Goal: Task Accomplishment & Management: Use online tool/utility

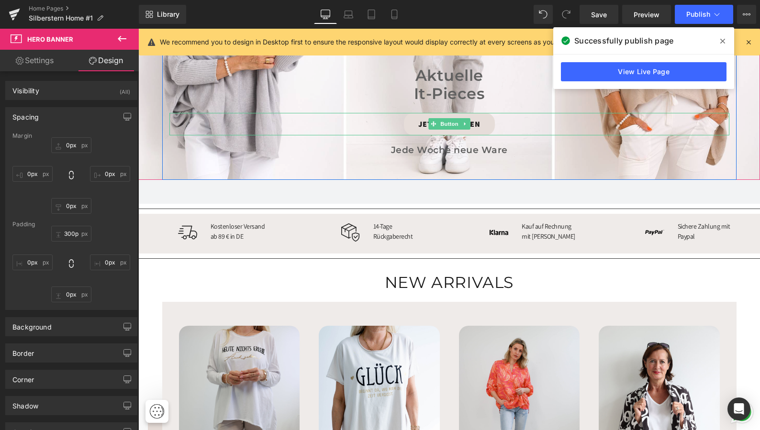
scroll to position [296, 0]
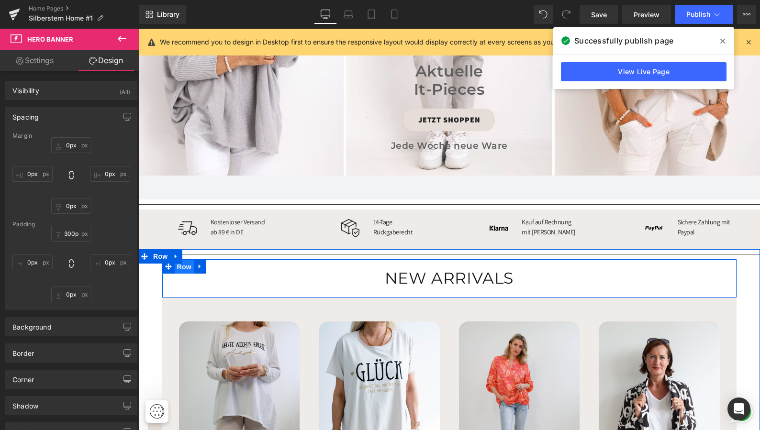
click at [182, 263] on span "Row" at bounding box center [184, 267] width 19 height 14
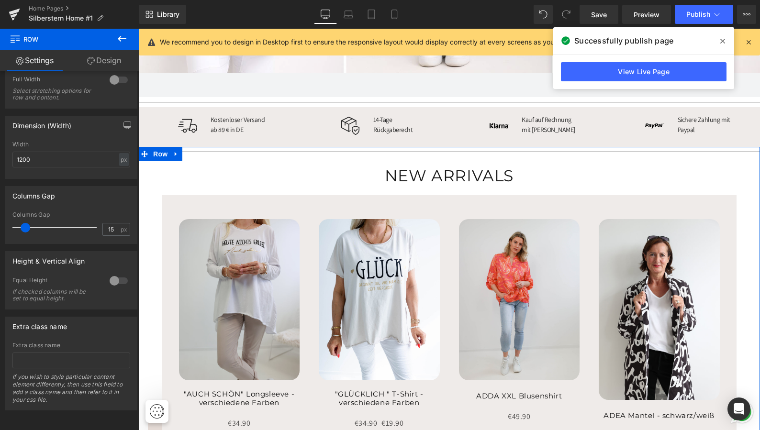
scroll to position [394, 0]
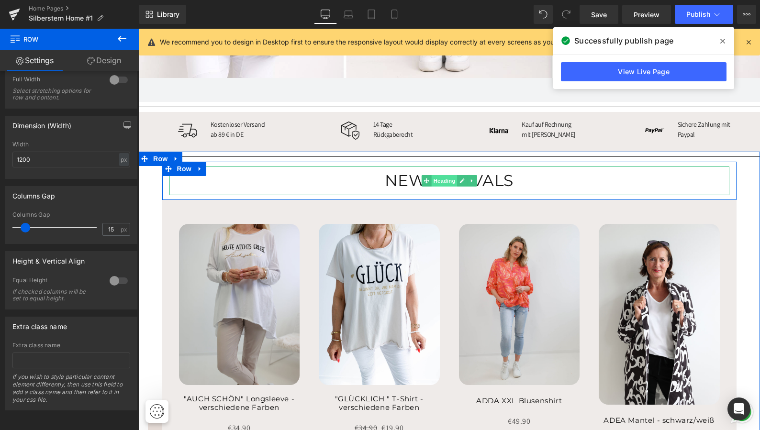
click at [443, 177] on span "Heading" at bounding box center [444, 180] width 26 height 11
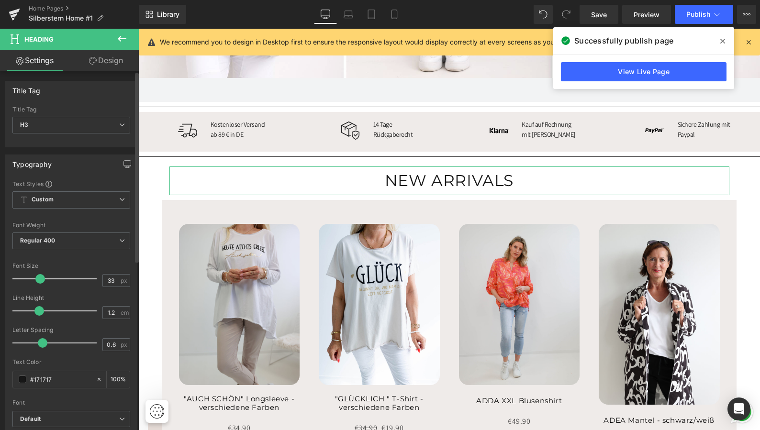
scroll to position [0, 0]
click at [113, 62] on link "Design" at bounding box center [105, 61] width 69 height 22
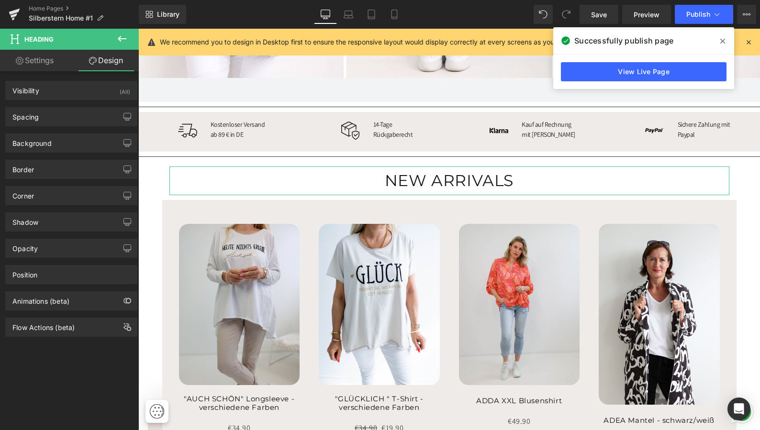
click at [42, 61] on link "Settings" at bounding box center [34, 61] width 69 height 22
type input "100"
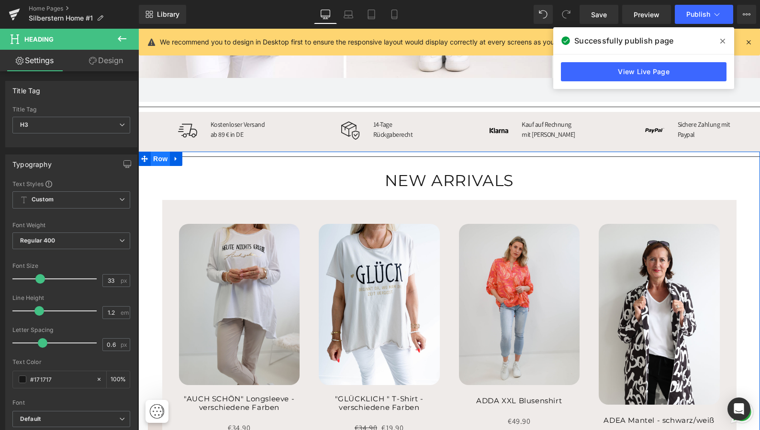
click at [158, 154] on span "Row" at bounding box center [160, 159] width 19 height 14
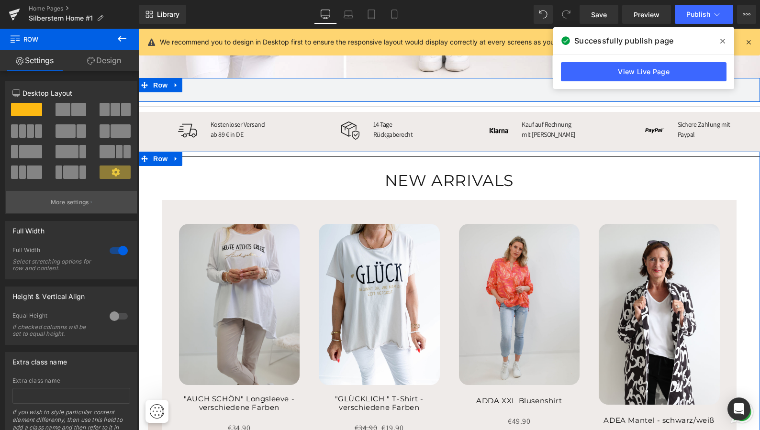
click at [83, 200] on p "More settings" at bounding box center [70, 202] width 38 height 9
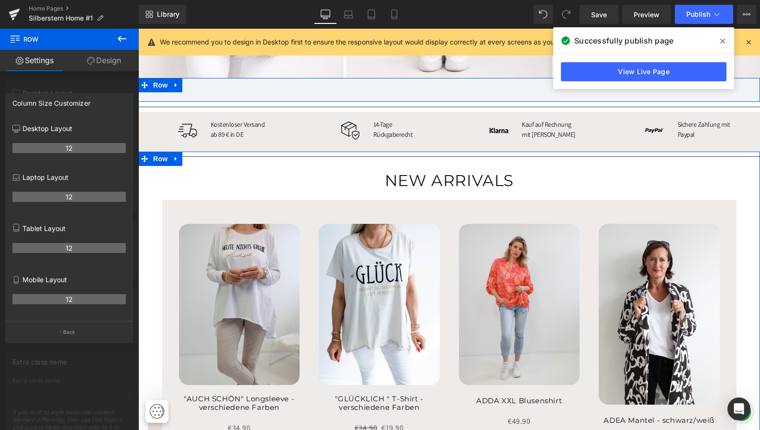
click at [104, 62] on link "Design" at bounding box center [103, 61] width 69 height 22
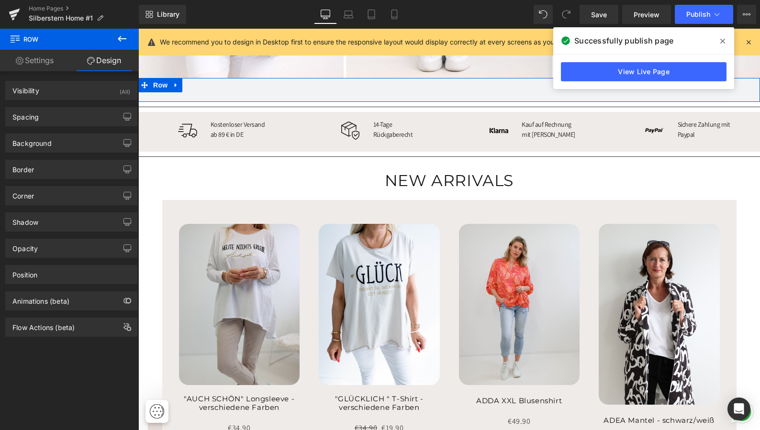
click at [121, 37] on icon at bounding box center [121, 38] width 11 height 11
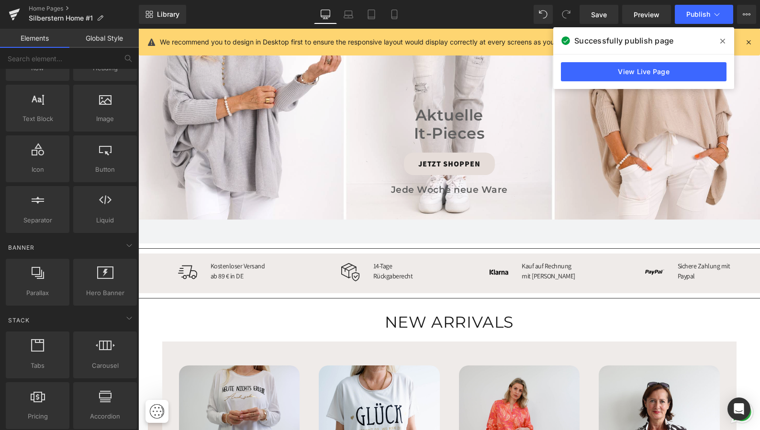
scroll to position [250, 0]
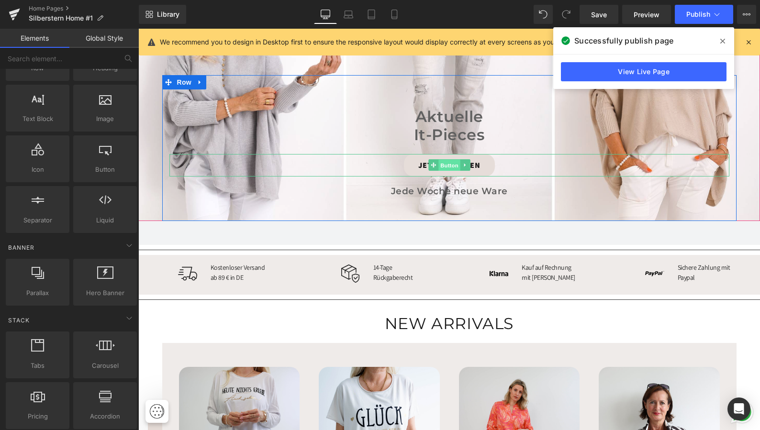
click at [450, 162] on span "Button" at bounding box center [450, 165] width 22 height 11
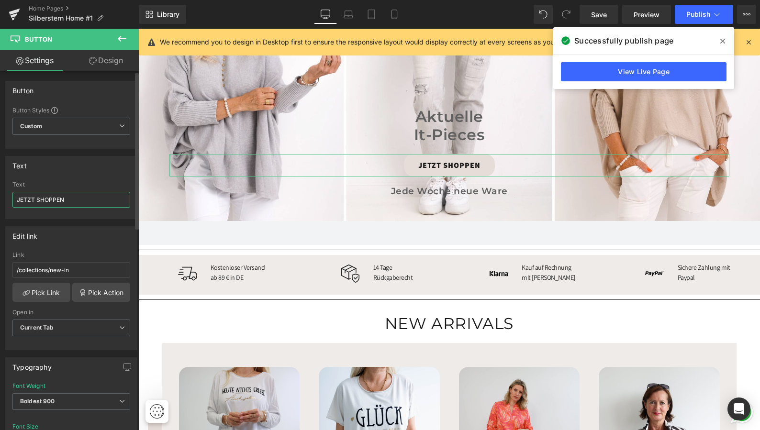
click at [68, 200] on input "JETZT SHOPPEN" at bounding box center [71, 200] width 118 height 16
type input "JETZT ENTDECKEN"
click at [88, 169] on div "Text" at bounding box center [71, 166] width 131 height 18
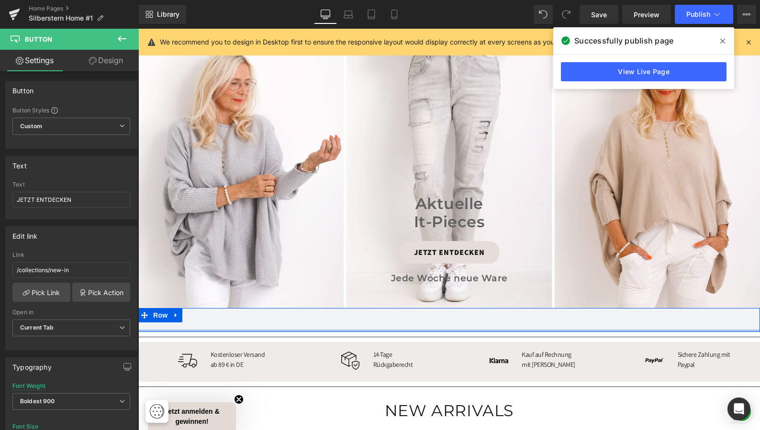
scroll to position [160, 0]
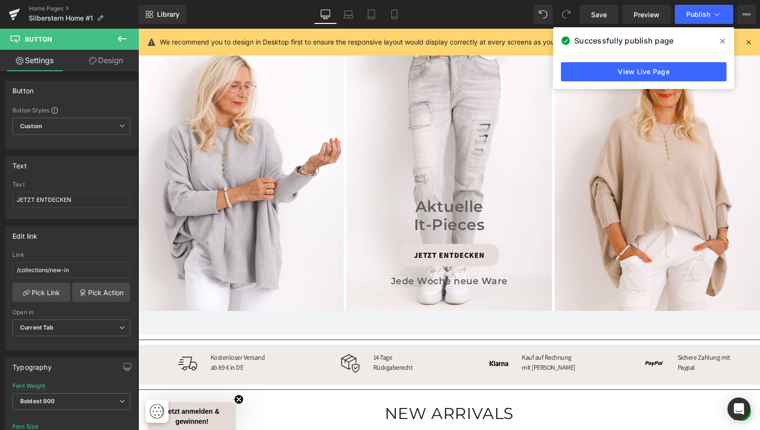
click at [723, 39] on icon at bounding box center [723, 41] width 5 height 8
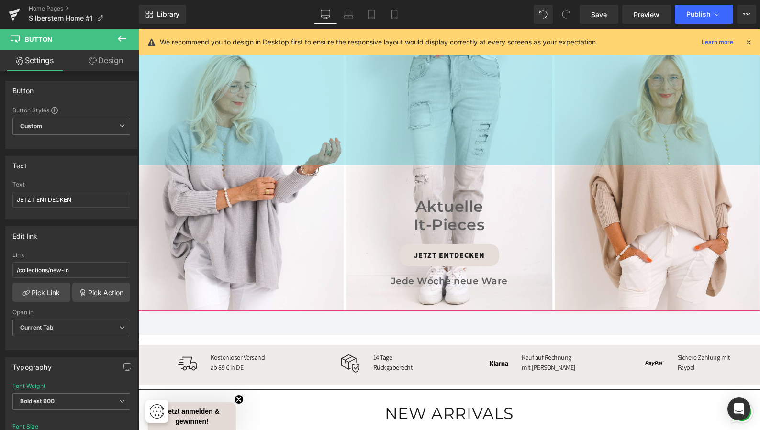
click at [749, 39] on icon at bounding box center [748, 42] width 9 height 9
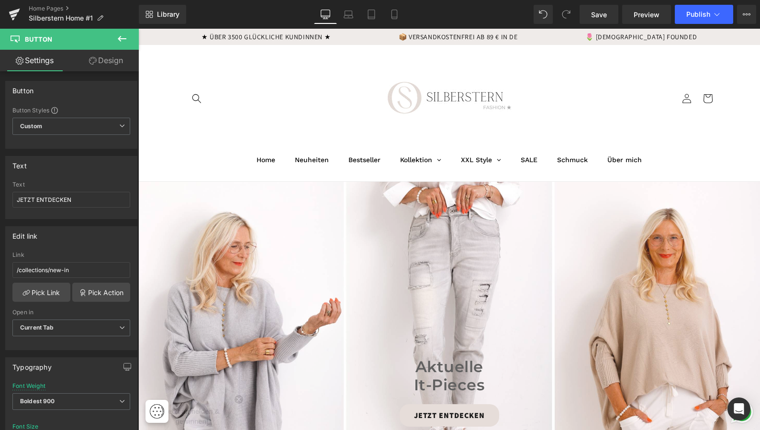
scroll to position [0, 0]
click at [78, 197] on input "JETZT ENTDECKEN" at bounding box center [71, 200] width 118 height 16
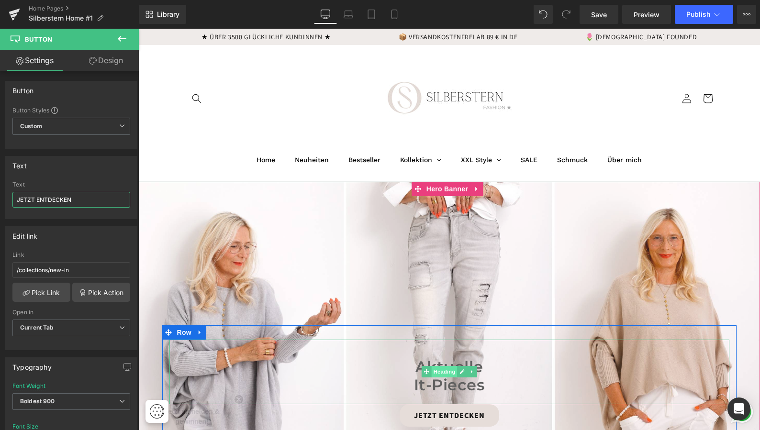
click at [442, 372] on span "Heading" at bounding box center [444, 371] width 26 height 11
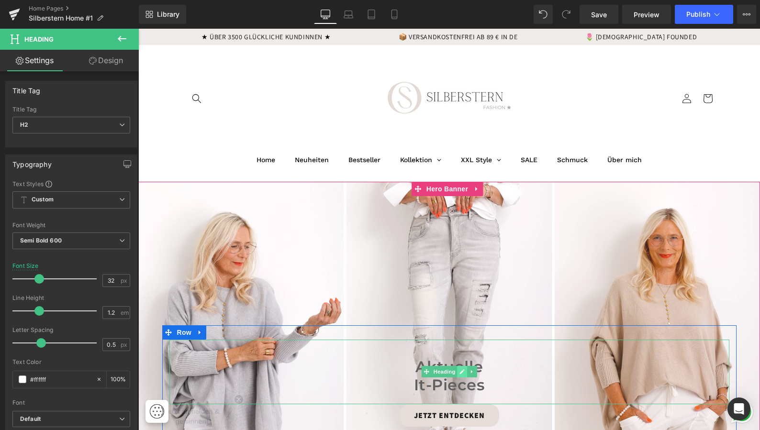
click at [462, 371] on icon at bounding box center [462, 372] width 5 height 5
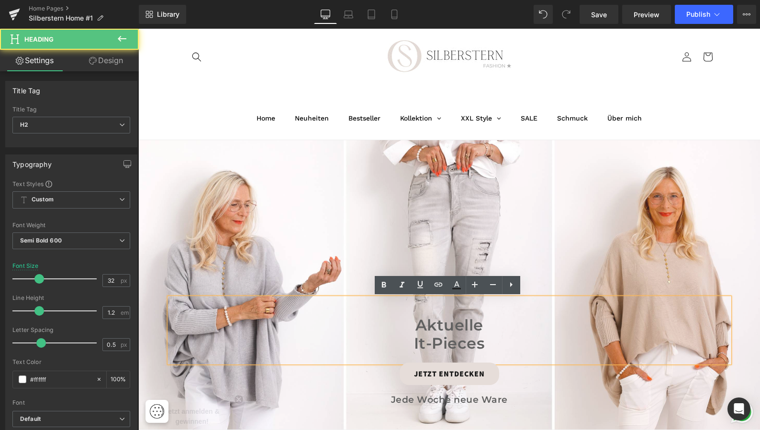
click at [482, 343] on span "It-Pieces" at bounding box center [449, 343] width 71 height 19
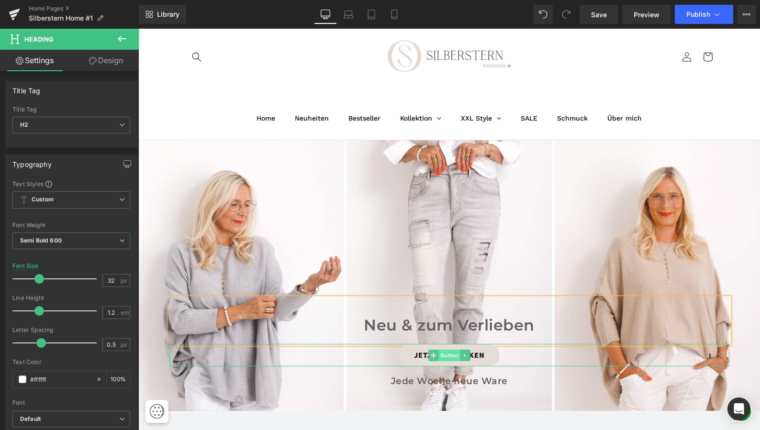
click at [448, 353] on span "Button" at bounding box center [450, 355] width 22 height 11
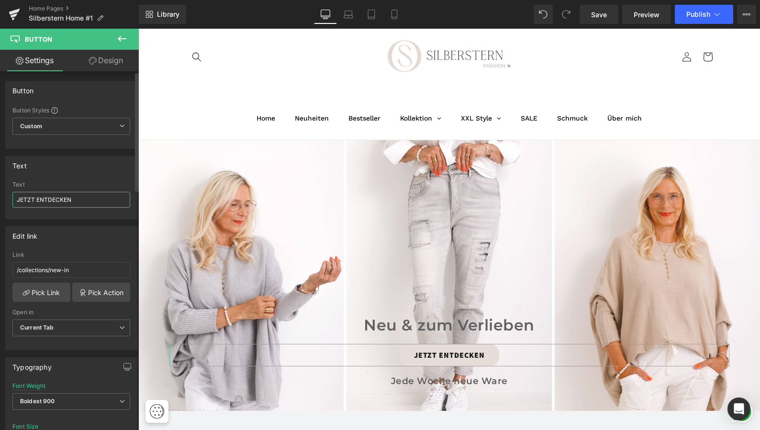
click at [80, 200] on input "JETZT ENTDECKEN" at bounding box center [71, 200] width 118 height 16
type input "JETZT SHOPPEN"
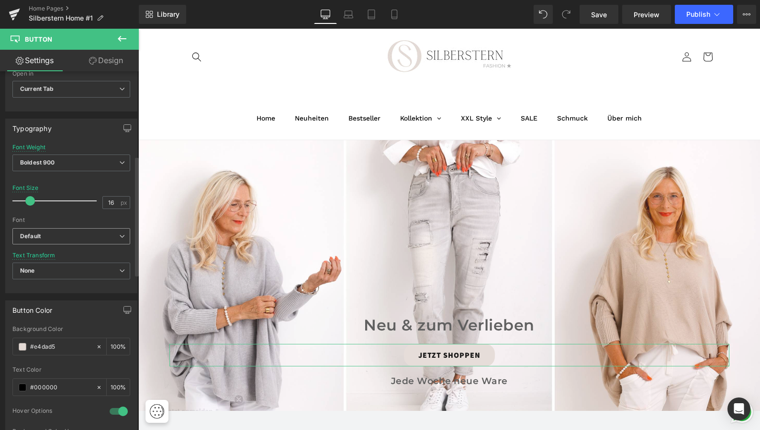
scroll to position [264, 0]
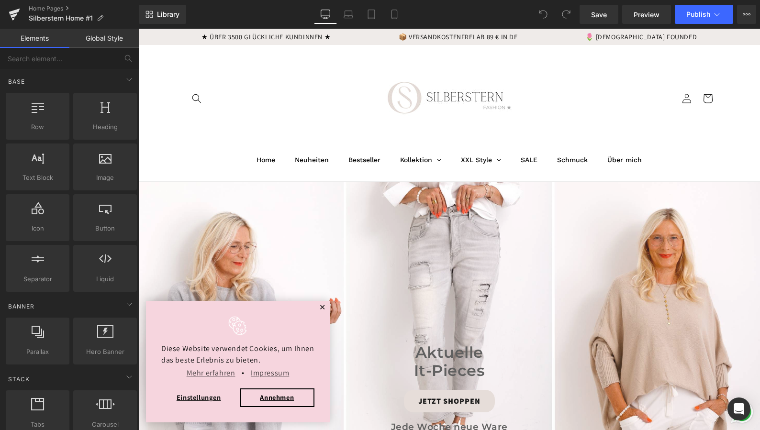
click at [323, 307] on span "✕" at bounding box center [322, 308] width 7 height 6
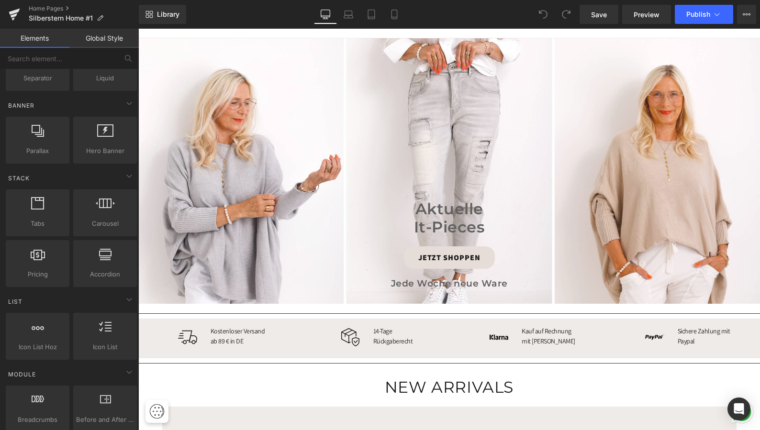
scroll to position [146, 0]
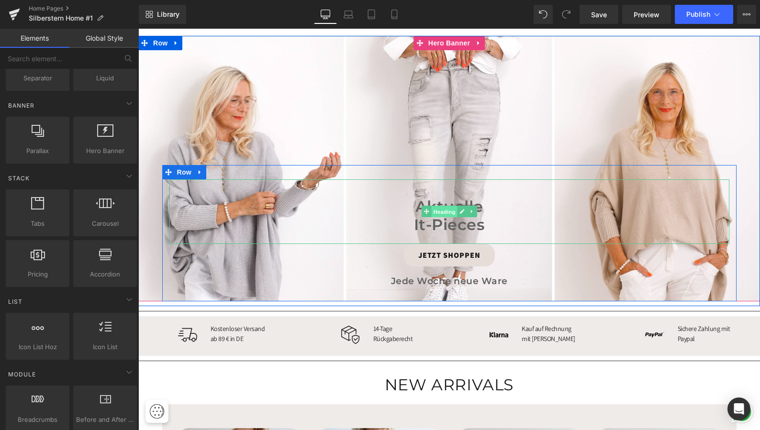
click at [448, 211] on span "Heading" at bounding box center [444, 211] width 26 height 11
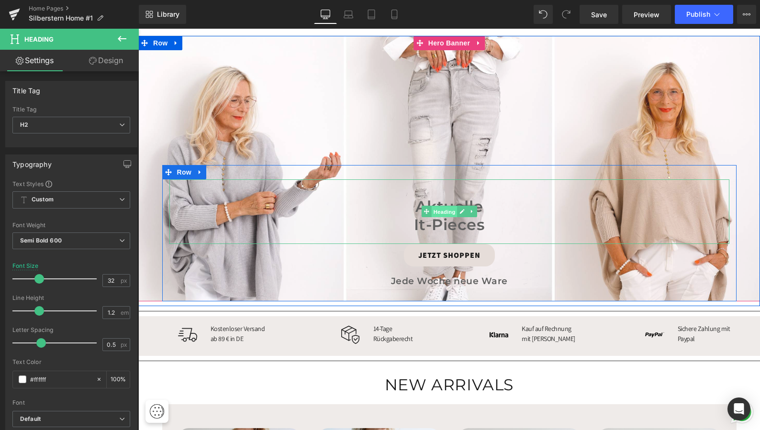
click at [448, 210] on span "Heading" at bounding box center [444, 211] width 26 height 11
click at [461, 211] on icon at bounding box center [462, 211] width 5 height 5
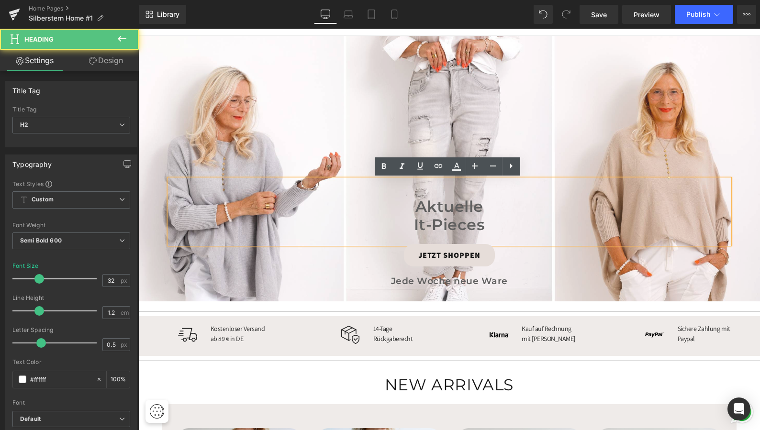
click at [486, 226] on h2 "It-Pieces" at bounding box center [449, 225] width 560 height 18
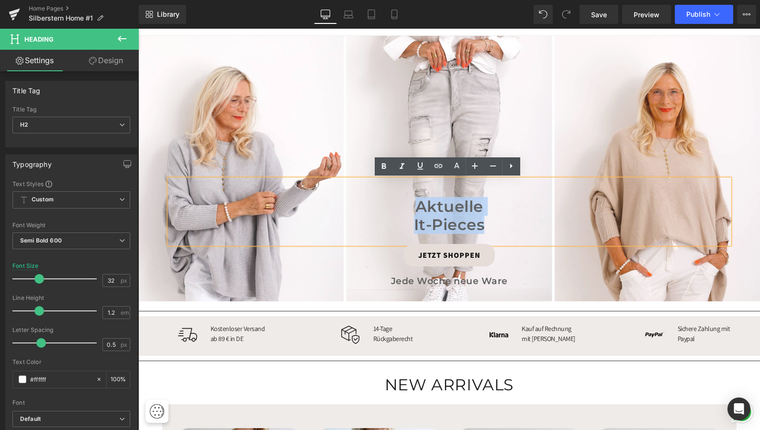
drag, startPoint x: 486, startPoint y: 226, endPoint x: 414, endPoint y: 204, distance: 76.0
click at [414, 204] on div "Aktuelle It-Pieces" at bounding box center [449, 212] width 560 height 65
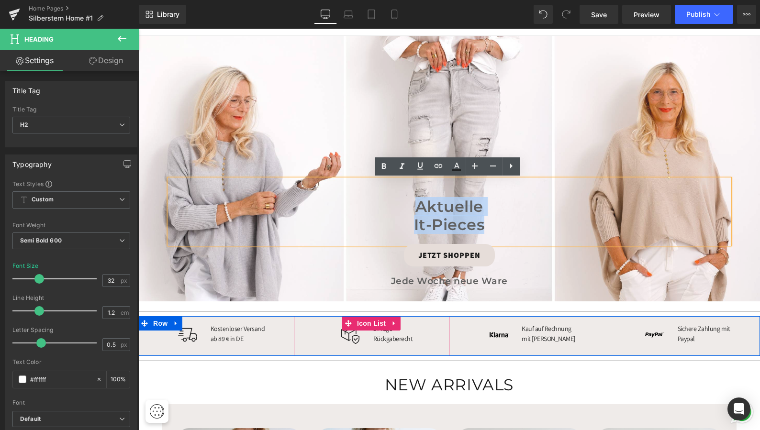
paste div
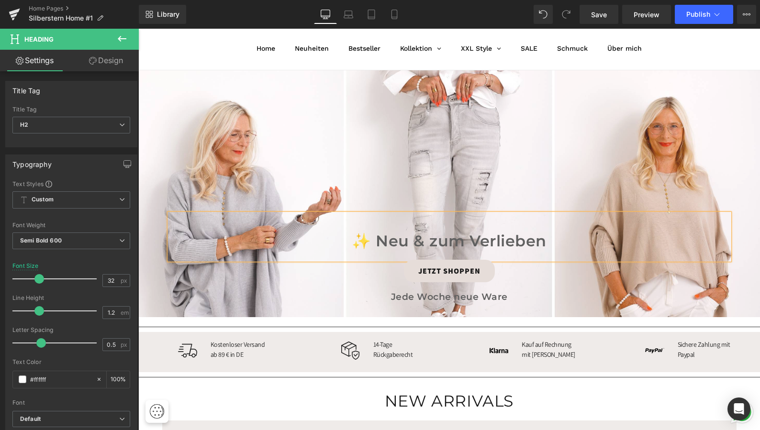
scroll to position [112, 0]
click at [450, 270] on span "Button" at bounding box center [450, 271] width 22 height 11
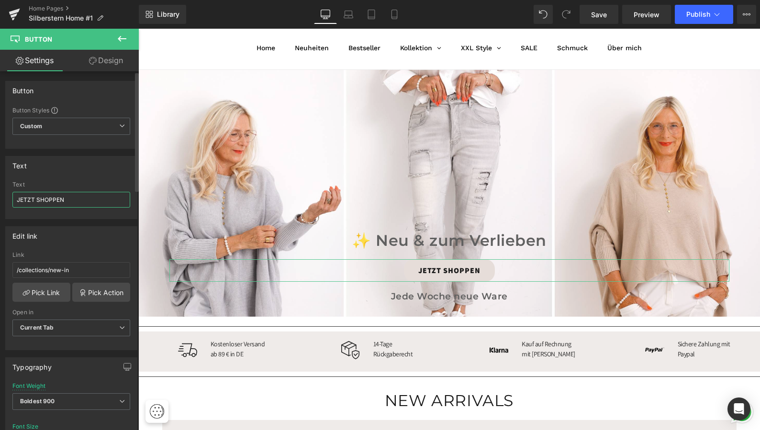
drag, startPoint x: 76, startPoint y: 198, endPoint x: 3, endPoint y: 196, distance: 73.3
click at [2, 196] on div "Text JETZT SHOPPEN Text JETZT SHOPPEN" at bounding box center [71, 184] width 143 height 70
type input "S"
type input "STYLE ENTDECKEN"
click at [93, 237] on div "Edit link" at bounding box center [71, 236] width 131 height 18
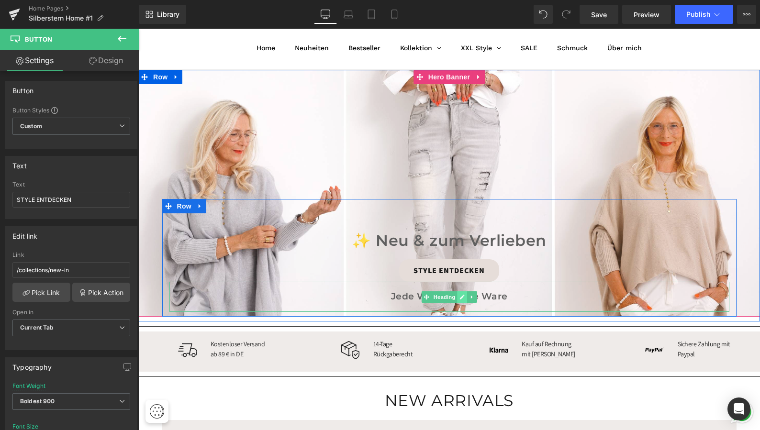
click at [461, 295] on icon at bounding box center [462, 297] width 5 height 6
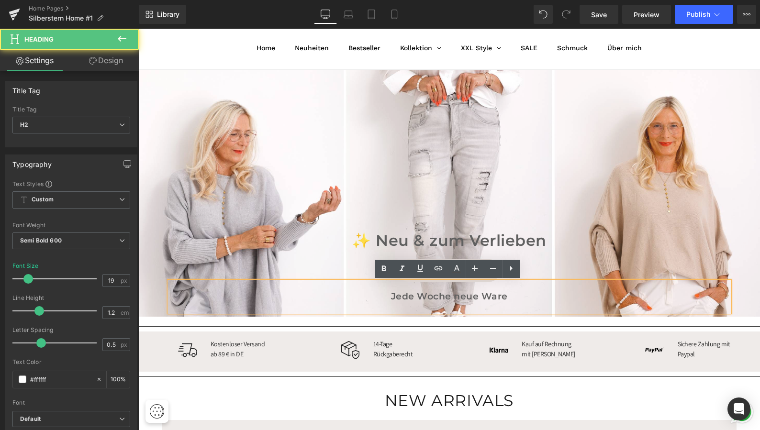
click at [507, 296] on h2 "Jede Woche neue Ware" at bounding box center [449, 297] width 560 height 11
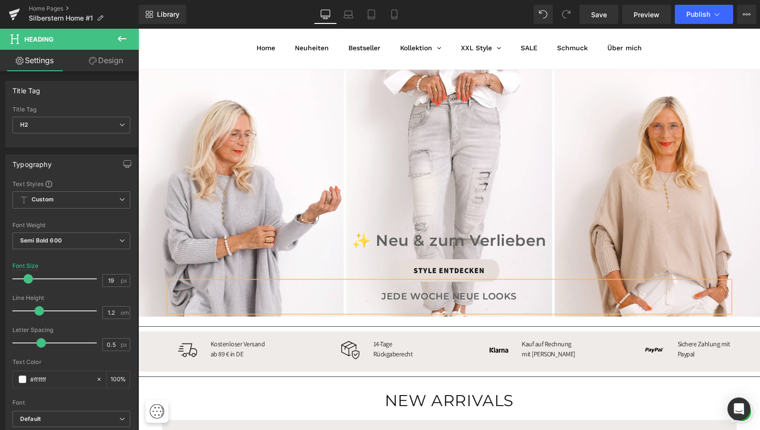
click at [581, 191] on div at bounding box center [449, 194] width 622 height 248
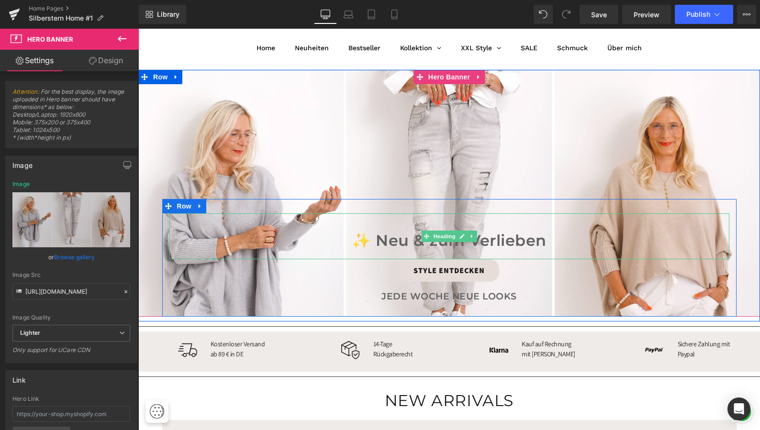
click at [535, 242] on span "✨ Neu & zum Verlieben" at bounding box center [449, 240] width 195 height 19
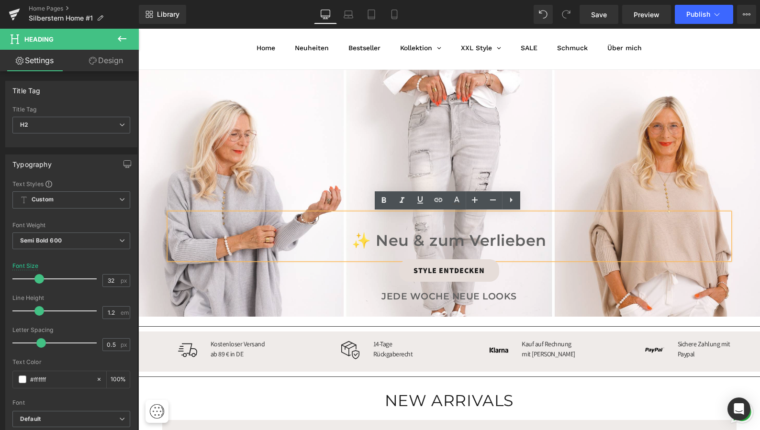
click at [541, 240] on span "✨ Neu & zum Verlieben" at bounding box center [449, 240] width 195 height 19
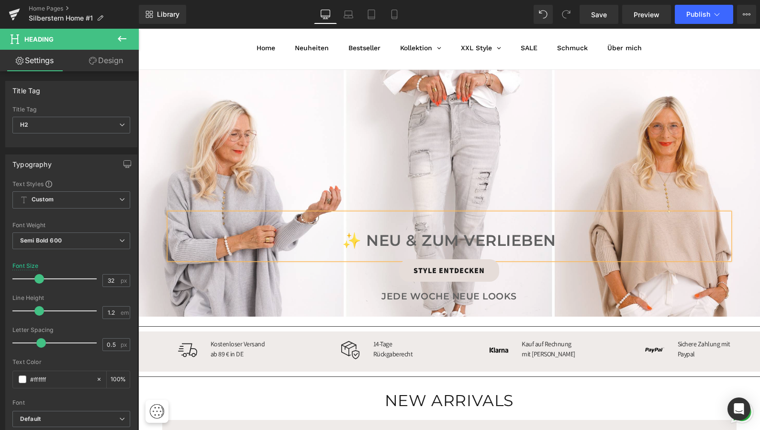
click at [608, 149] on div at bounding box center [449, 194] width 622 height 248
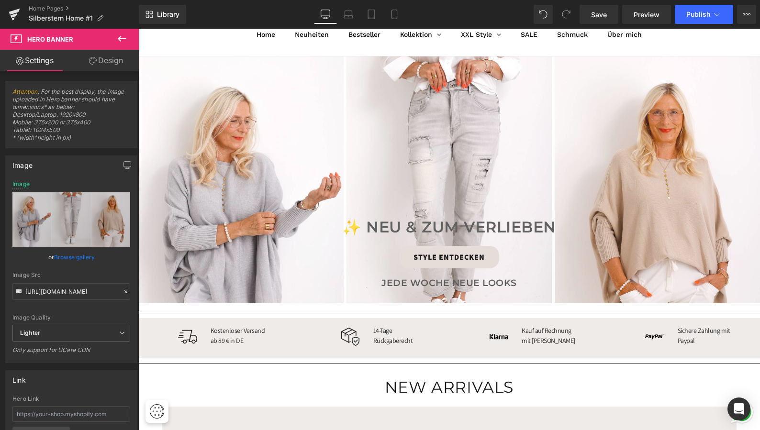
scroll to position [121, 0]
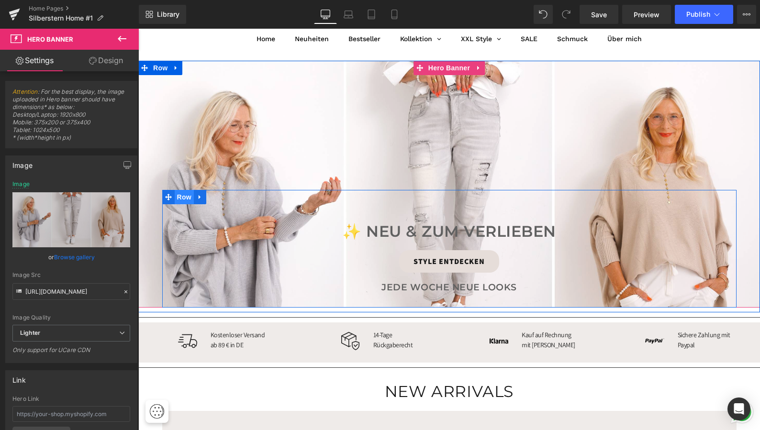
click at [181, 198] on span "Row" at bounding box center [184, 197] width 19 height 14
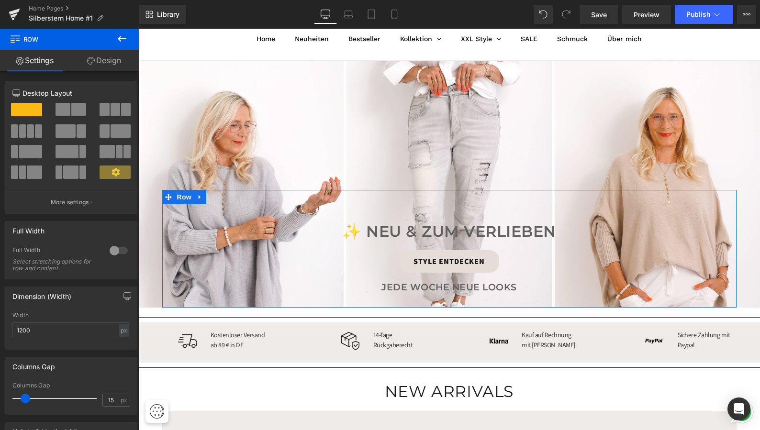
click at [106, 60] on link "Design" at bounding box center [103, 61] width 69 height 22
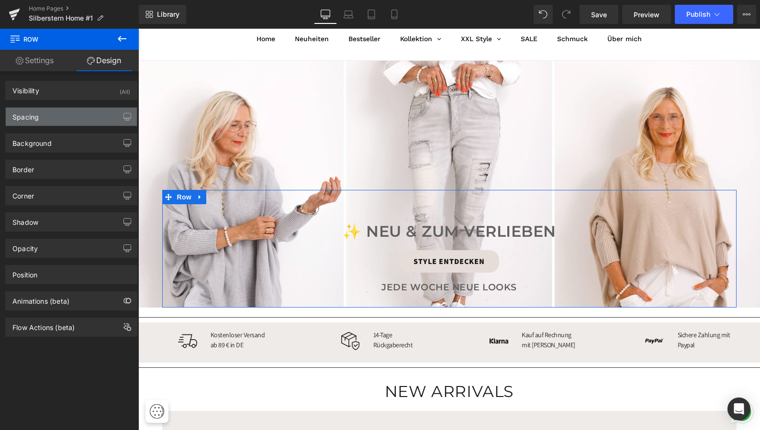
click at [68, 117] on div "Spacing" at bounding box center [71, 117] width 131 height 18
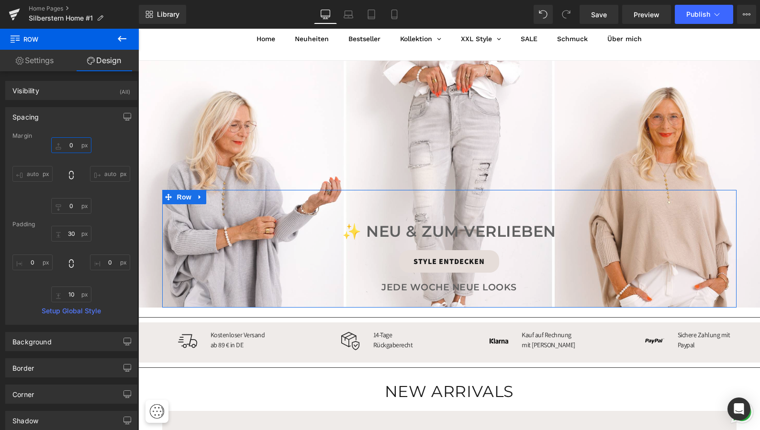
click at [73, 146] on input "text" at bounding box center [71, 145] width 40 height 16
type input "0"
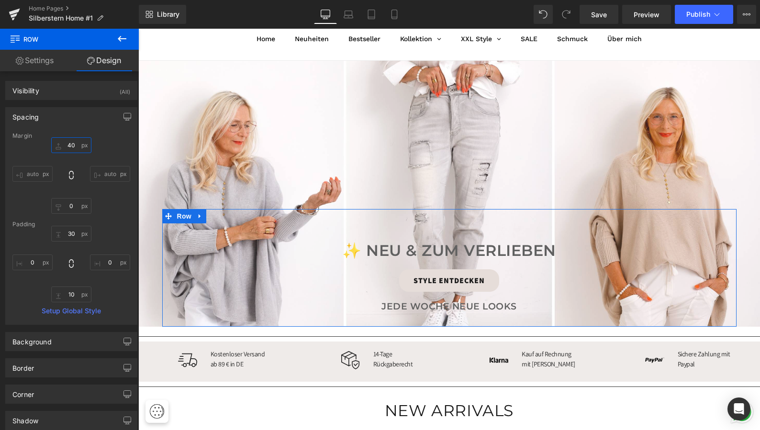
type input "4"
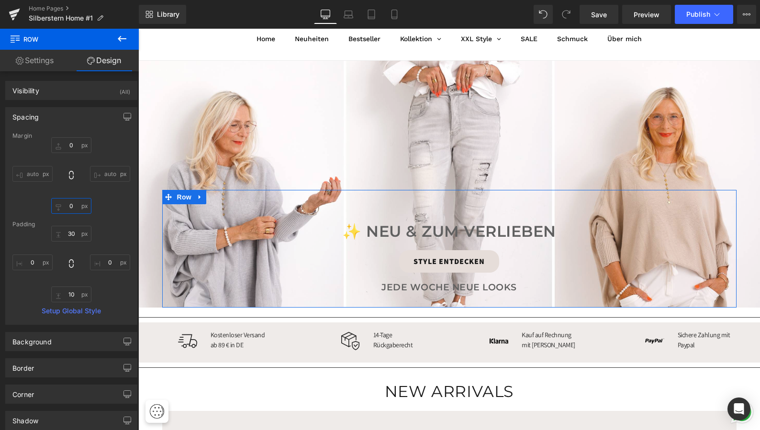
click at [73, 207] on input "text" at bounding box center [71, 206] width 40 height 16
type input "0"
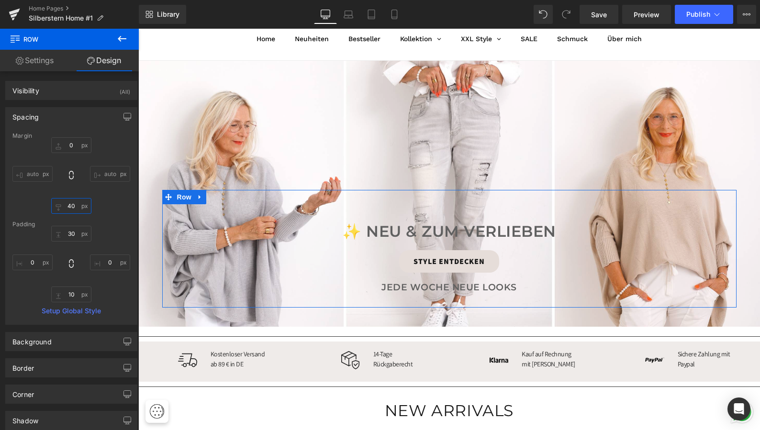
type input "4"
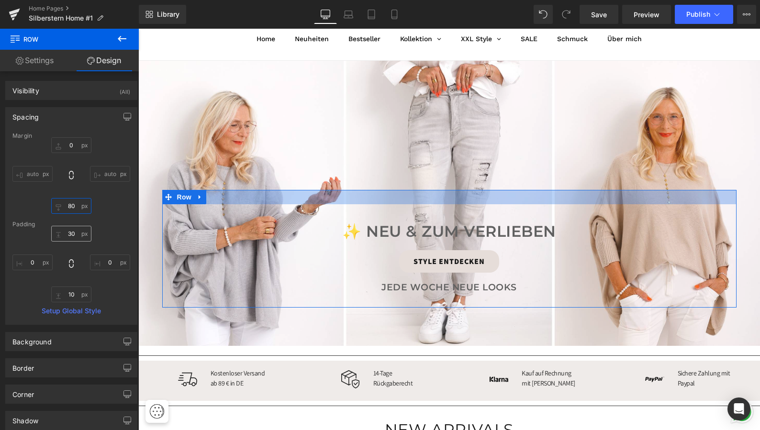
type input "80"
click at [74, 235] on input "text" at bounding box center [71, 234] width 40 height 16
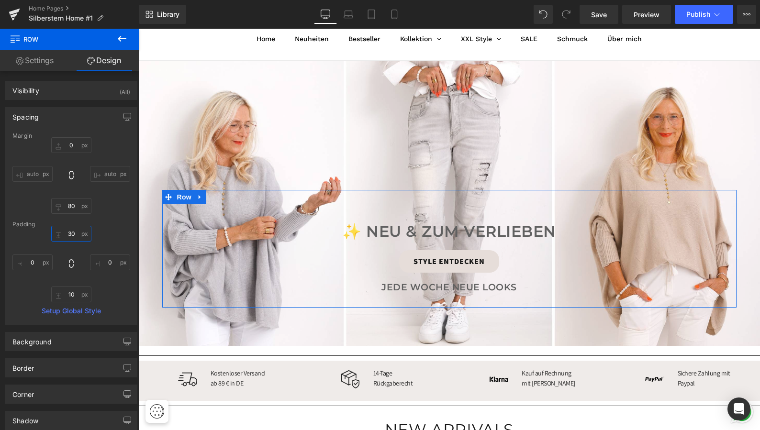
type input "3"
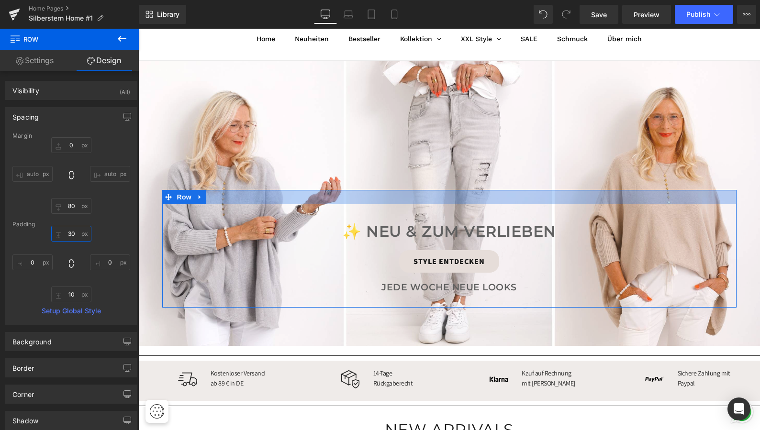
type input "3"
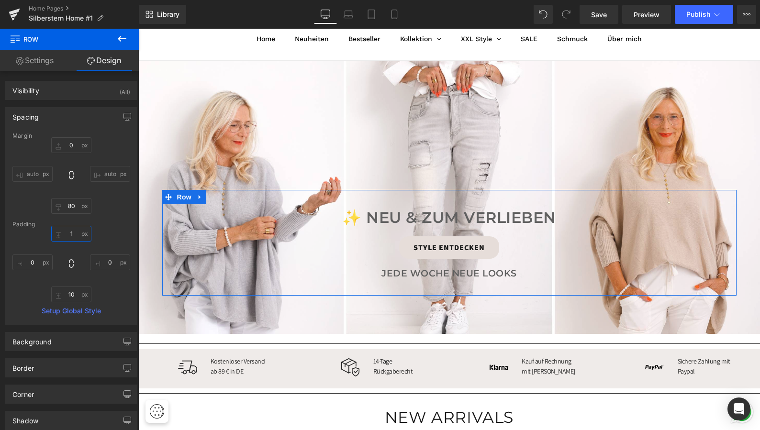
type input "10"
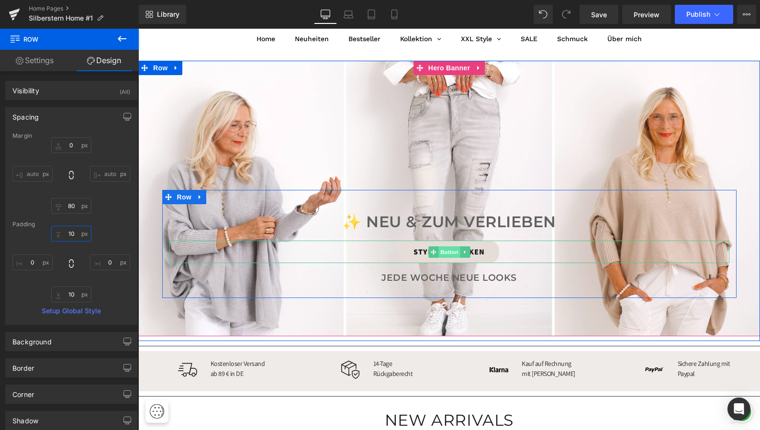
click at [450, 251] on span "Button" at bounding box center [450, 252] width 22 height 11
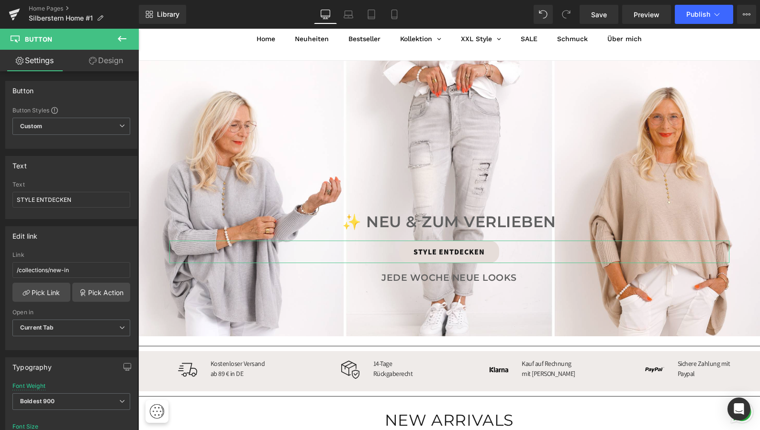
click at [116, 57] on link "Design" at bounding box center [105, 61] width 69 height 22
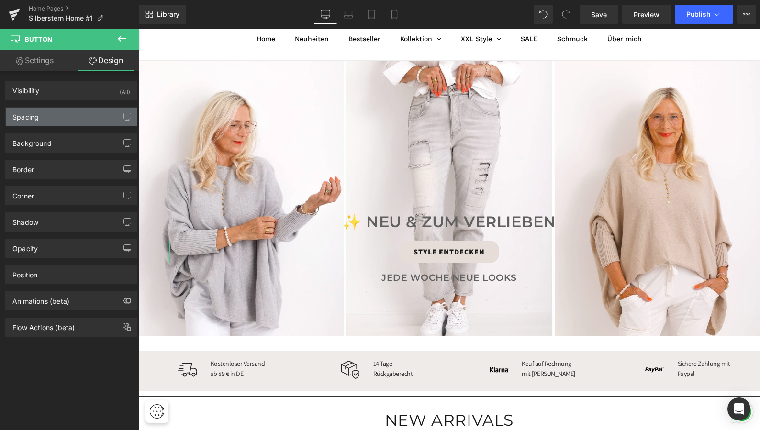
click at [102, 114] on div "Spacing" at bounding box center [71, 117] width 131 height 18
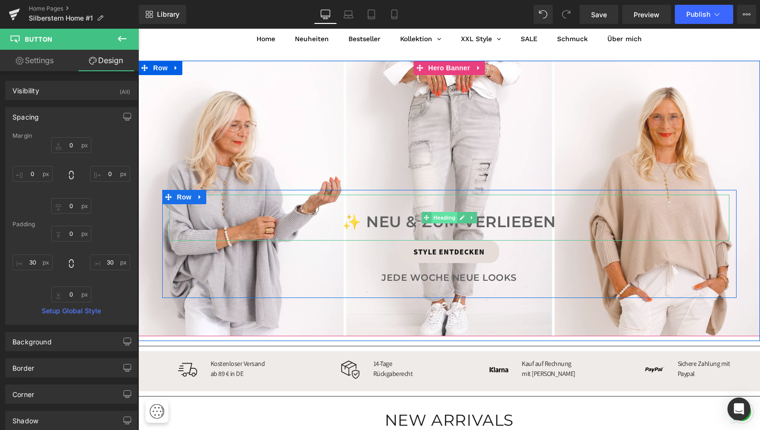
click at [442, 219] on span "Heading" at bounding box center [444, 217] width 26 height 11
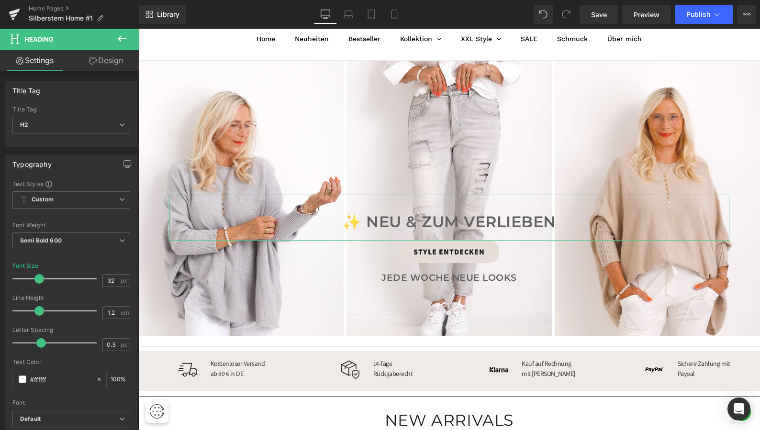
click at [114, 59] on link "Design" at bounding box center [105, 61] width 69 height 22
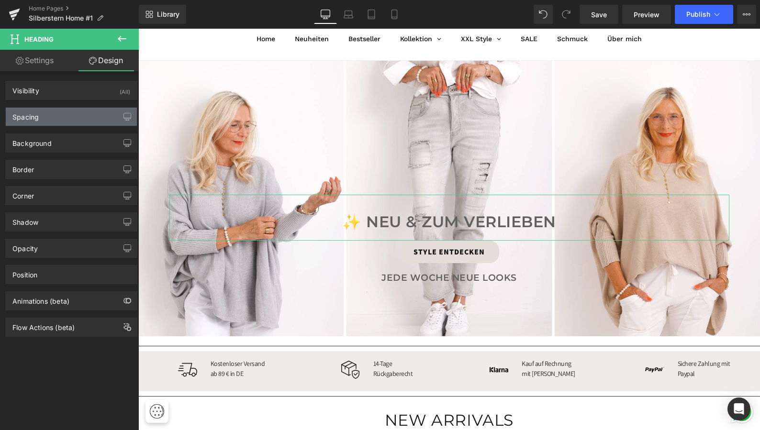
click at [76, 111] on div "Spacing" at bounding box center [71, 117] width 131 height 18
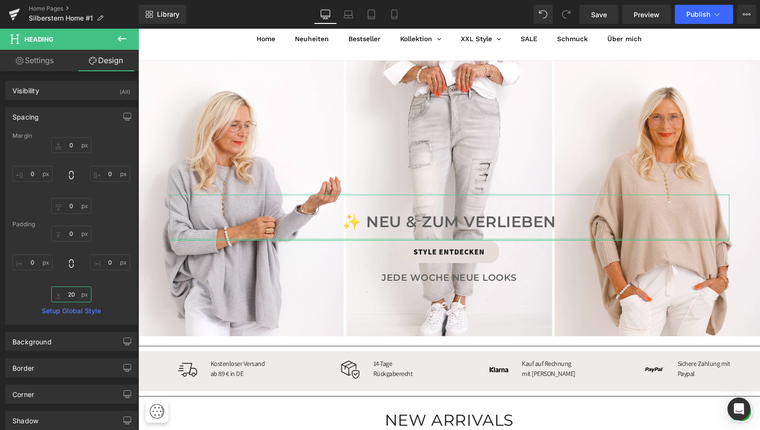
click at [74, 296] on input "20" at bounding box center [71, 295] width 40 height 16
type input "2"
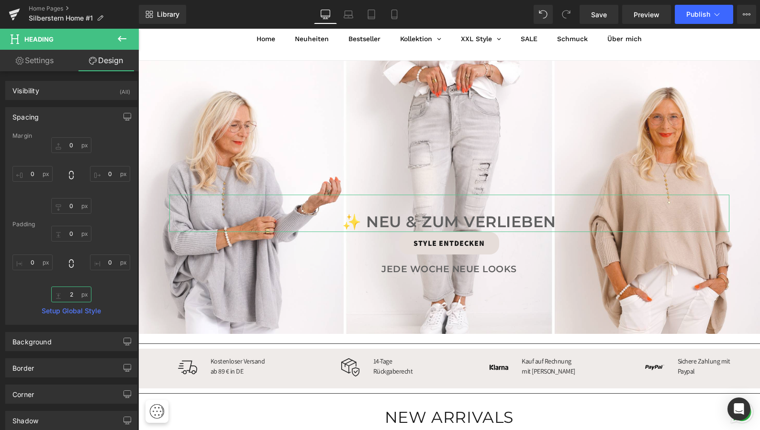
type input "20"
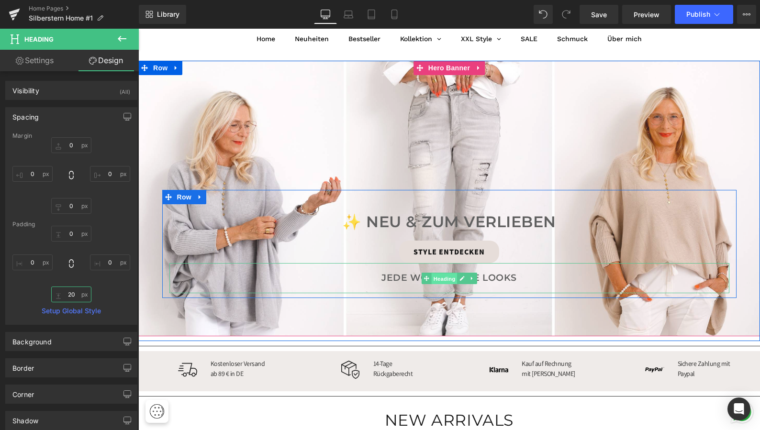
click at [445, 279] on span "Heading" at bounding box center [444, 278] width 26 height 11
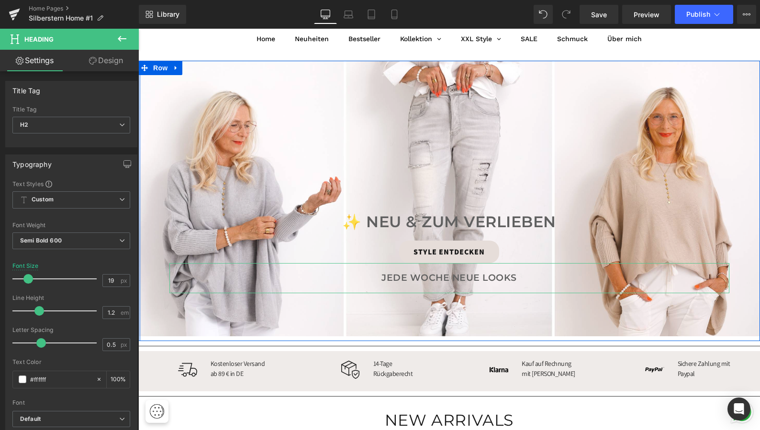
click at [108, 59] on link "Design" at bounding box center [105, 61] width 69 height 22
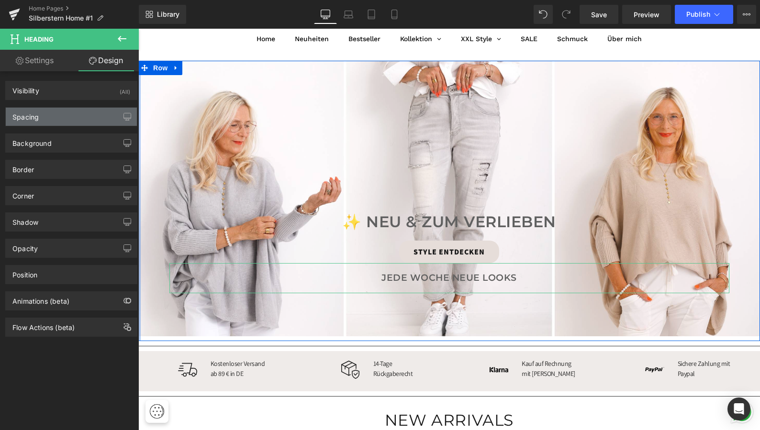
click at [87, 115] on div "Spacing" at bounding box center [71, 117] width 131 height 18
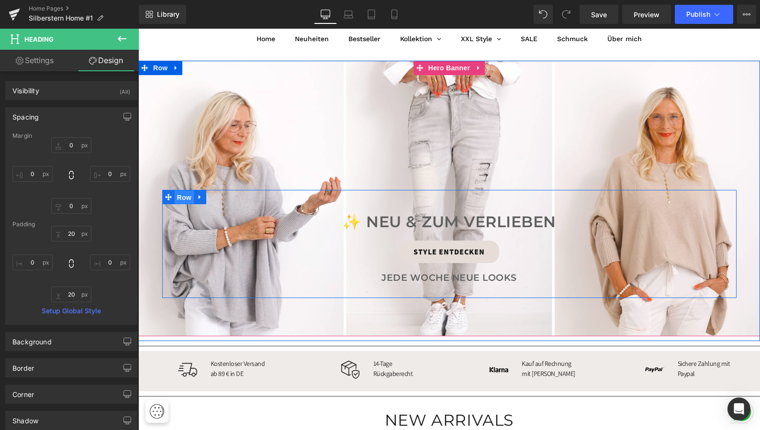
click at [182, 195] on span "Row" at bounding box center [184, 198] width 19 height 14
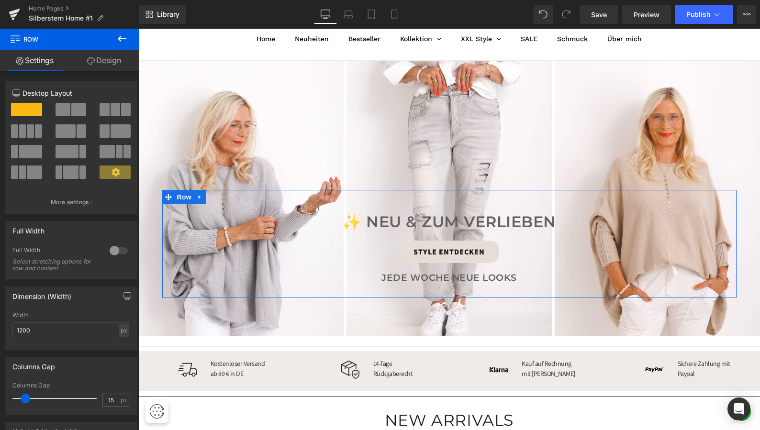
click at [108, 61] on link "Design" at bounding box center [103, 61] width 69 height 22
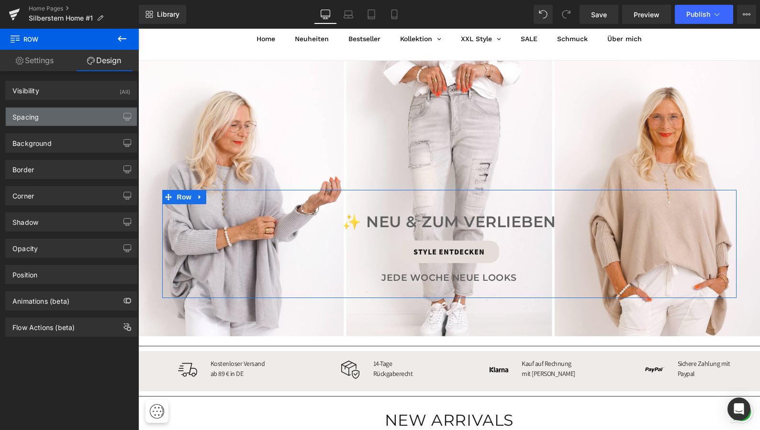
click at [64, 112] on div "Spacing" at bounding box center [71, 117] width 131 height 18
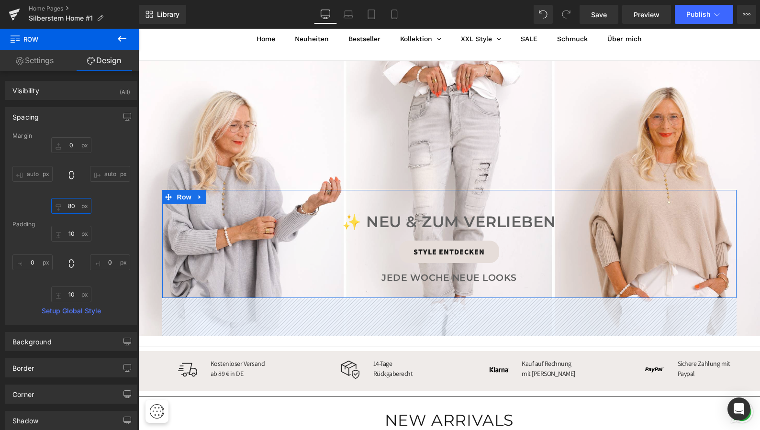
click at [76, 208] on input "80" at bounding box center [71, 206] width 40 height 16
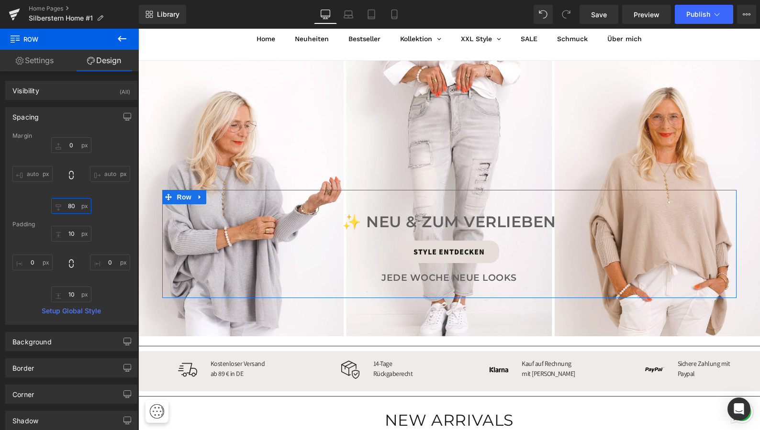
type input "8"
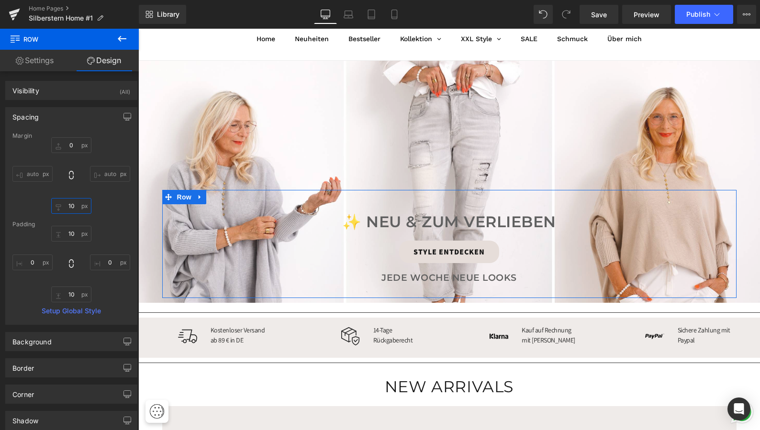
type input "1"
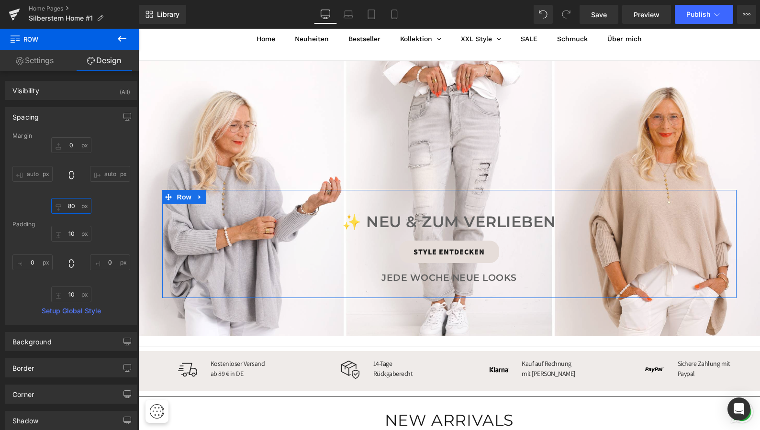
type input "8"
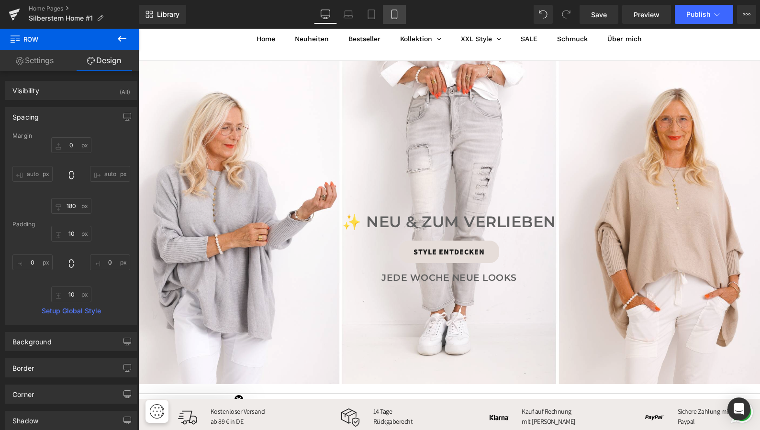
click at [396, 15] on icon at bounding box center [395, 15] width 10 height 10
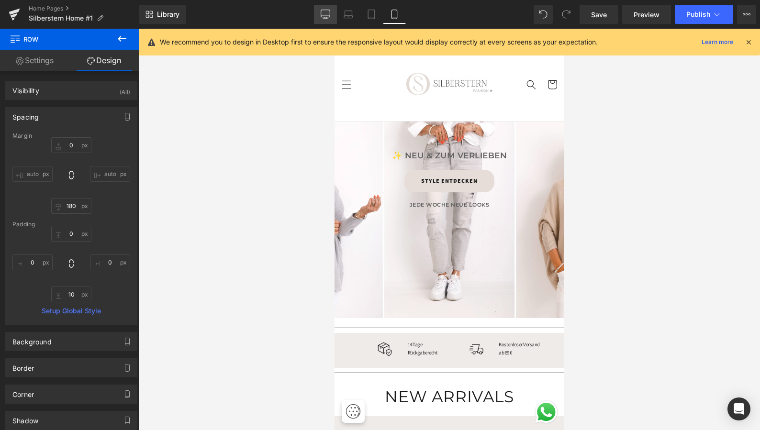
click at [327, 12] on icon at bounding box center [326, 15] width 10 height 10
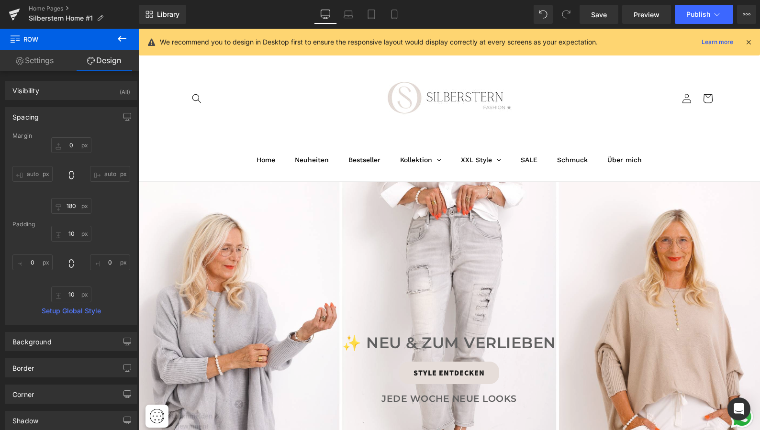
scroll to position [185, 0]
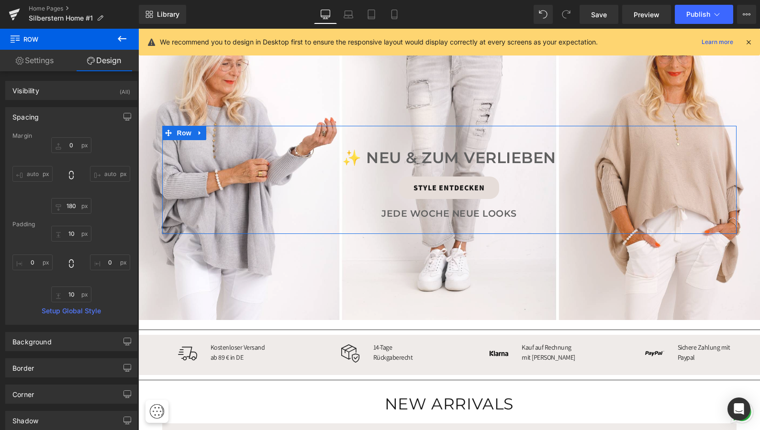
click at [40, 61] on link "Settings" at bounding box center [34, 61] width 69 height 22
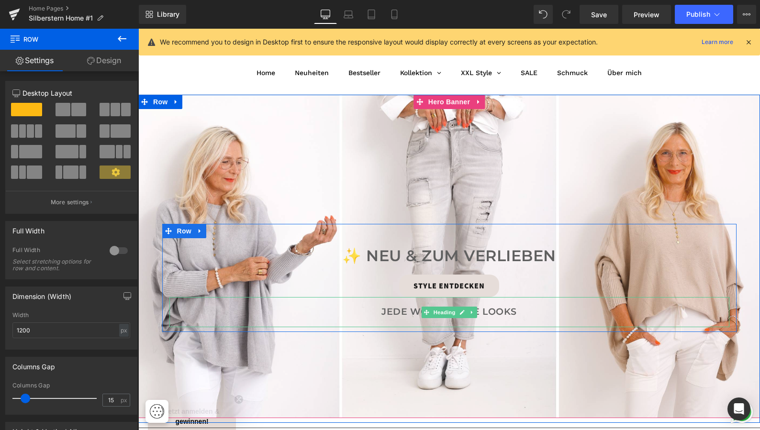
scroll to position [87, 0]
click at [186, 229] on span "Row" at bounding box center [184, 232] width 19 height 14
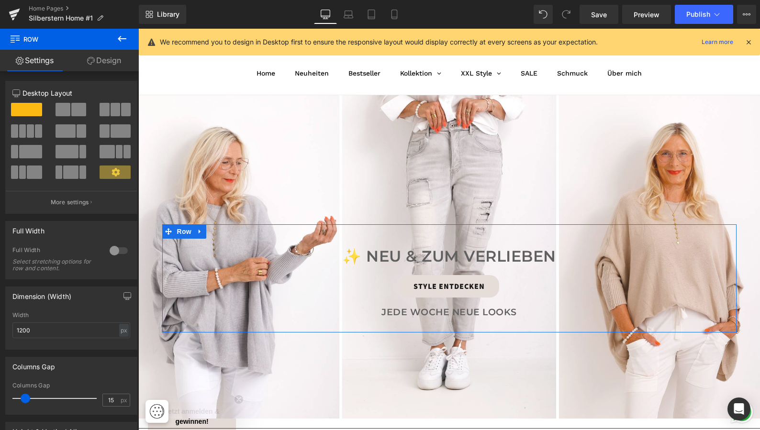
click at [106, 61] on link "Design" at bounding box center [103, 61] width 69 height 22
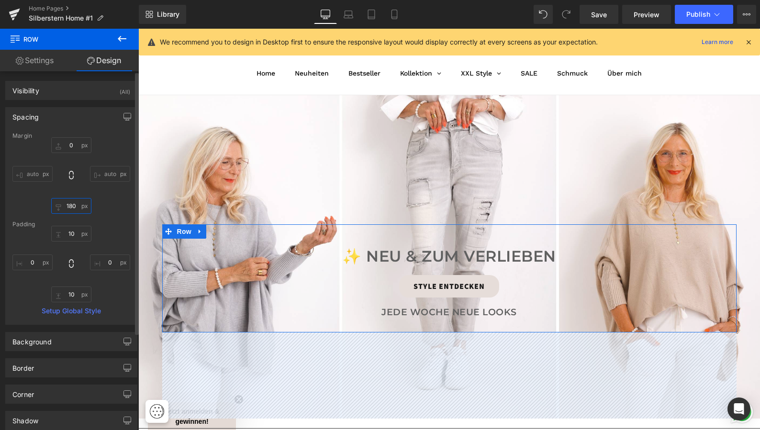
click at [76, 207] on input "180" at bounding box center [71, 206] width 40 height 16
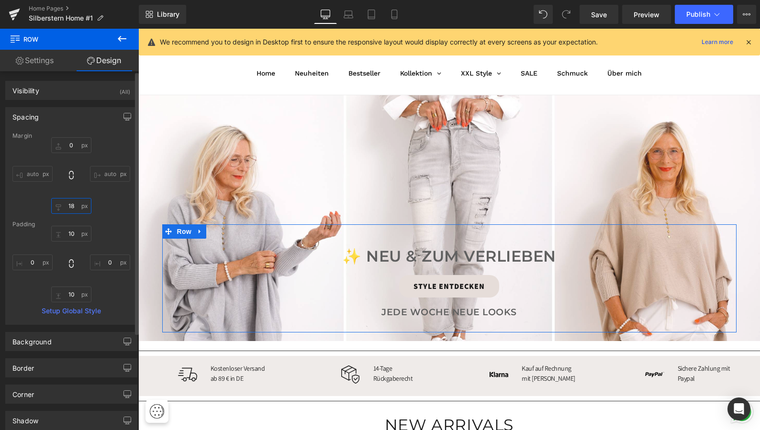
type input "1"
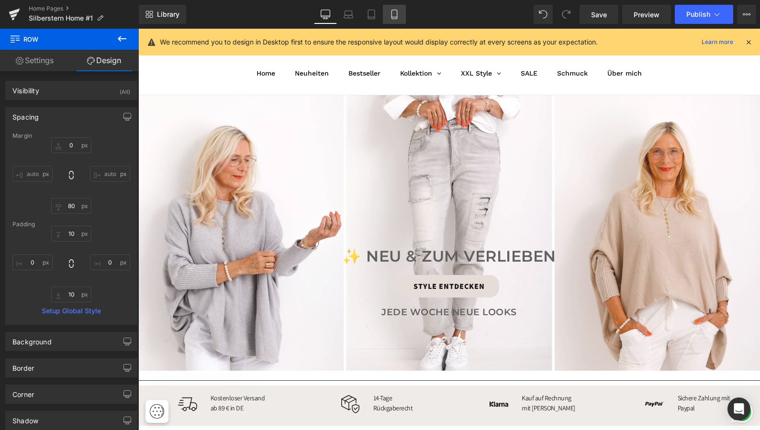
click at [395, 14] on icon at bounding box center [395, 15] width 10 height 10
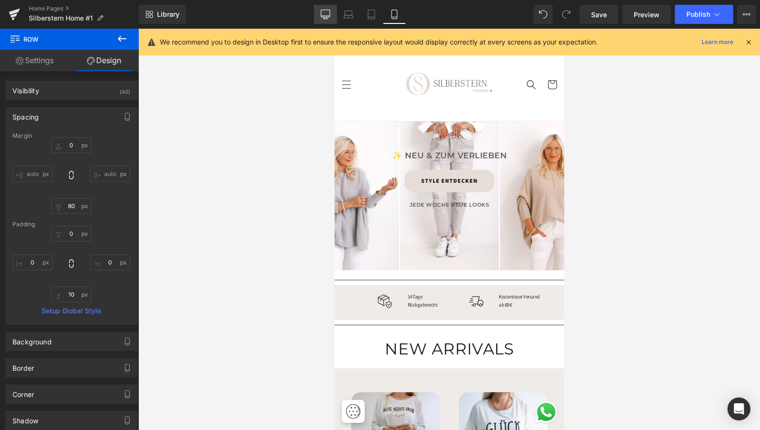
click at [324, 12] on icon at bounding box center [326, 15] width 10 height 10
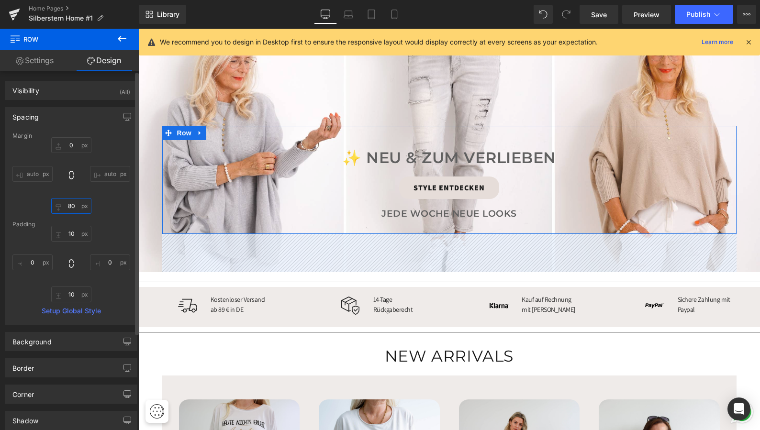
click at [74, 206] on input "80" at bounding box center [71, 206] width 40 height 16
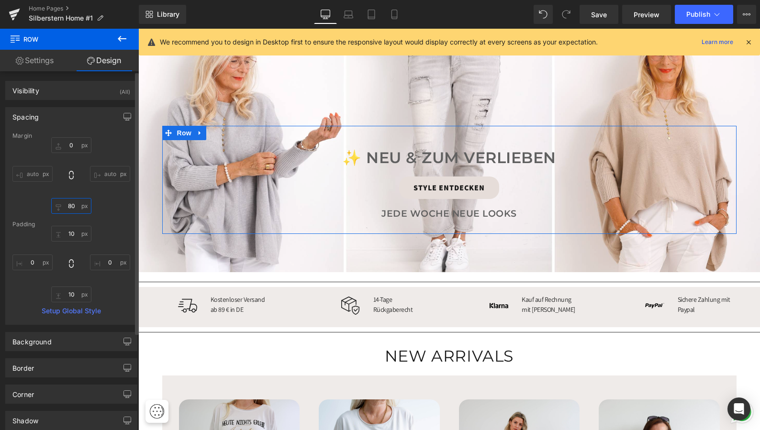
type input "8"
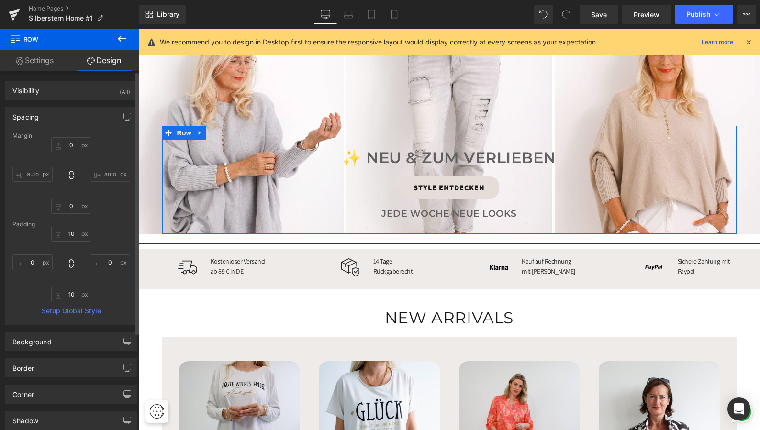
click at [102, 208] on div "0 auto auto" at bounding box center [71, 175] width 118 height 77
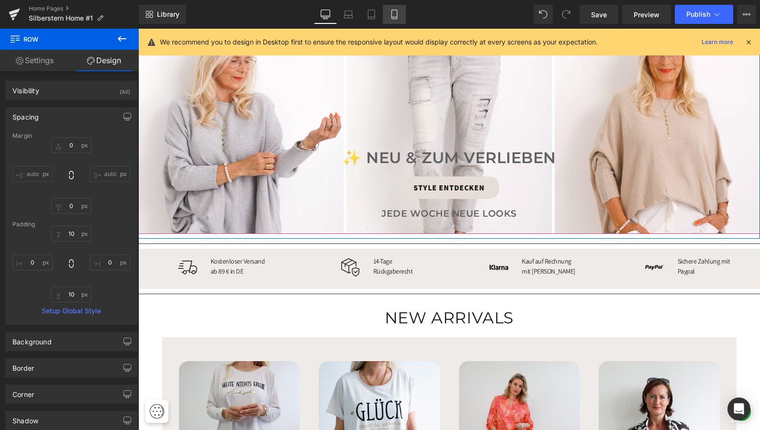
click at [394, 12] on icon at bounding box center [395, 15] width 10 height 10
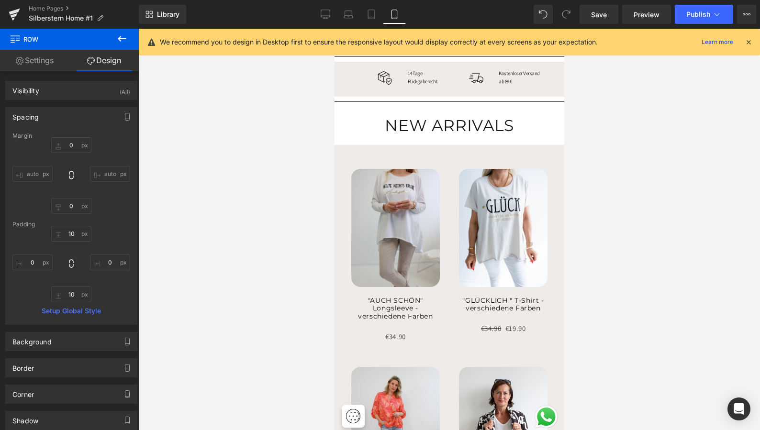
scroll to position [0, 0]
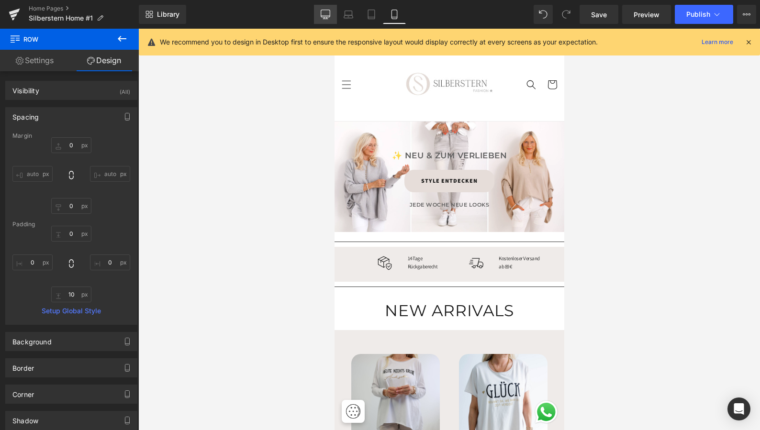
click at [323, 14] on icon at bounding box center [326, 15] width 10 height 10
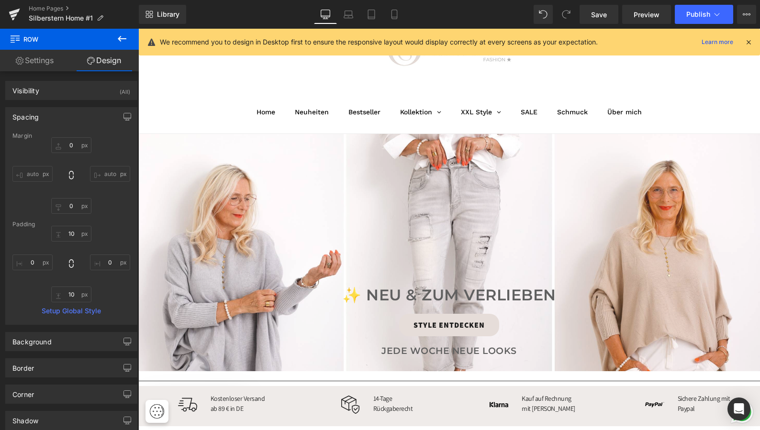
scroll to position [50, 0]
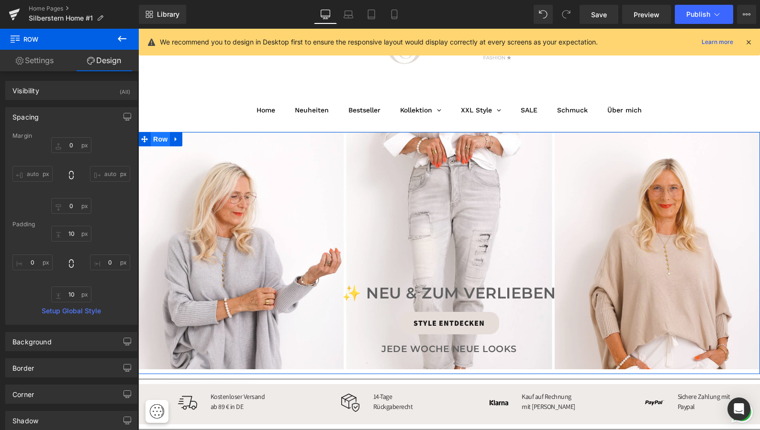
click at [160, 138] on span "Row" at bounding box center [160, 139] width 19 height 14
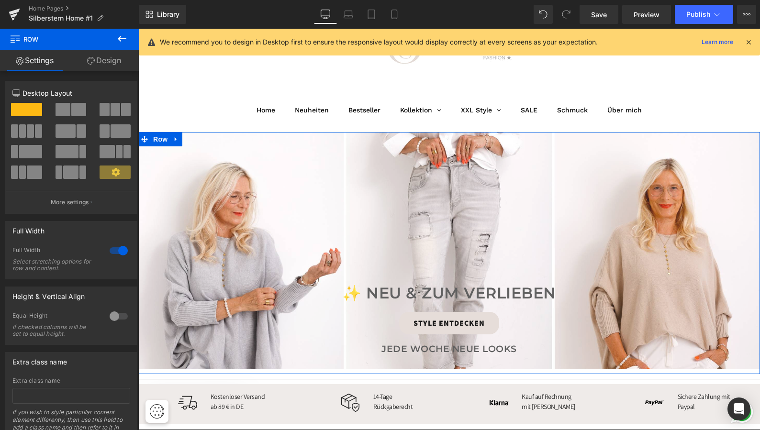
click at [102, 61] on link "Design" at bounding box center [103, 61] width 69 height 22
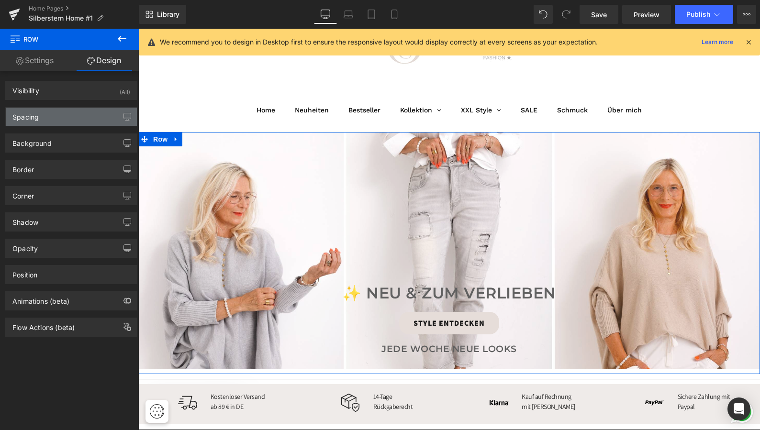
click at [67, 111] on div "Spacing" at bounding box center [71, 117] width 131 height 18
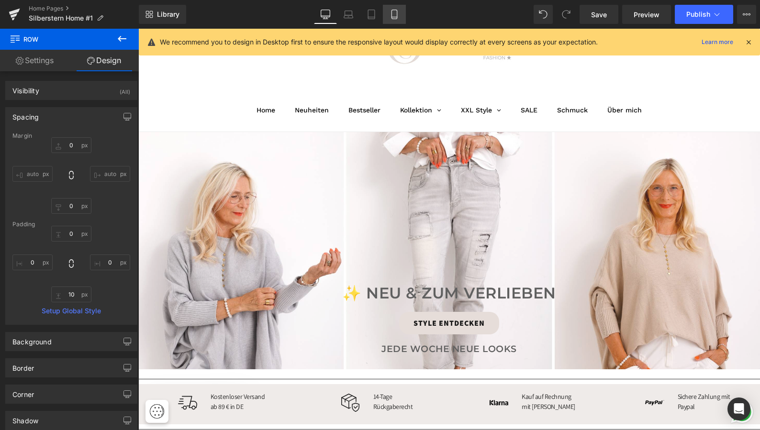
click at [396, 18] on icon at bounding box center [395, 15] width 10 height 10
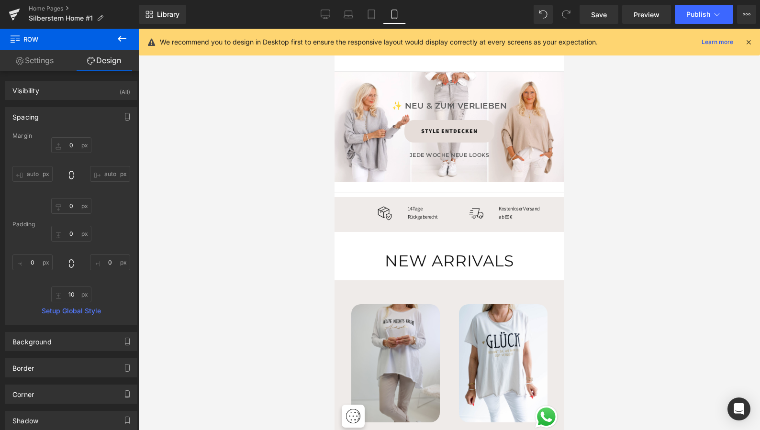
scroll to position [0, 0]
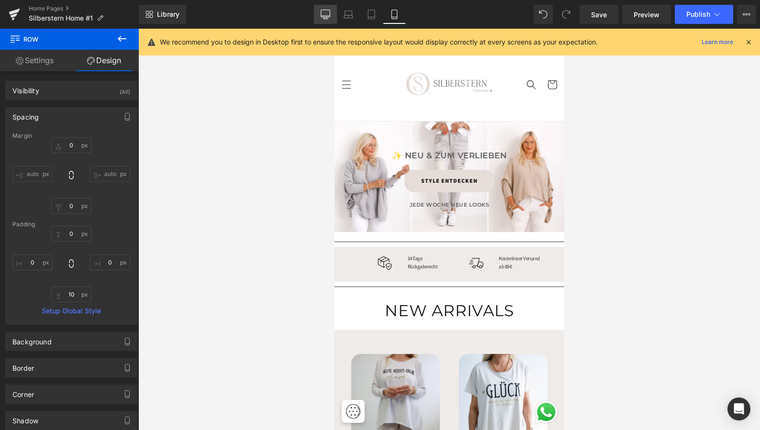
click at [327, 13] on icon at bounding box center [326, 15] width 10 height 10
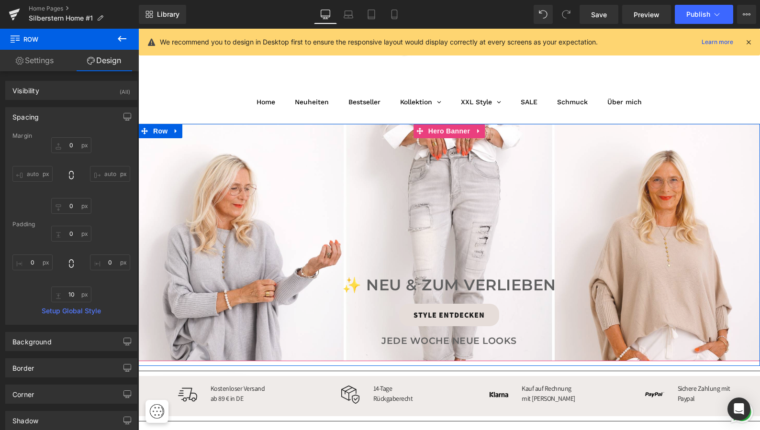
scroll to position [38, 0]
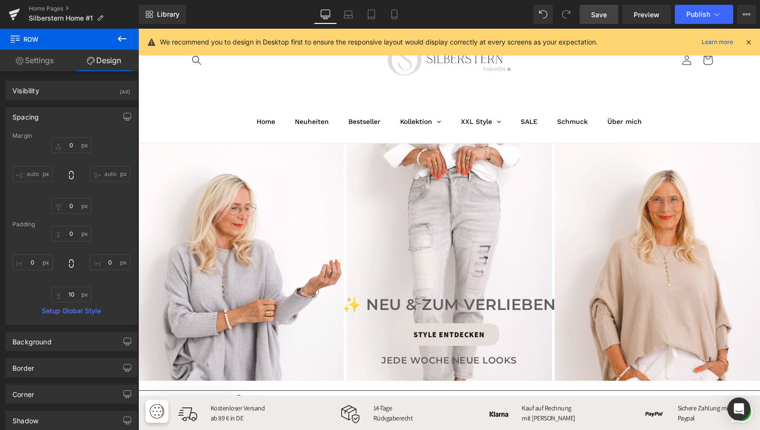
click at [606, 13] on span "Save" at bounding box center [599, 15] width 16 height 10
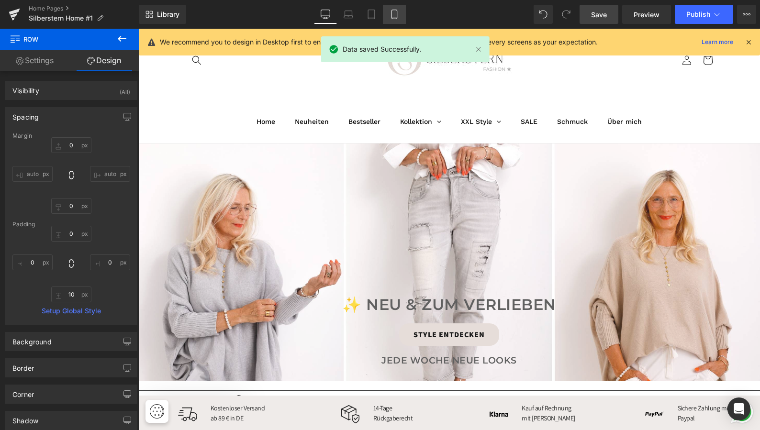
click at [397, 14] on icon at bounding box center [394, 14] width 5 height 9
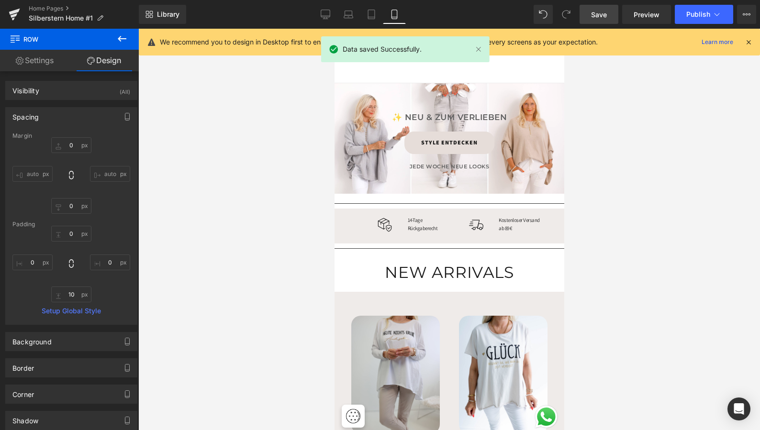
scroll to position [0, 0]
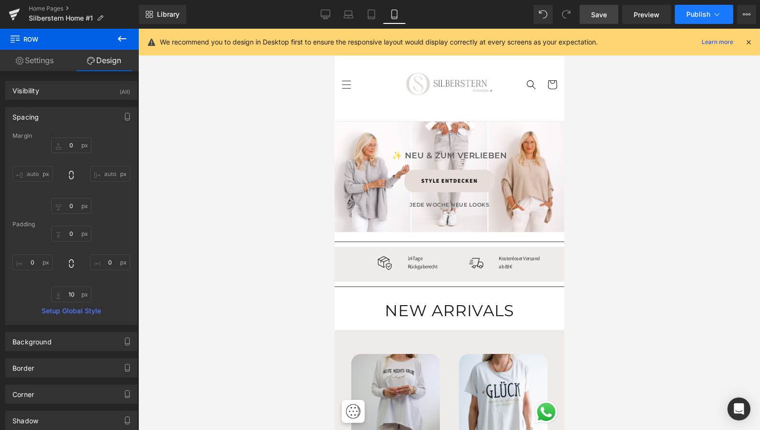
click at [701, 13] on span "Publish" at bounding box center [699, 15] width 24 height 8
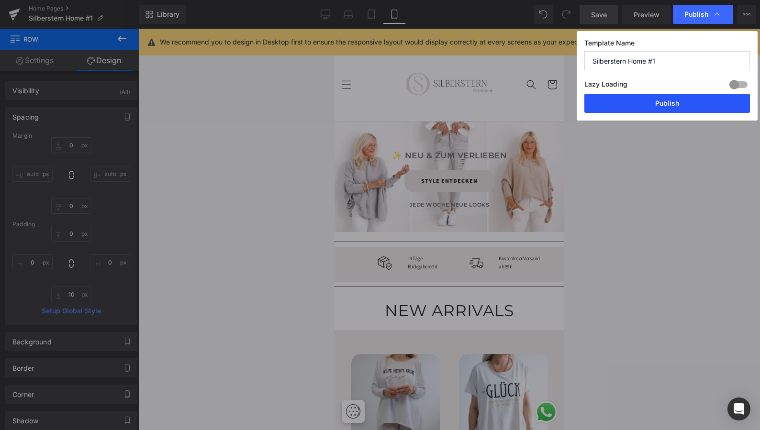
click at [659, 101] on button "Publish" at bounding box center [668, 103] width 166 height 19
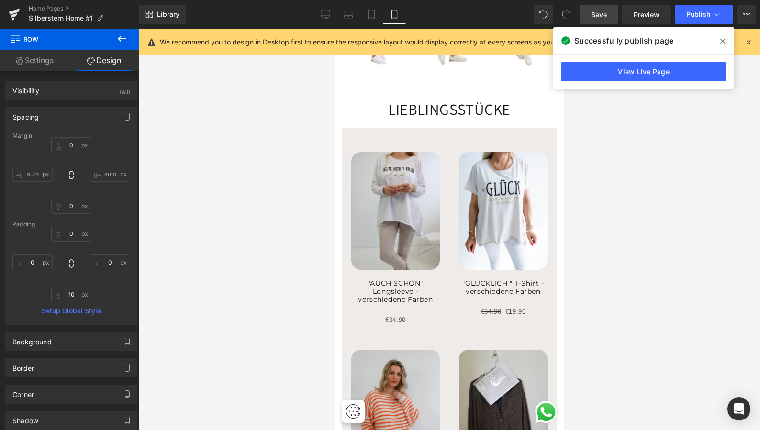
scroll to position [891, 0]
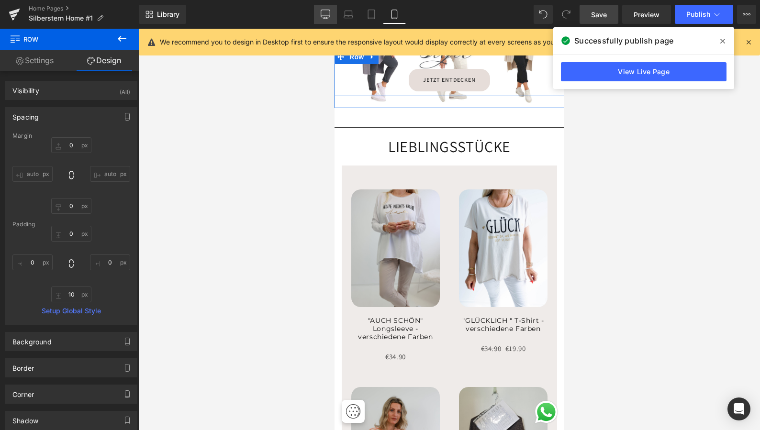
click at [325, 14] on icon at bounding box center [326, 15] width 10 height 10
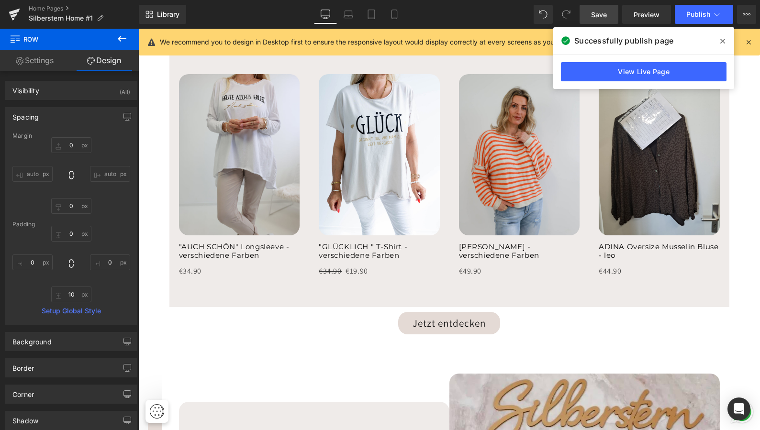
scroll to position [1384, 0]
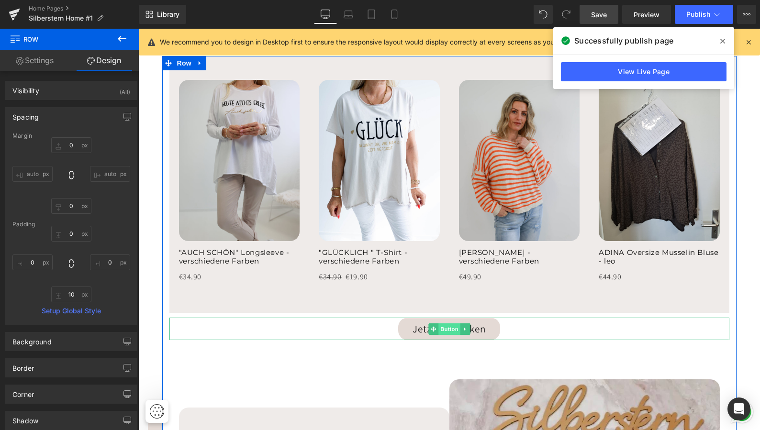
click at [450, 324] on span "Button" at bounding box center [450, 329] width 22 height 11
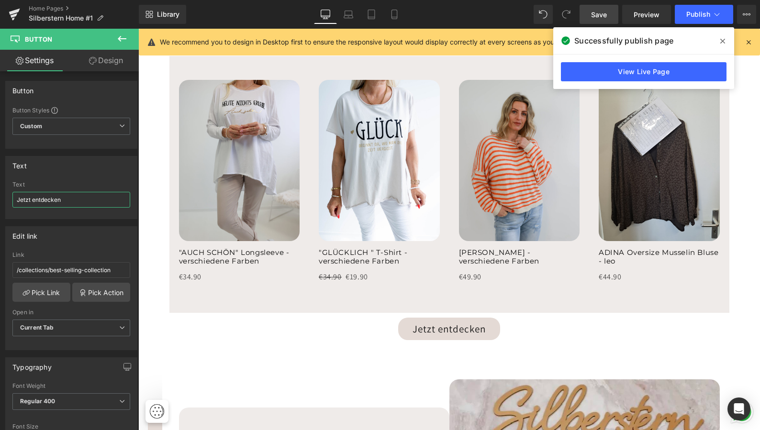
drag, startPoint x: 68, startPoint y: 199, endPoint x: -24, endPoint y: 198, distance: 92.4
click at [0, 198] on html "Button You are previewing how the will restyle your page. You can not edit Elem…" at bounding box center [380, 215] width 760 height 430
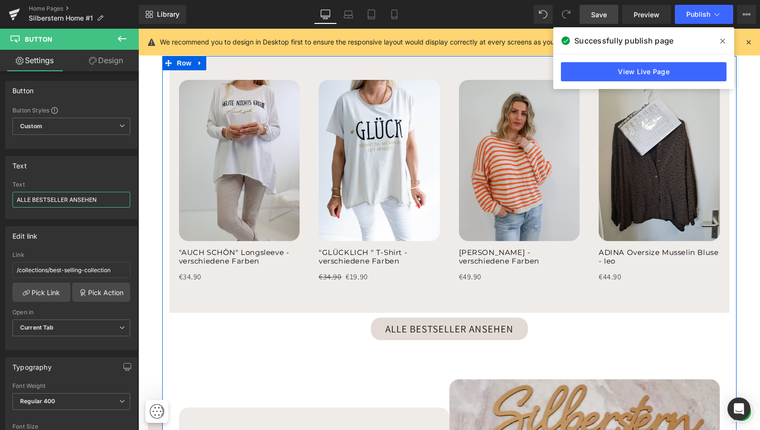
type input "ALLE BESTSELLER ANSEHEN"
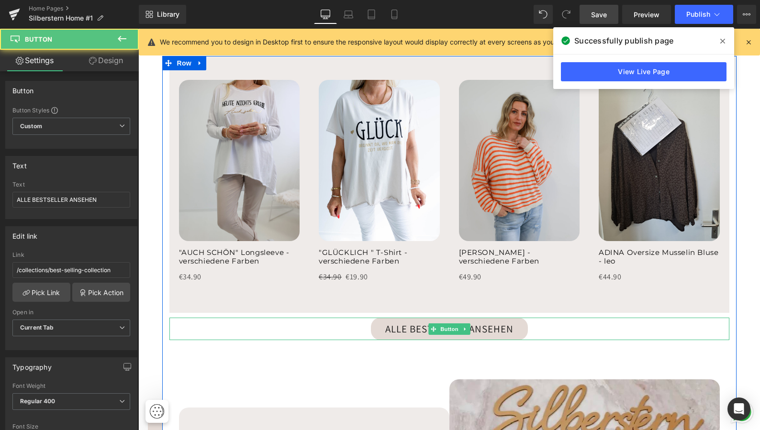
click at [274, 326] on div "ALLE BESTSELLER ANSEHEN" at bounding box center [449, 329] width 560 height 23
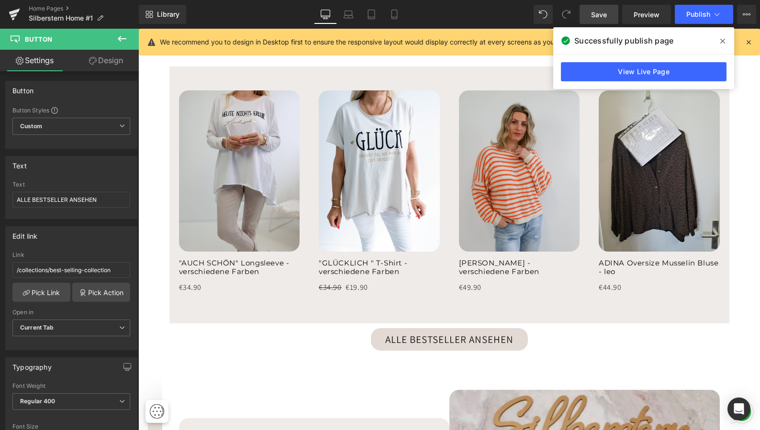
scroll to position [1376, 0]
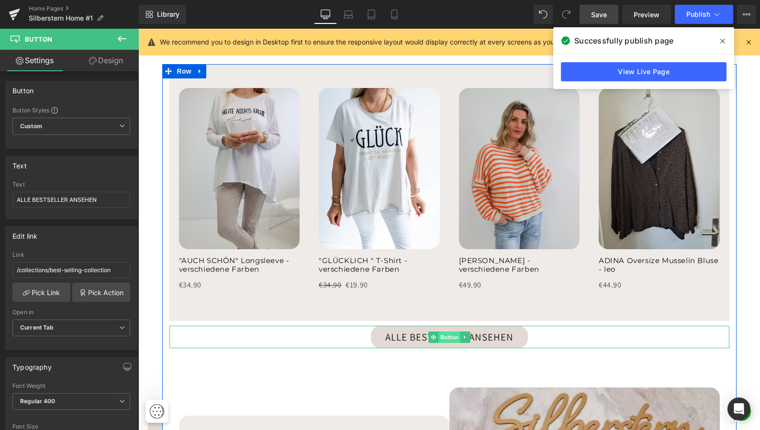
click at [446, 333] on span "Button" at bounding box center [450, 337] width 22 height 11
click at [464, 335] on icon at bounding box center [464, 338] width 5 height 6
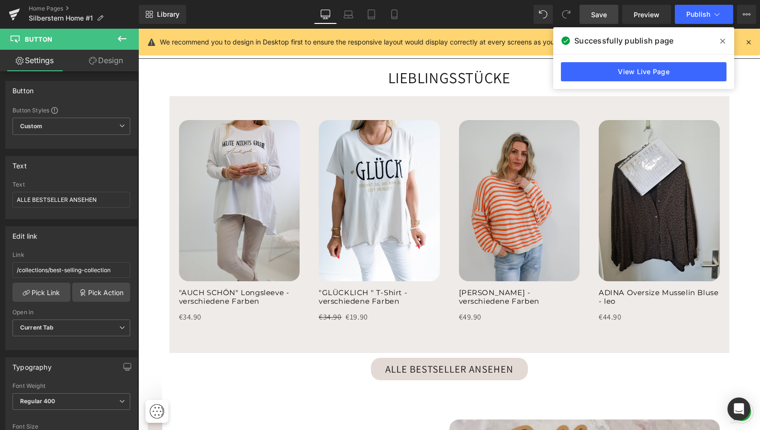
scroll to position [1341, 0]
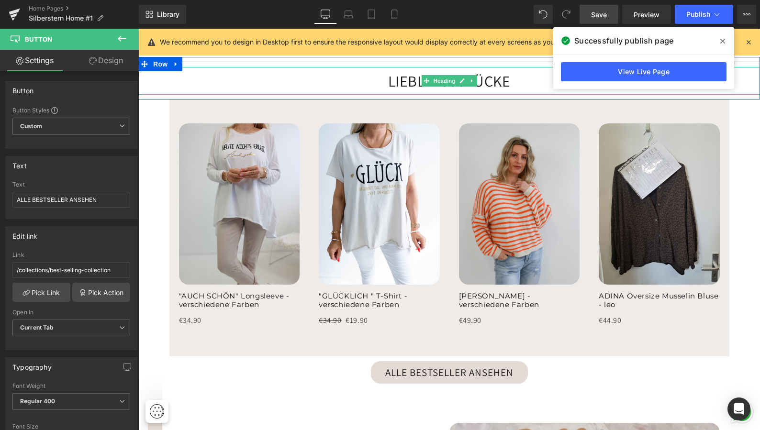
click at [600, 12] on span "Save" at bounding box center [599, 15] width 16 height 10
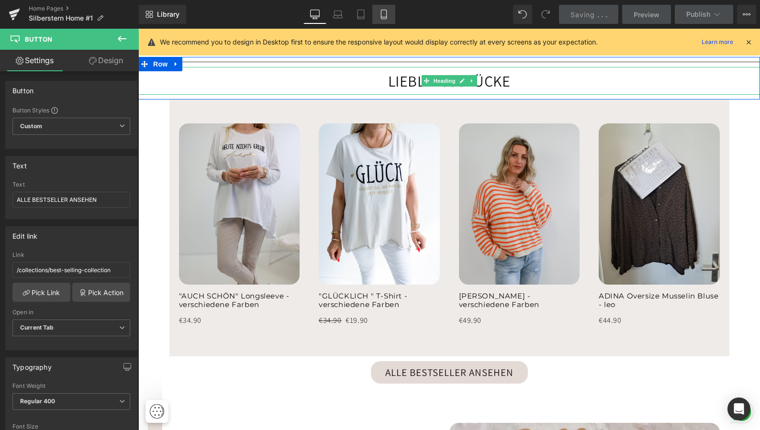
click at [385, 13] on icon at bounding box center [384, 15] width 10 height 10
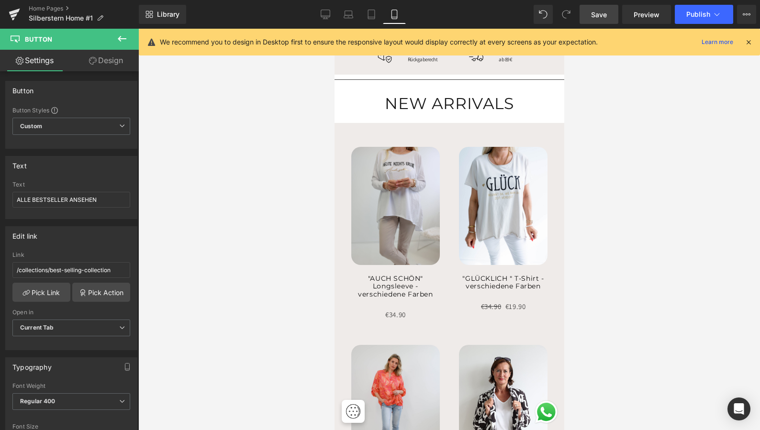
scroll to position [206, 0]
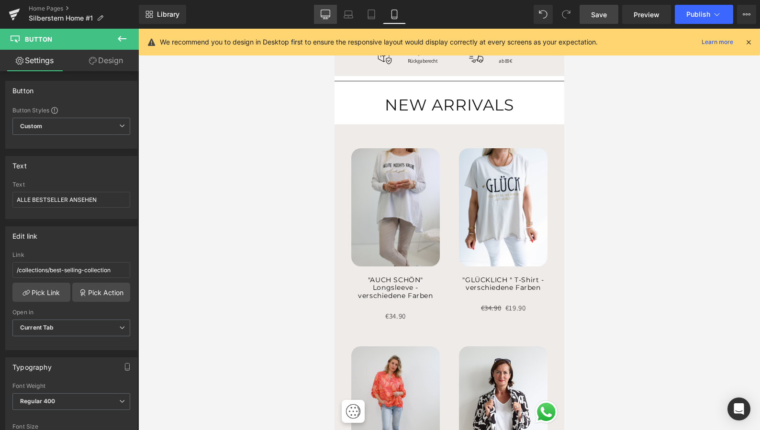
click at [328, 12] on icon at bounding box center [326, 15] width 10 height 10
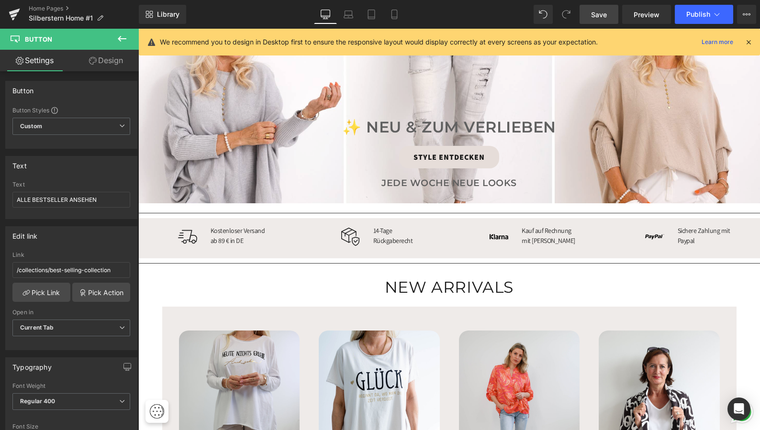
scroll to position [211, 0]
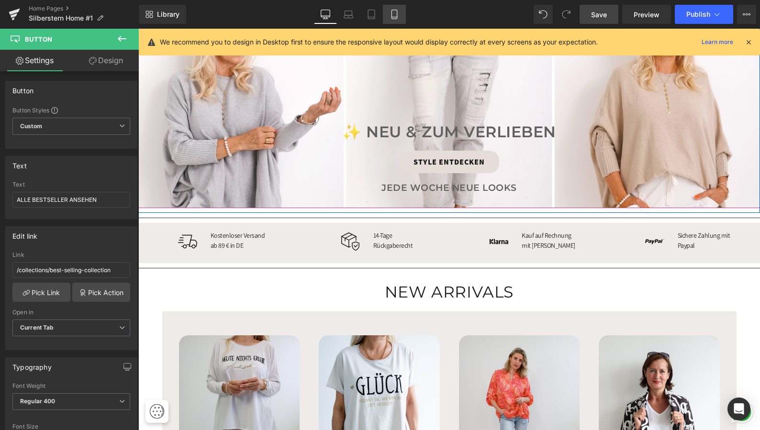
click at [396, 16] on icon at bounding box center [395, 15] width 10 height 10
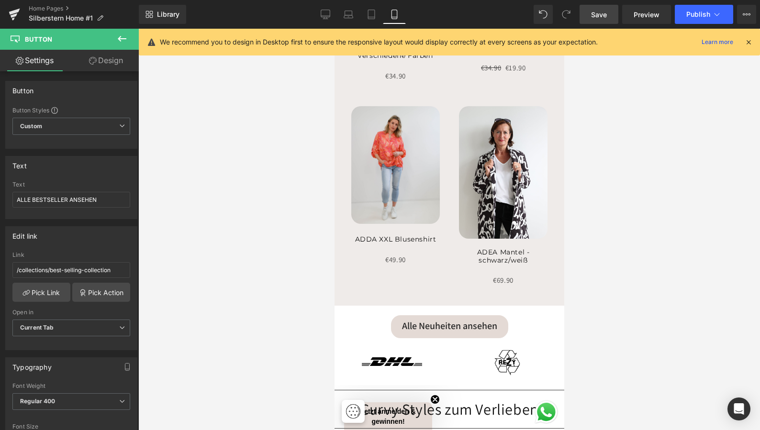
scroll to position [455, 0]
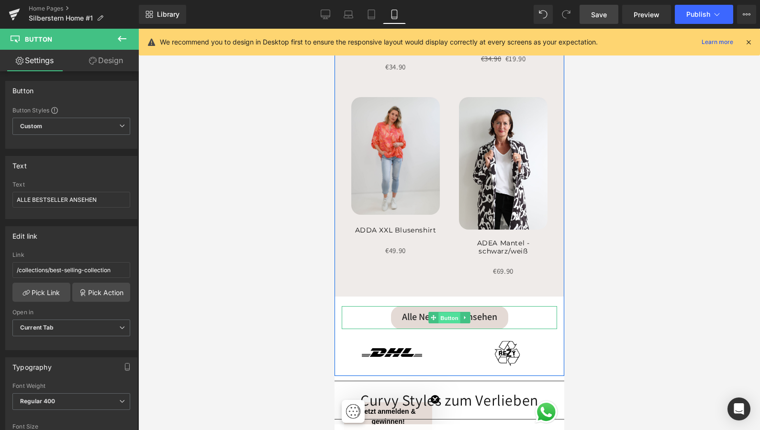
click at [450, 313] on span "Button" at bounding box center [449, 318] width 22 height 11
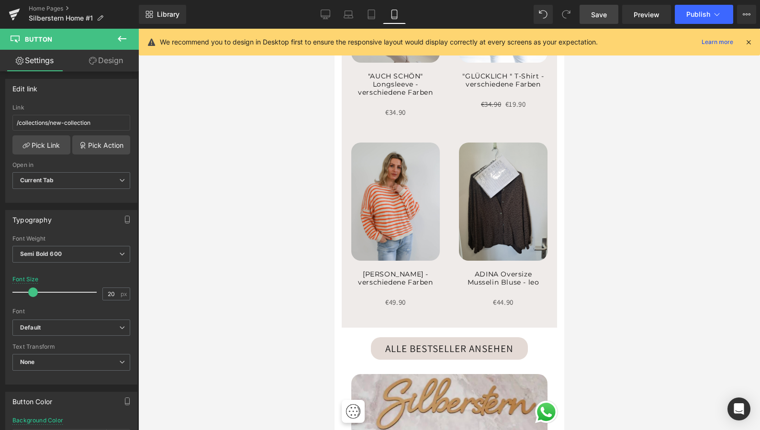
scroll to position [1152, 0]
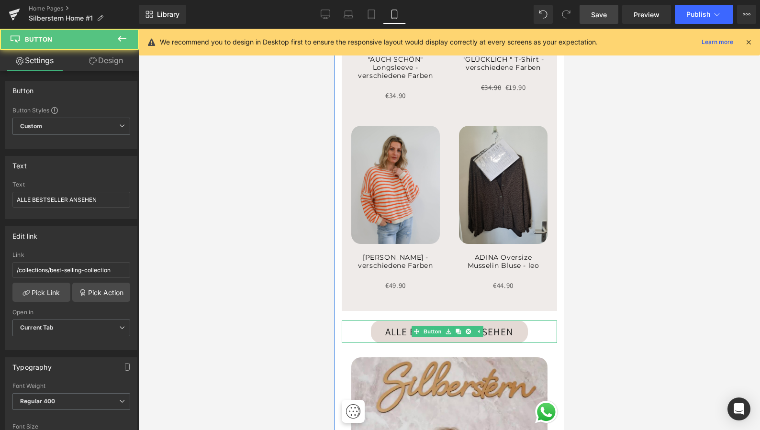
click at [409, 321] on link "ALLE BESTSELLER ANSEHEN" at bounding box center [449, 332] width 157 height 23
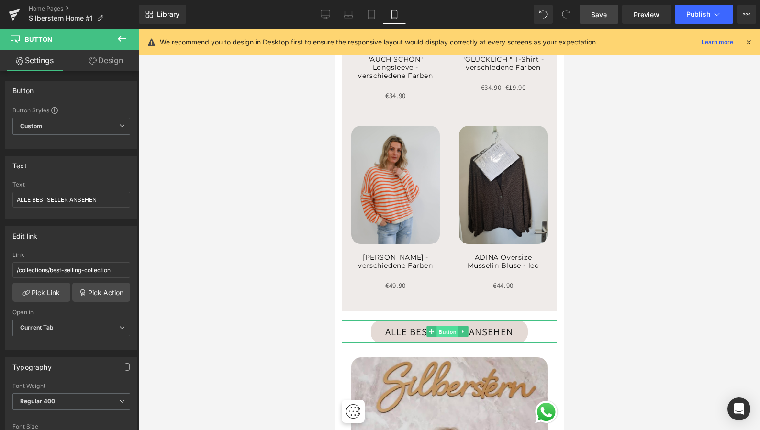
click at [433, 326] on link "Button" at bounding box center [442, 331] width 32 height 11
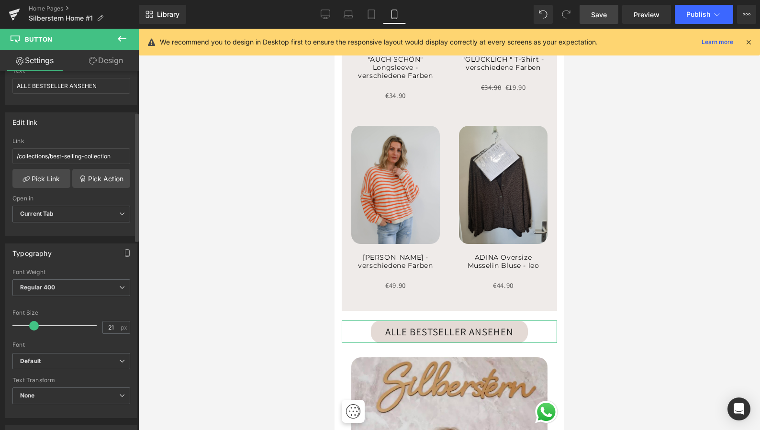
scroll to position [128, 0]
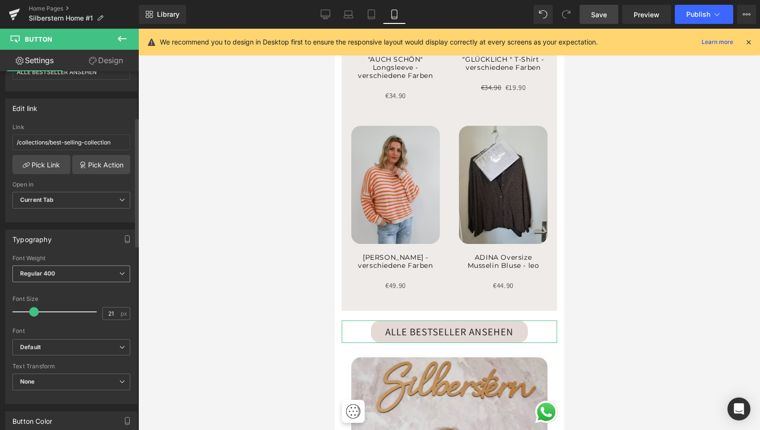
click at [119, 275] on icon at bounding box center [122, 274] width 6 height 6
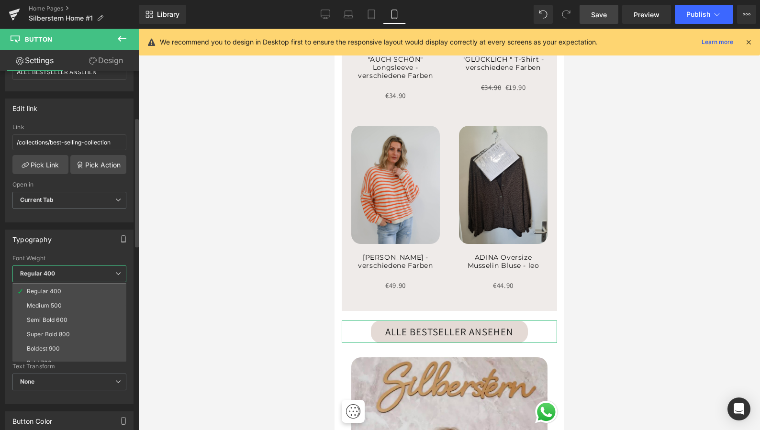
scroll to position [43, 0]
click at [76, 316] on li "Semi Bold 600" at bounding box center [71, 320] width 118 height 14
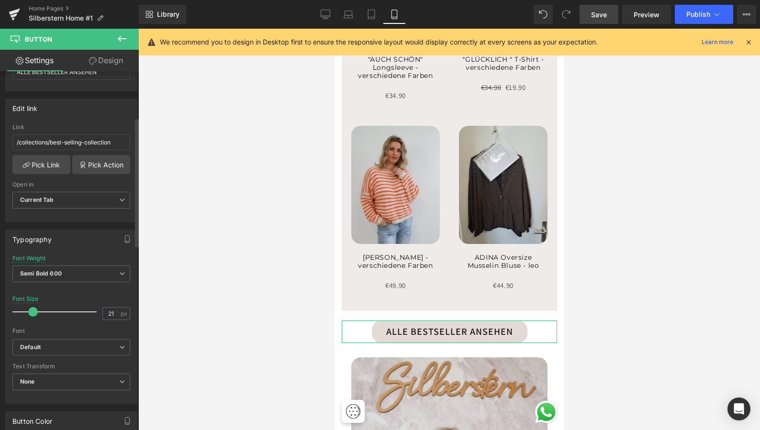
click at [33, 312] on span at bounding box center [33, 312] width 10 height 10
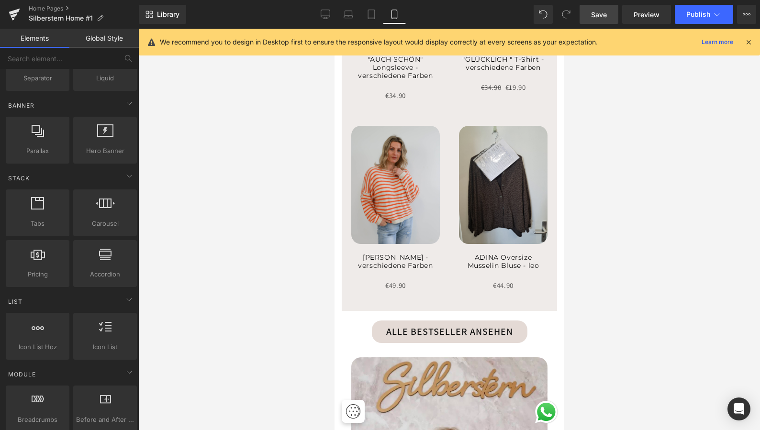
click at [263, 298] on div at bounding box center [449, 230] width 622 height 402
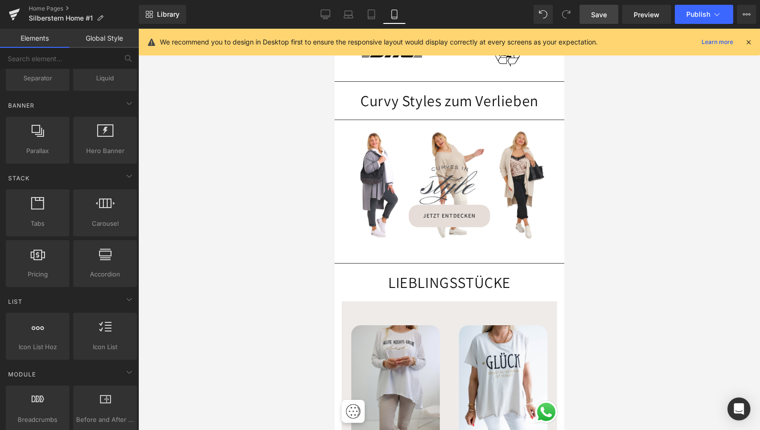
scroll to position [755, 0]
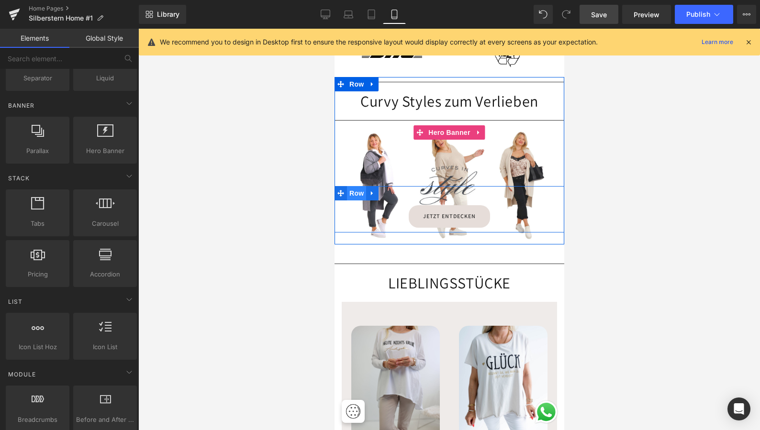
click at [355, 188] on span "Row" at bounding box center [356, 193] width 19 height 14
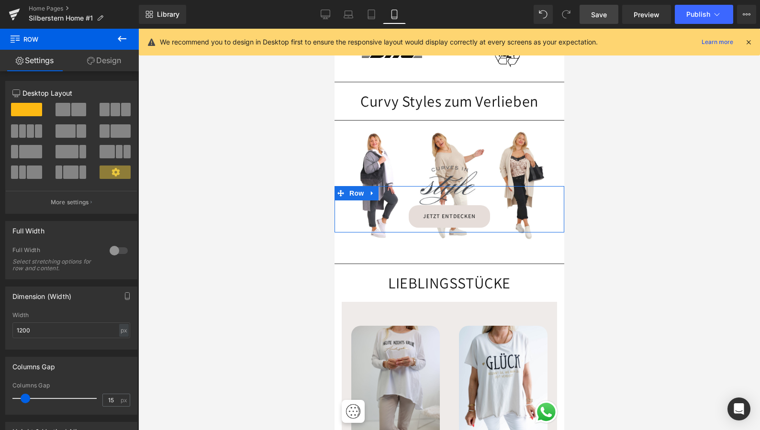
click at [110, 60] on link "Design" at bounding box center [103, 61] width 69 height 22
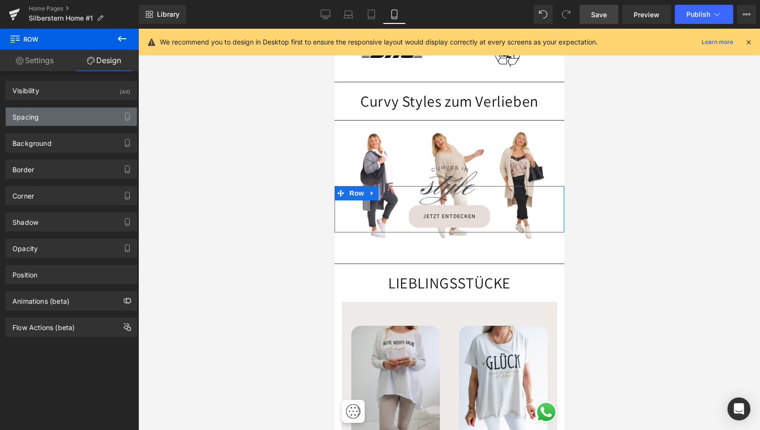
click at [68, 113] on div "Spacing" at bounding box center [71, 117] width 131 height 18
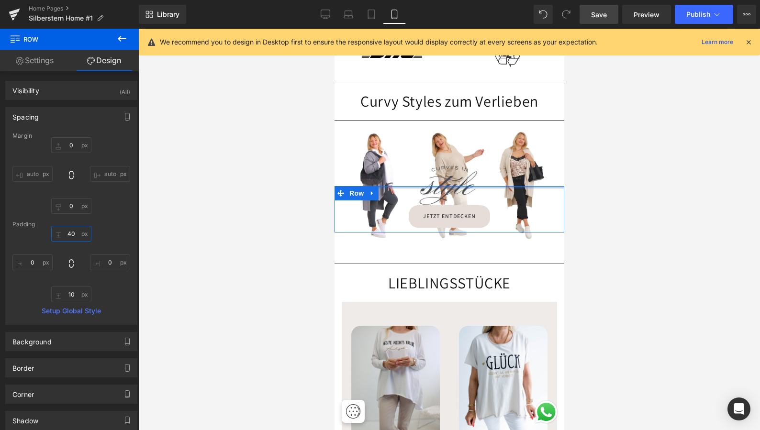
click at [74, 234] on input "40" at bounding box center [71, 234] width 40 height 16
type input "4"
type input "5"
type input "6"
type input "40"
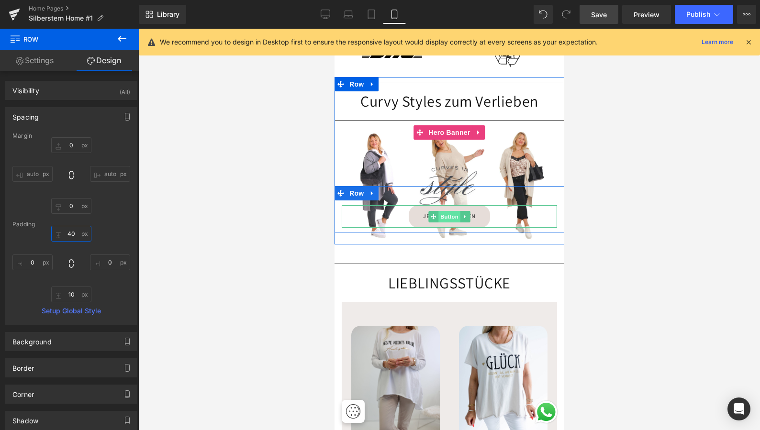
click at [447, 211] on span "Button" at bounding box center [449, 216] width 22 height 11
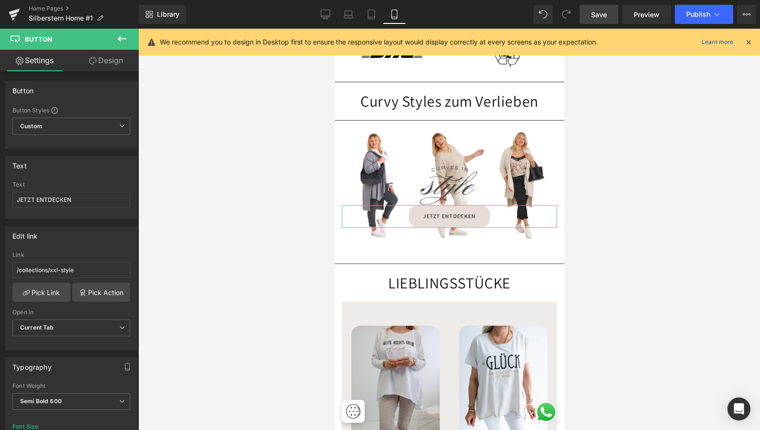
click at [109, 59] on link "Design" at bounding box center [105, 61] width 69 height 22
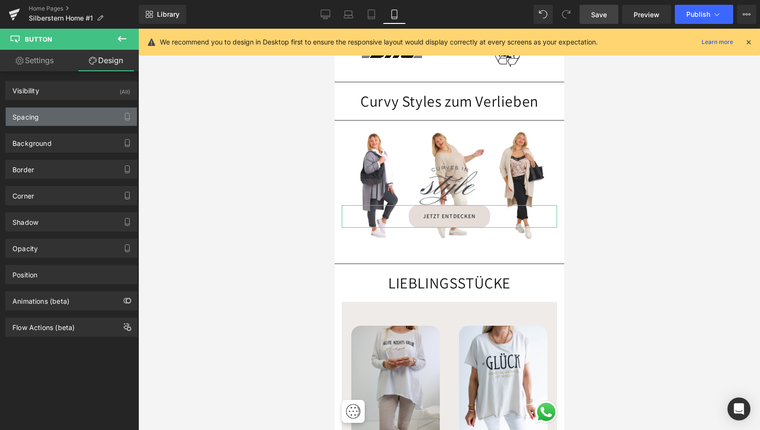
click at [69, 115] on div "Spacing" at bounding box center [71, 117] width 131 height 18
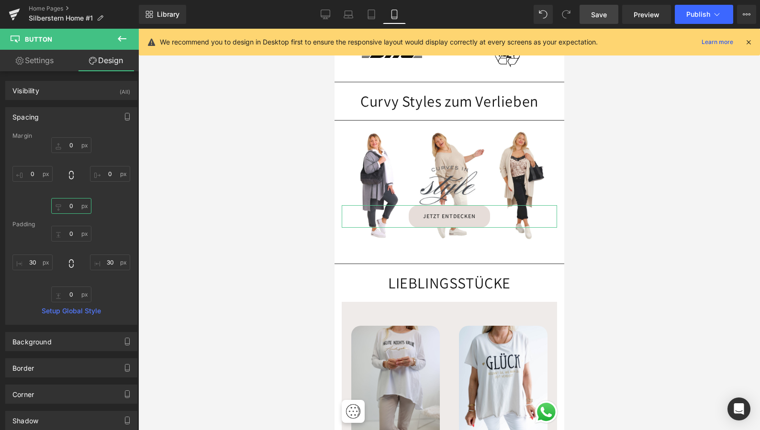
click at [73, 206] on input "0" at bounding box center [71, 206] width 40 height 16
type input "1"
click at [73, 142] on input "0" at bounding box center [71, 145] width 40 height 16
type input "1"
click at [75, 237] on input "0" at bounding box center [71, 234] width 40 height 16
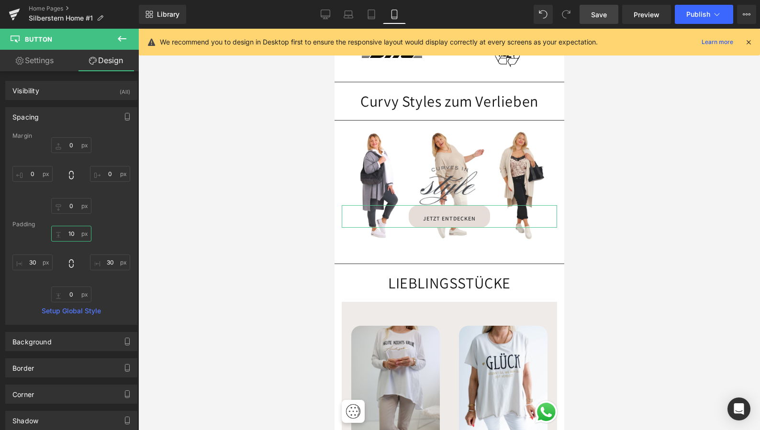
type input "1"
click at [74, 208] on input "text" at bounding box center [71, 206] width 40 height 16
type input "2"
type input "-10"
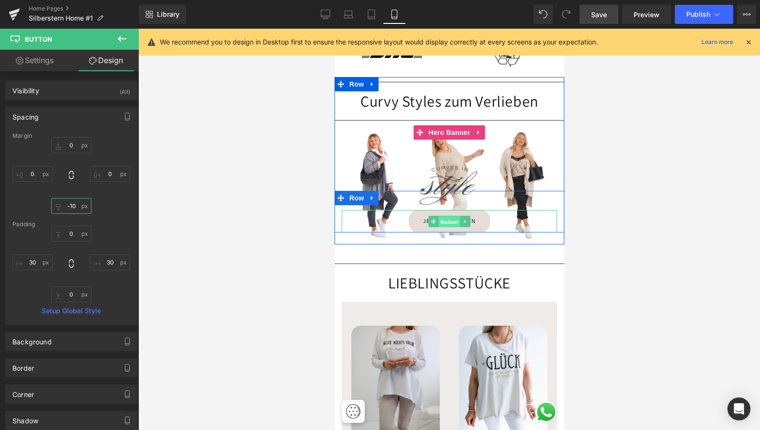
click at [450, 216] on span "Button" at bounding box center [449, 221] width 22 height 11
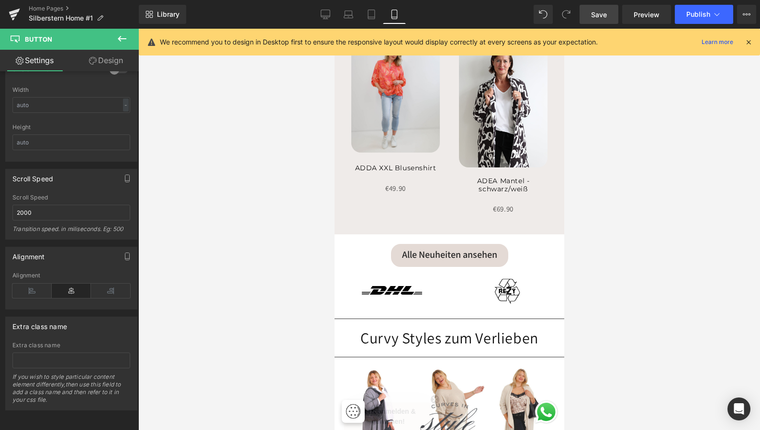
scroll to position [527, 0]
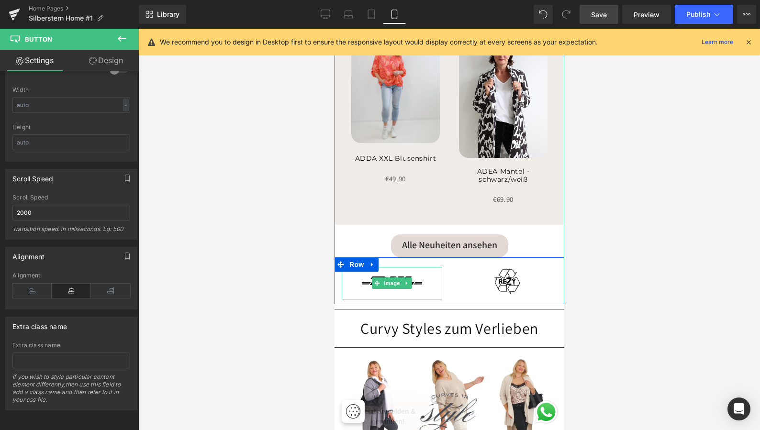
click at [359, 271] on div at bounding box center [391, 283] width 101 height 33
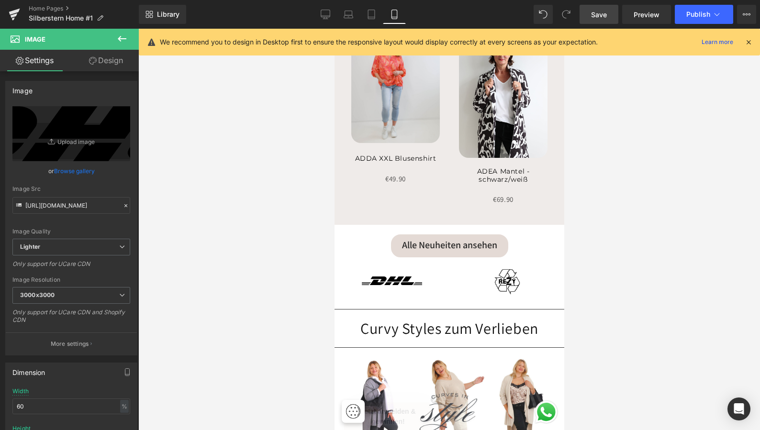
click at [124, 35] on icon at bounding box center [121, 38] width 11 height 11
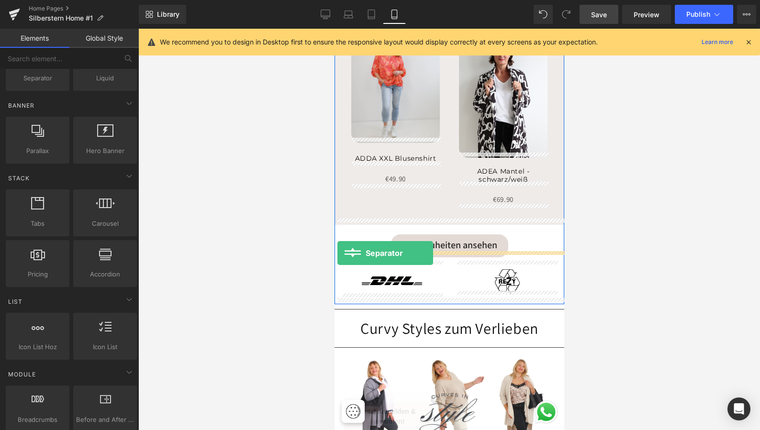
drag, startPoint x: 383, startPoint y: 110, endPoint x: 337, endPoint y: 252, distance: 149.0
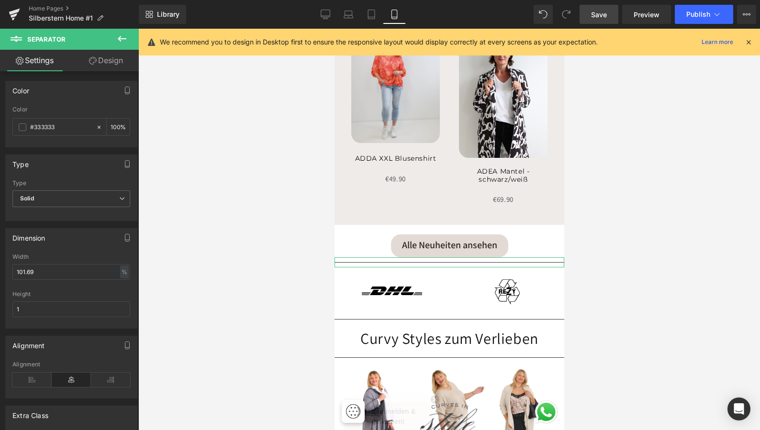
click at [101, 60] on link "Design" at bounding box center [105, 61] width 69 height 22
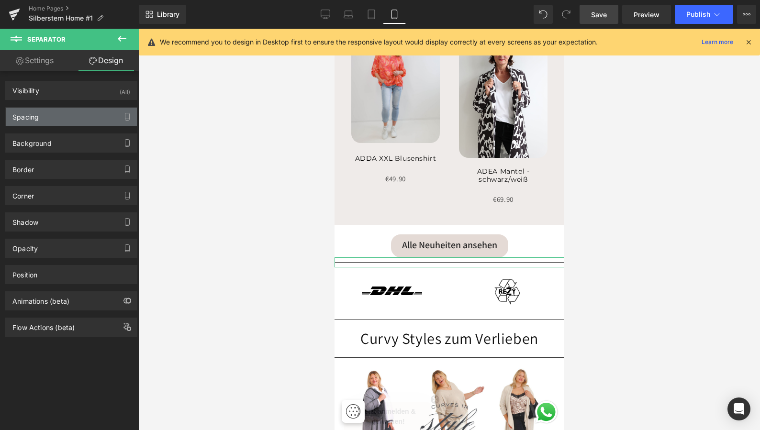
click at [61, 113] on div "Spacing" at bounding box center [71, 117] width 131 height 18
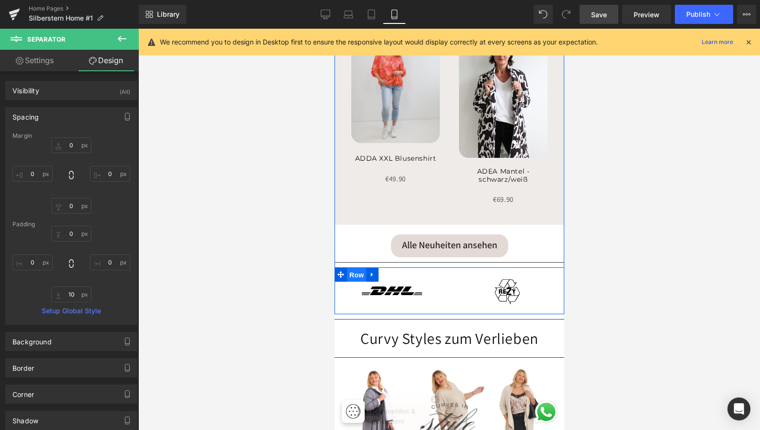
click at [353, 269] on span "Row" at bounding box center [356, 275] width 19 height 14
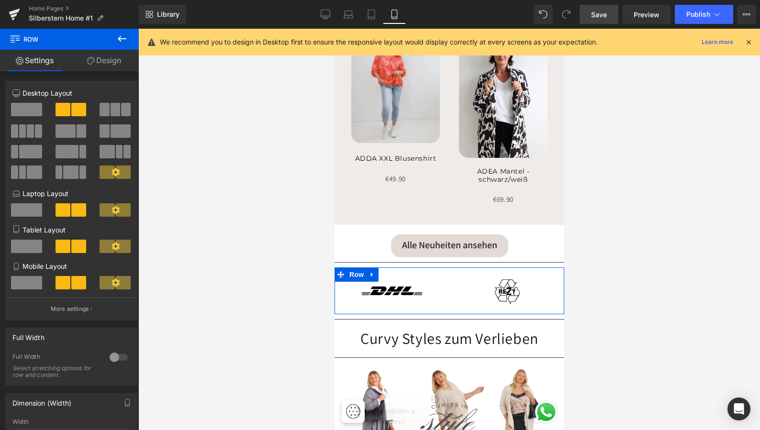
click at [112, 57] on link "Design" at bounding box center [103, 61] width 69 height 22
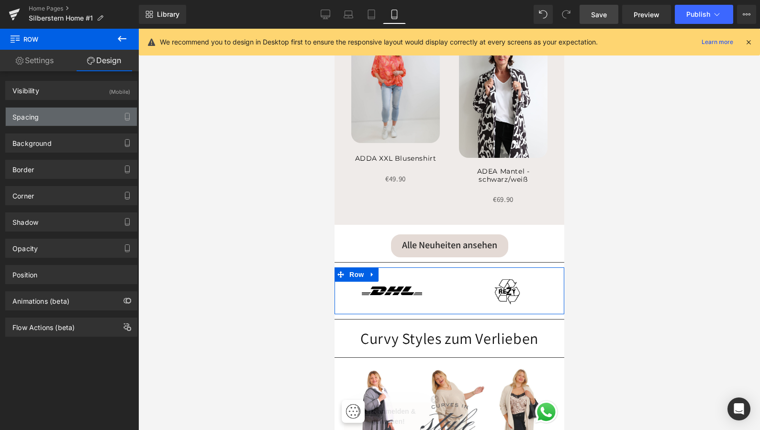
click at [79, 117] on div "Spacing" at bounding box center [71, 117] width 131 height 18
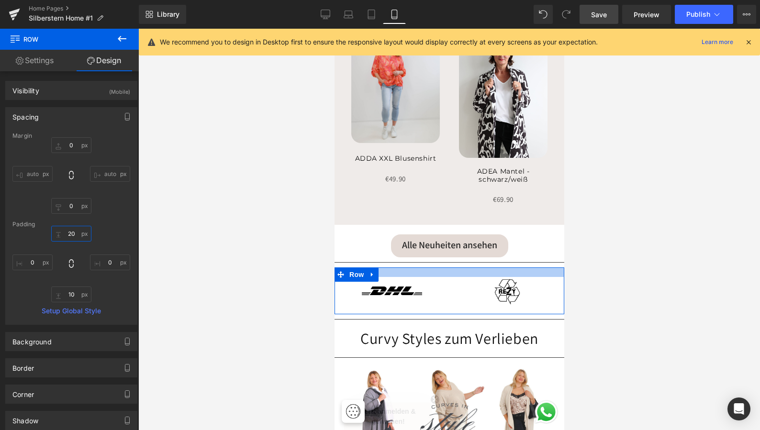
click at [75, 235] on input "20" at bounding box center [71, 234] width 40 height 16
type input "2"
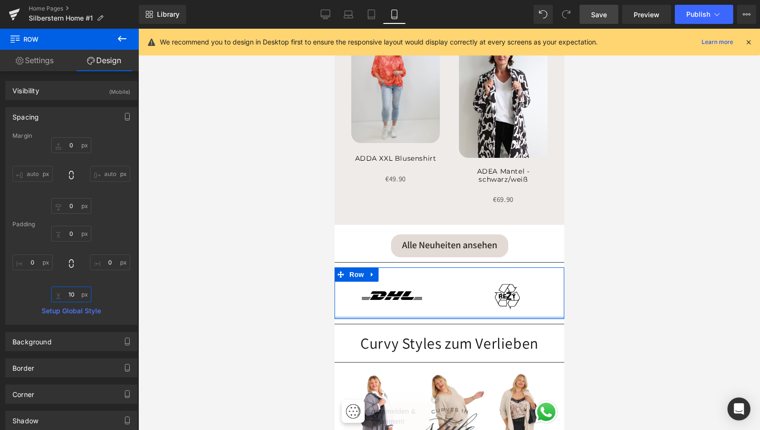
click at [74, 299] on input "10" at bounding box center [71, 295] width 40 height 16
type input "1"
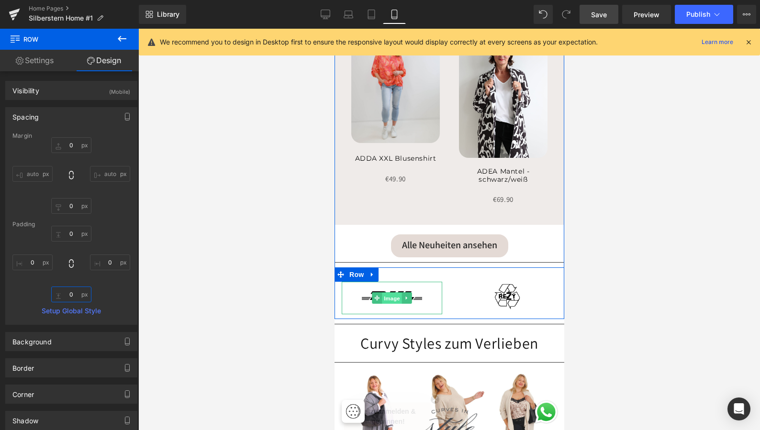
click at [393, 293] on span "Image" at bounding box center [392, 298] width 20 height 11
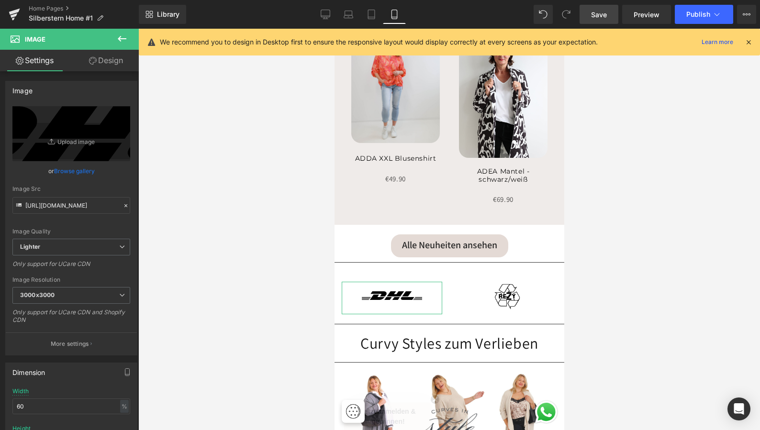
click at [109, 58] on link "Design" at bounding box center [105, 61] width 69 height 22
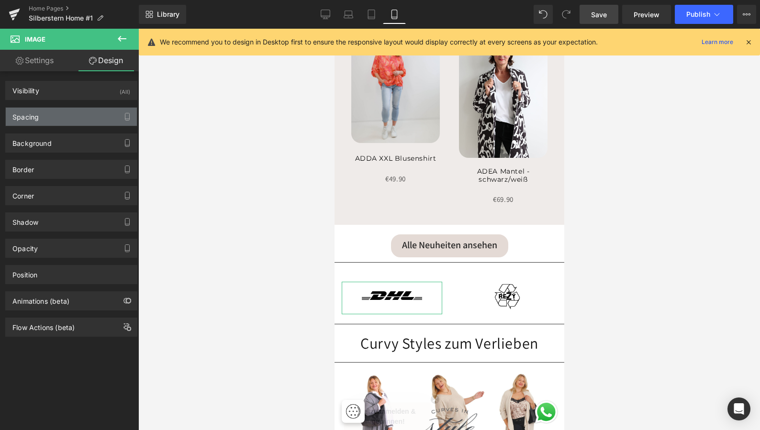
click at [76, 119] on div "Spacing" at bounding box center [71, 117] width 131 height 18
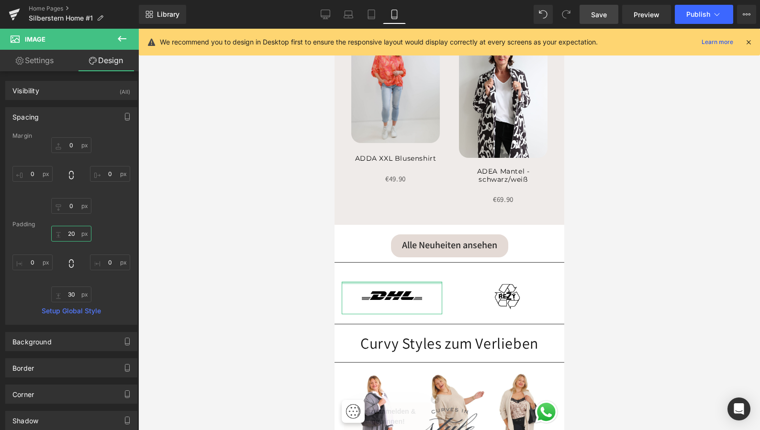
click at [74, 235] on input "20" at bounding box center [71, 234] width 40 height 16
type input "2"
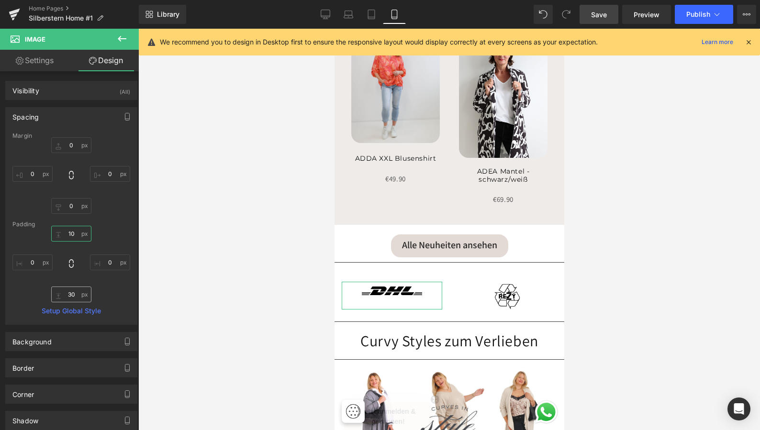
type input "10"
click at [76, 296] on input "30" at bounding box center [71, 295] width 40 height 16
type input "3"
type input "10"
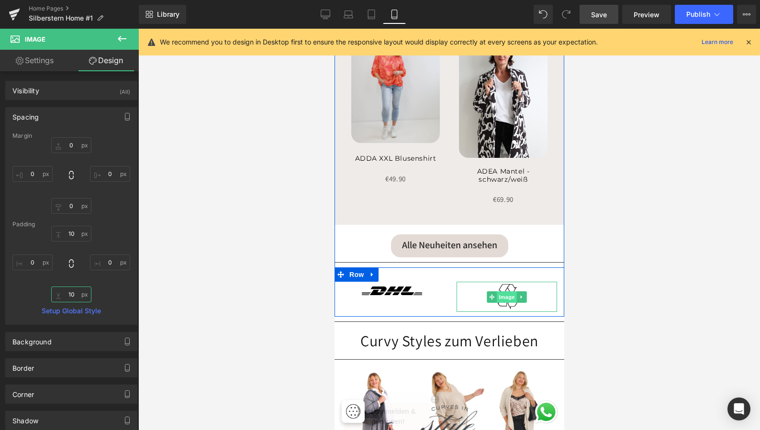
click at [507, 292] on span "Image" at bounding box center [506, 297] width 20 height 11
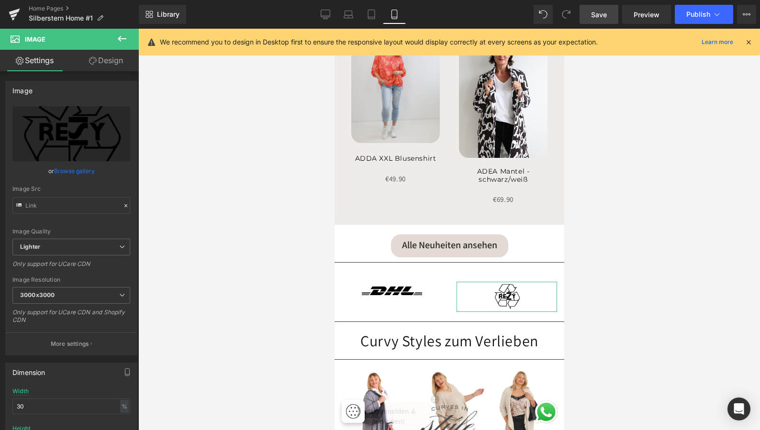
click at [111, 63] on link "Design" at bounding box center [105, 61] width 69 height 22
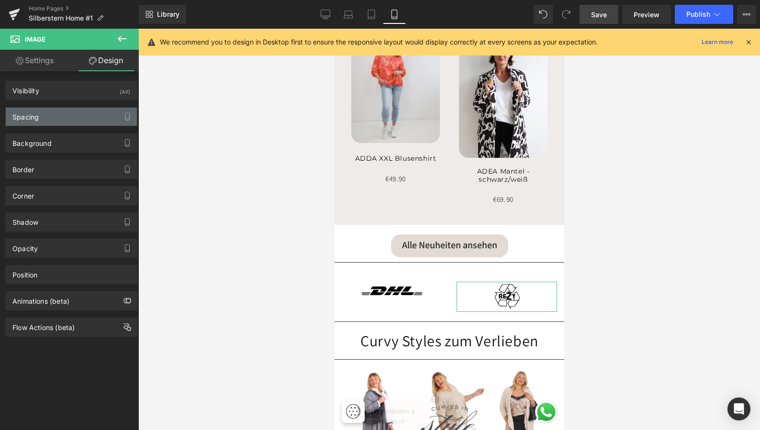
click at [74, 116] on div "Spacing" at bounding box center [71, 117] width 131 height 18
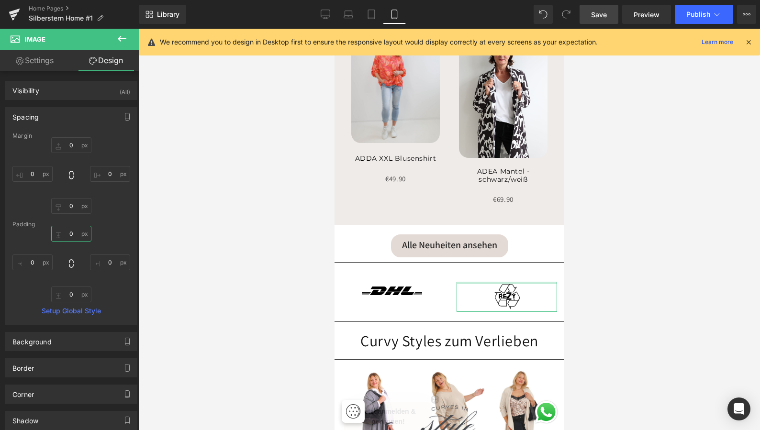
click at [75, 237] on input "0" at bounding box center [71, 234] width 40 height 16
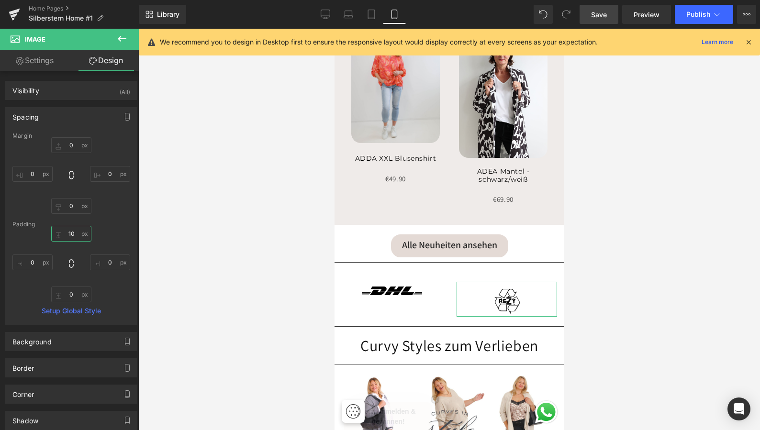
type input "1"
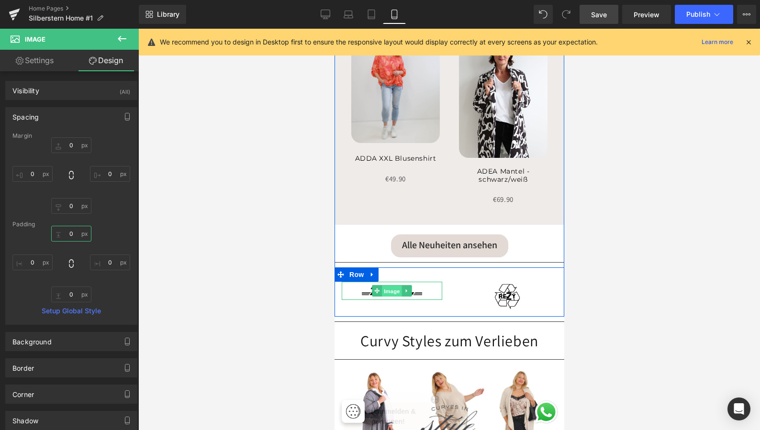
click at [391, 286] on span "Image" at bounding box center [392, 291] width 20 height 11
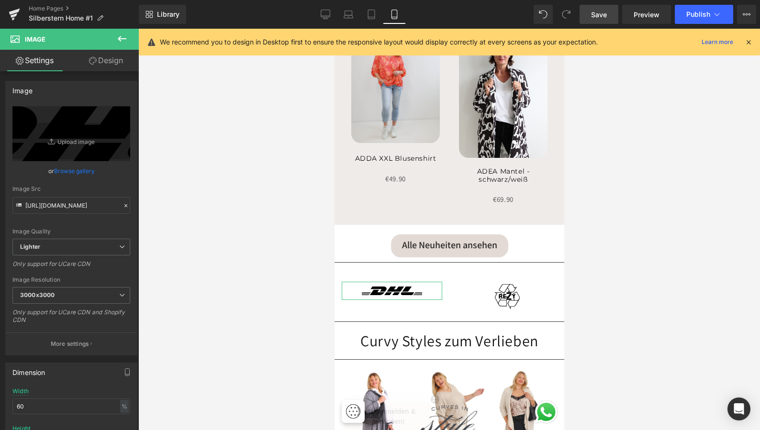
click at [114, 64] on link "Design" at bounding box center [105, 61] width 69 height 22
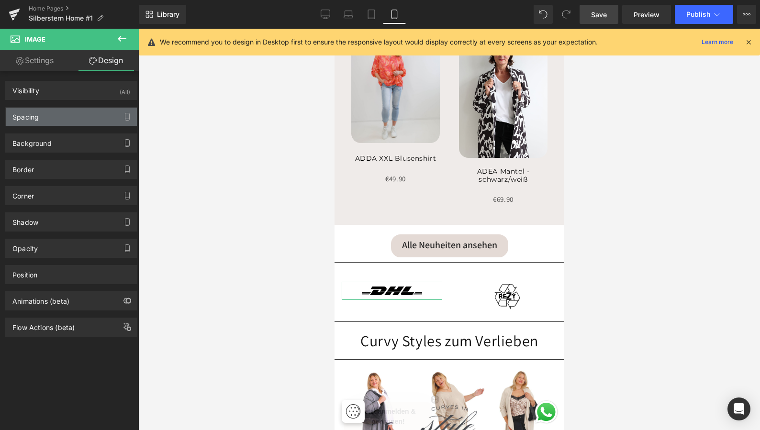
click at [96, 117] on div "Spacing" at bounding box center [71, 117] width 131 height 18
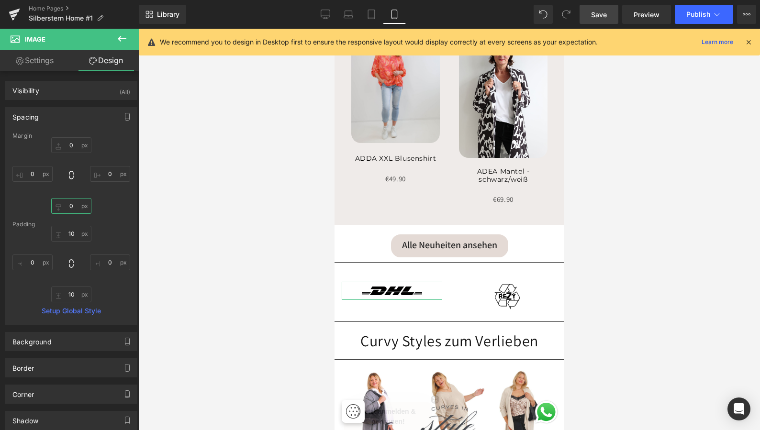
click at [76, 208] on input "0" at bounding box center [71, 206] width 40 height 16
type input "10"
click at [73, 146] on input "0" at bounding box center [71, 145] width 40 height 16
type input "1"
click at [75, 206] on input "10" at bounding box center [71, 206] width 40 height 16
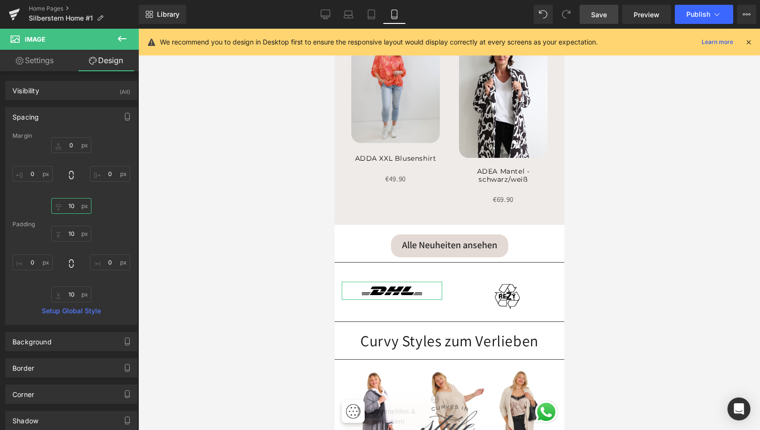
type input "1"
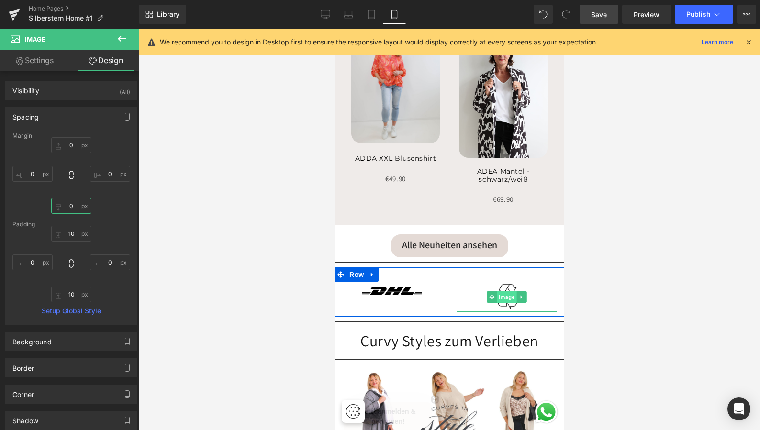
click at [507, 292] on span "Image" at bounding box center [506, 297] width 20 height 11
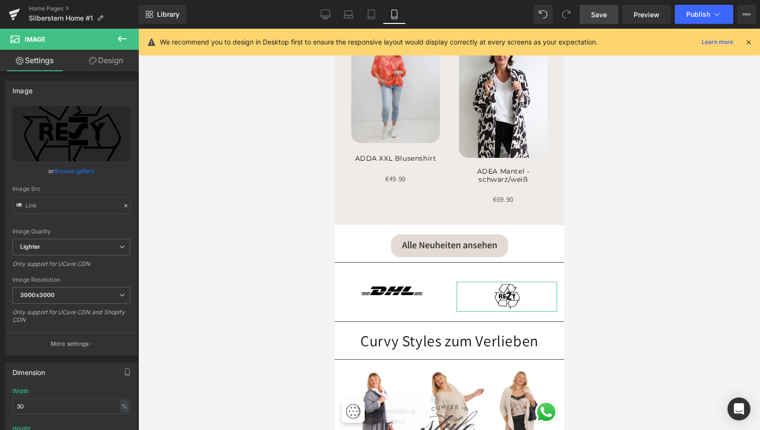
click at [109, 59] on link "Design" at bounding box center [105, 61] width 69 height 22
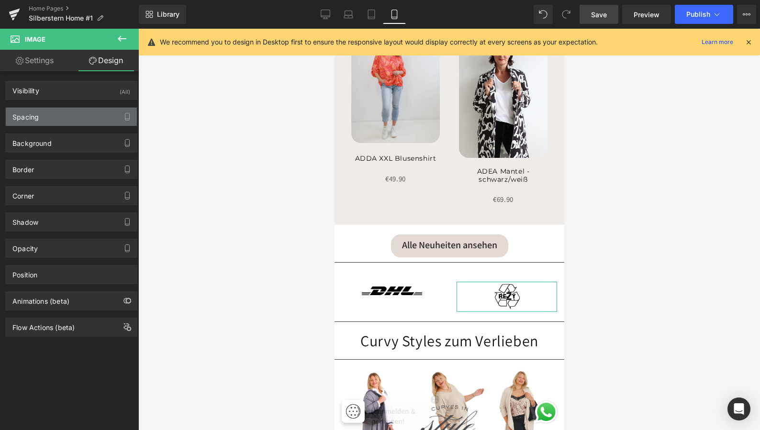
click at [66, 120] on div "Spacing" at bounding box center [71, 117] width 131 height 18
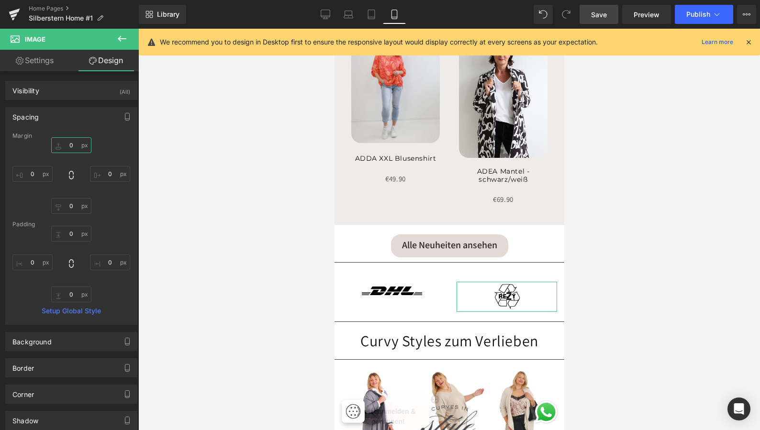
click at [73, 144] on input "text" at bounding box center [71, 145] width 40 height 16
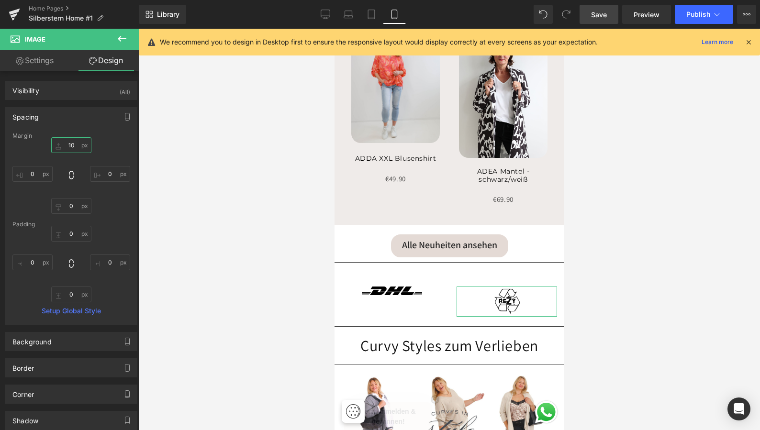
type input "1"
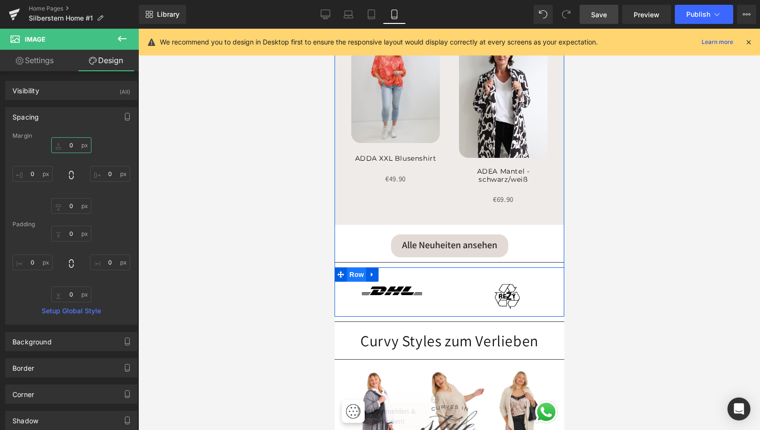
click at [354, 269] on span "Row" at bounding box center [356, 275] width 19 height 14
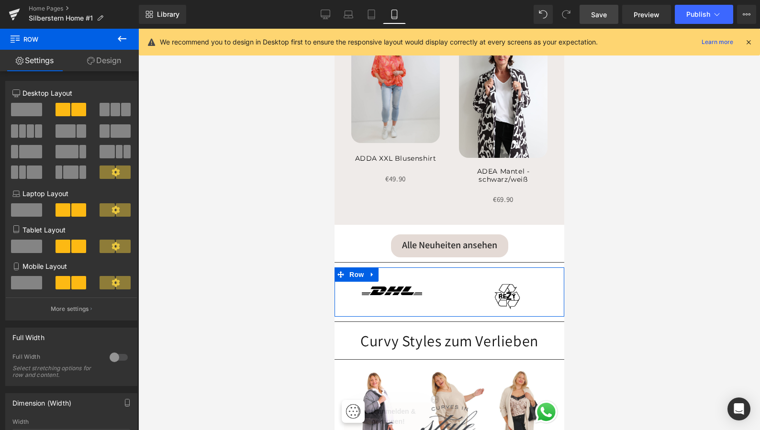
click at [112, 59] on link "Design" at bounding box center [103, 61] width 69 height 22
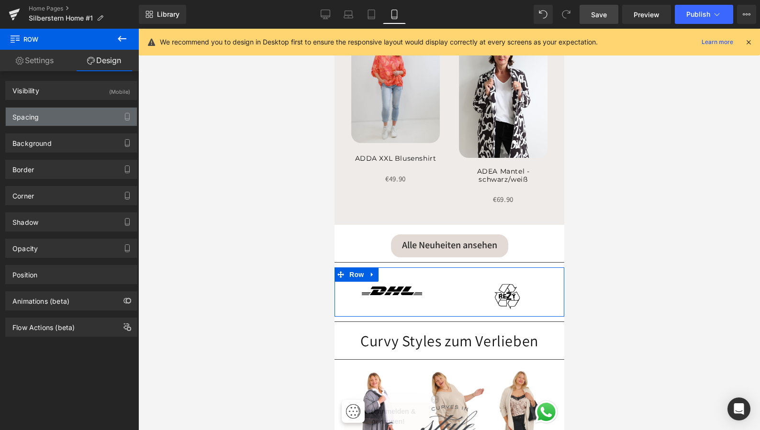
click at [86, 119] on div "Spacing" at bounding box center [71, 117] width 131 height 18
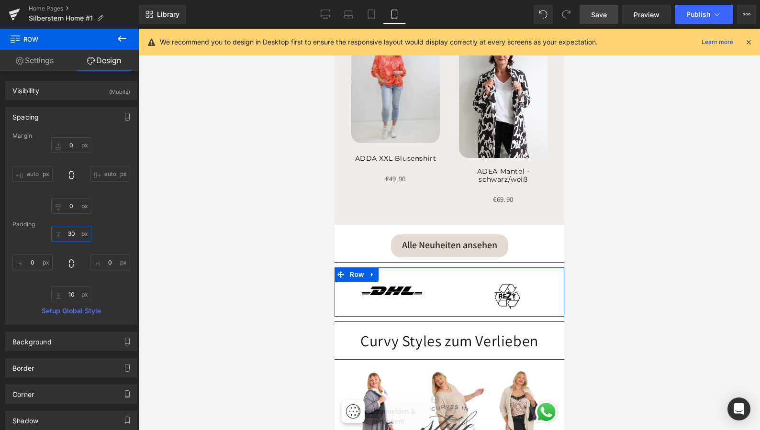
click at [75, 237] on input "30" at bounding box center [71, 234] width 40 height 16
type input "3"
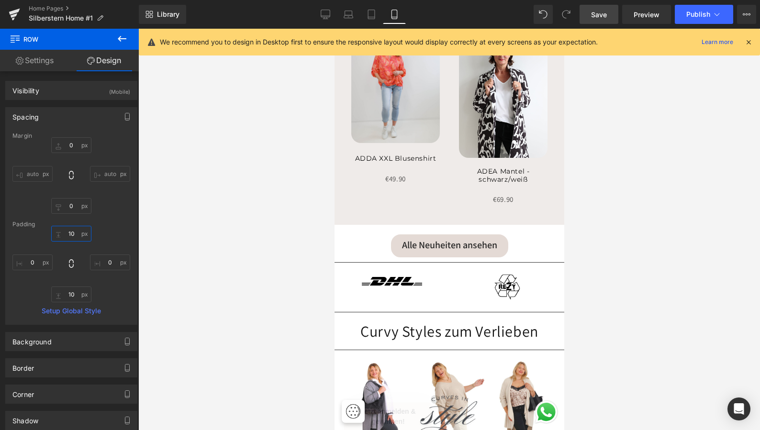
type input "1"
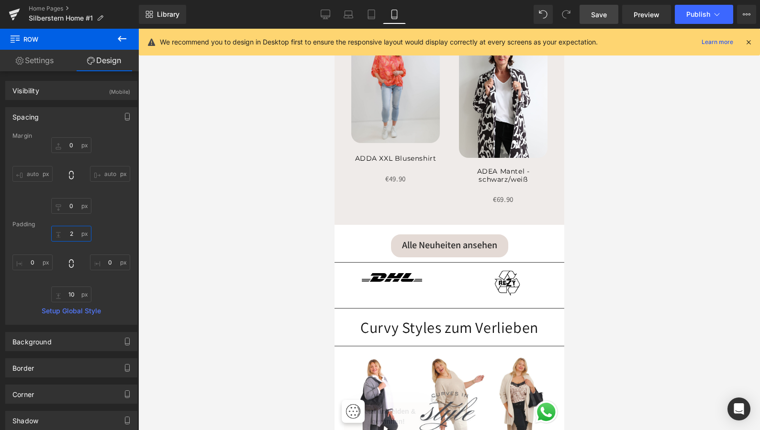
type input "20"
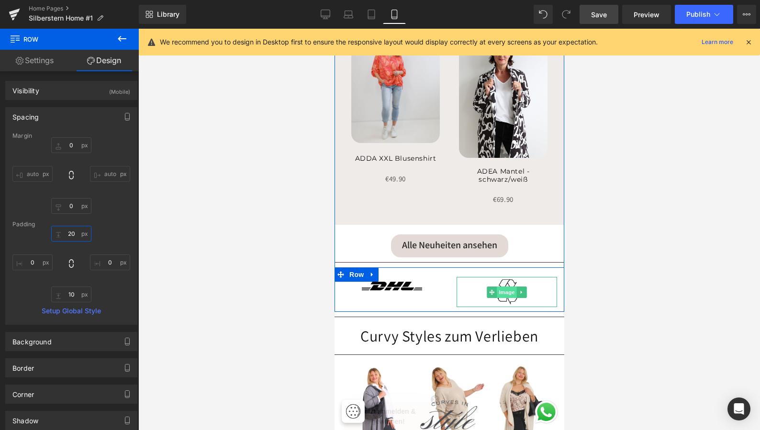
click at [507, 287] on span "Image" at bounding box center [506, 292] width 20 height 11
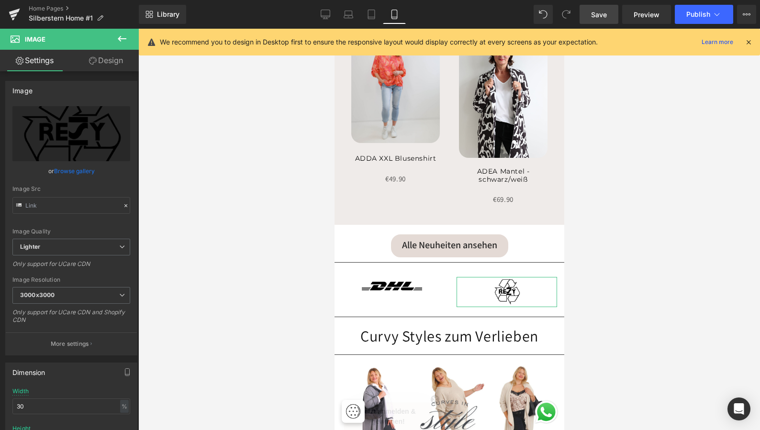
click at [111, 63] on link "Design" at bounding box center [105, 61] width 69 height 22
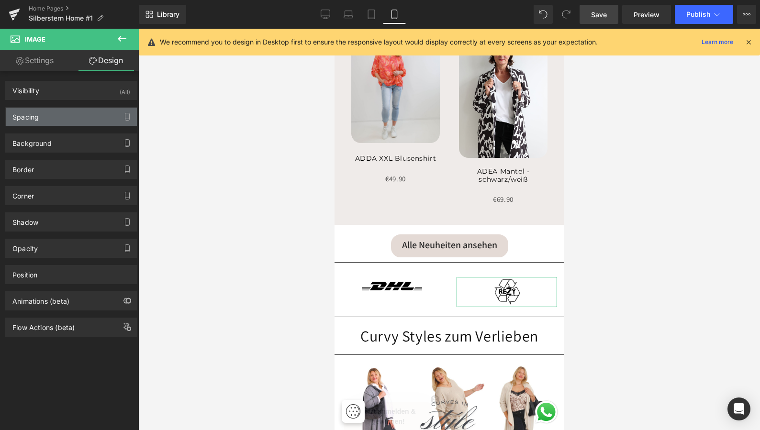
click at [90, 113] on div "Spacing" at bounding box center [71, 117] width 131 height 18
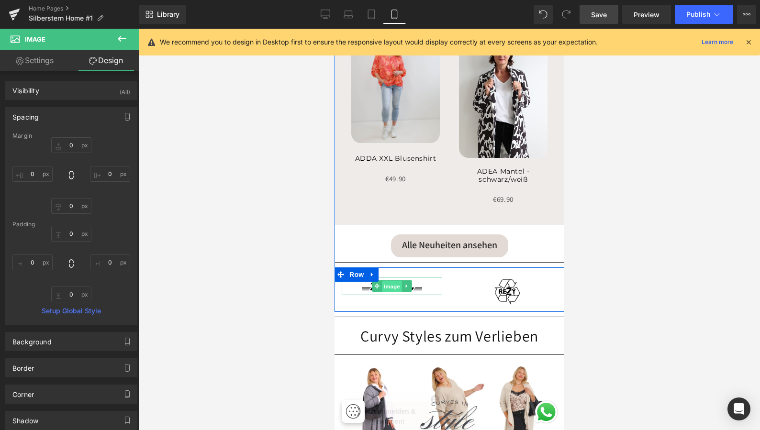
click at [388, 281] on span "Image" at bounding box center [392, 286] width 20 height 11
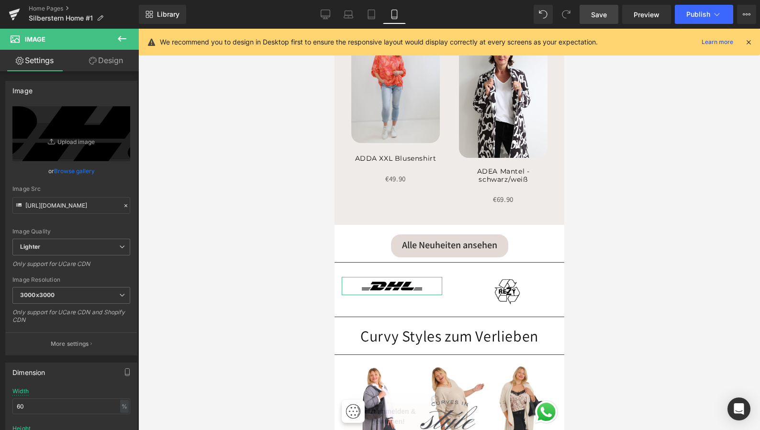
click at [110, 60] on link "Design" at bounding box center [105, 61] width 69 height 22
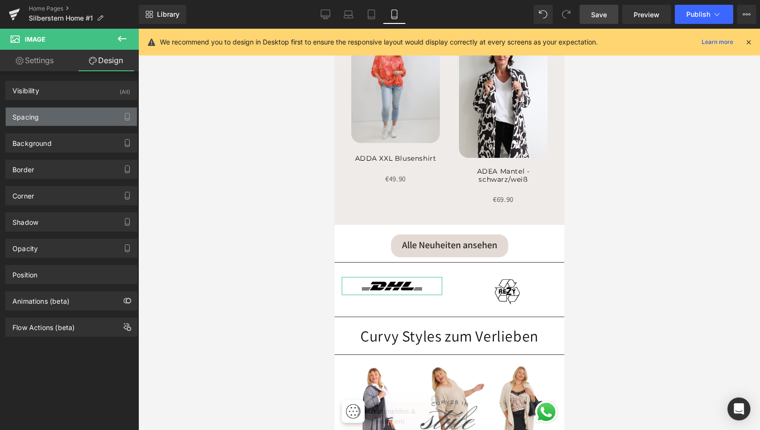
click at [97, 116] on div "Spacing" at bounding box center [71, 117] width 131 height 18
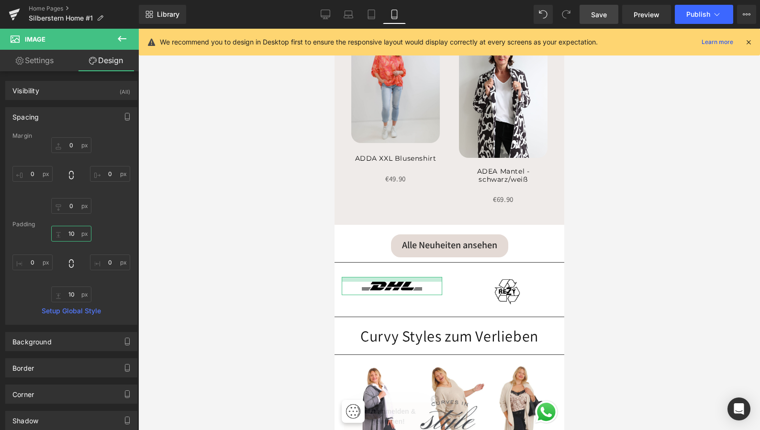
click at [75, 235] on input "10" at bounding box center [71, 234] width 40 height 16
type input "1"
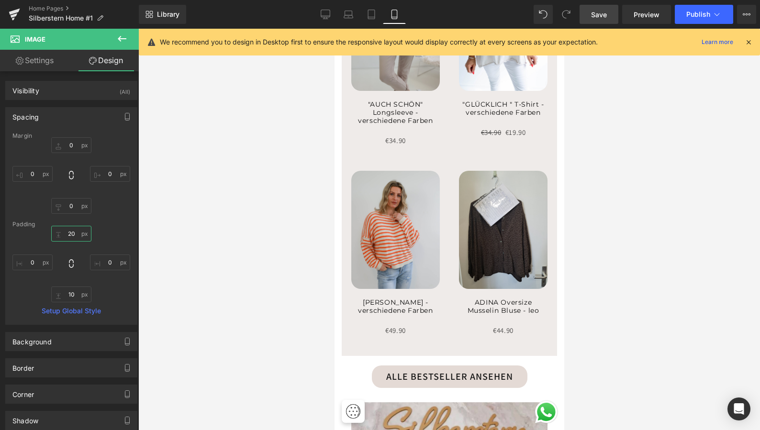
scroll to position [1141, 0]
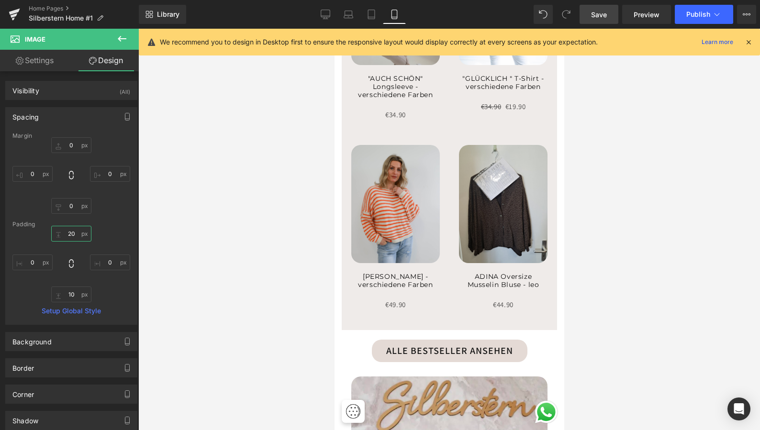
type input "20"
click at [121, 35] on icon at bounding box center [121, 38] width 11 height 11
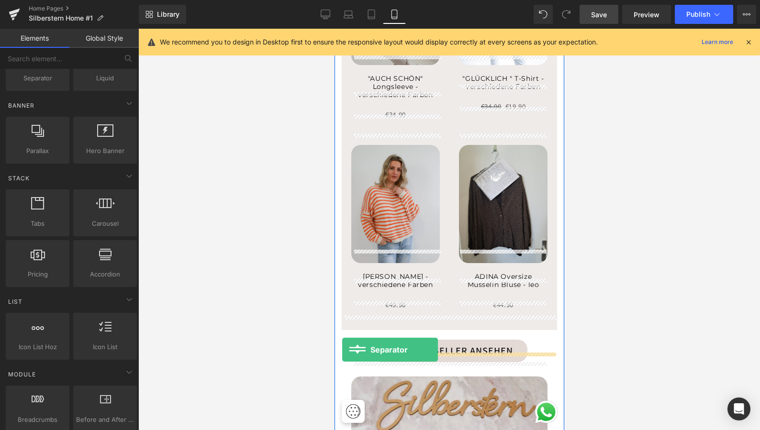
drag, startPoint x: 373, startPoint y: 112, endPoint x: 342, endPoint y: 350, distance: 240.5
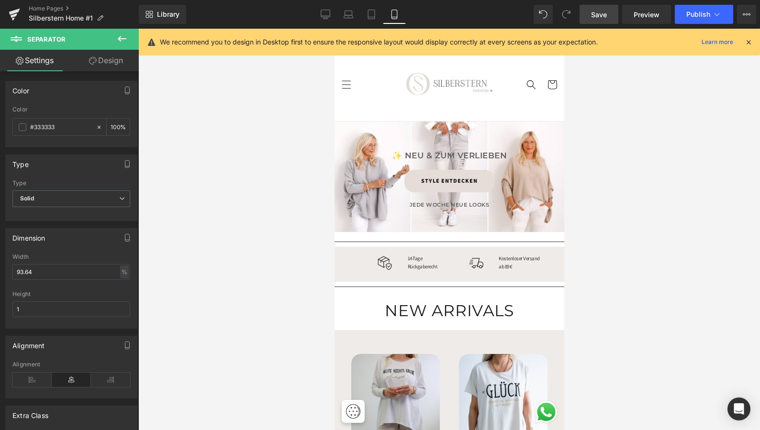
scroll to position [0, 0]
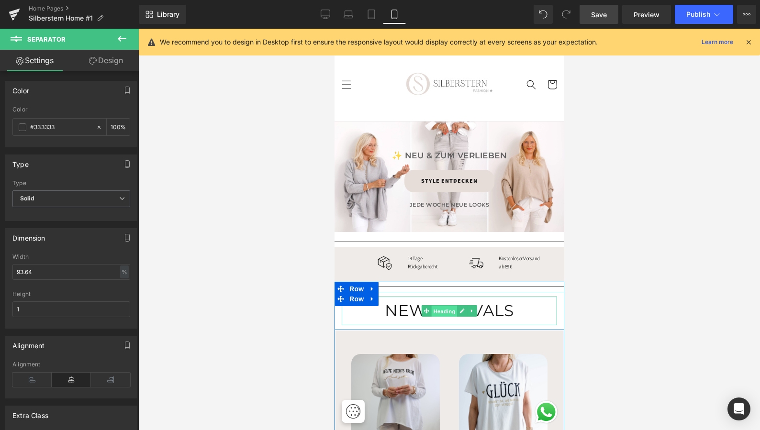
click at [442, 307] on span "Heading" at bounding box center [444, 311] width 26 height 11
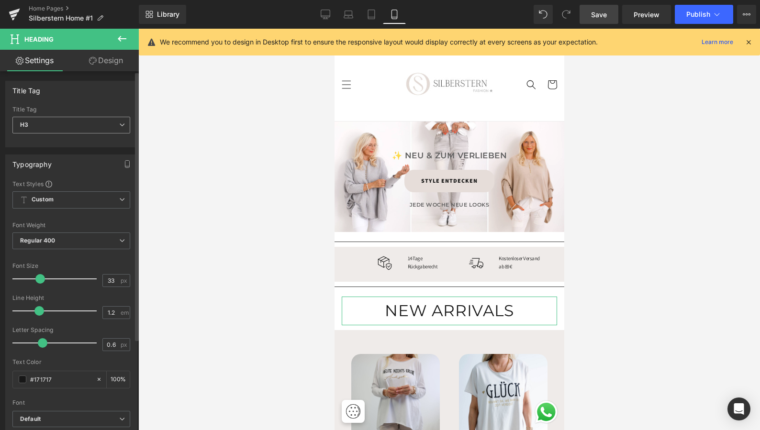
click at [119, 122] on icon at bounding box center [122, 125] width 6 height 6
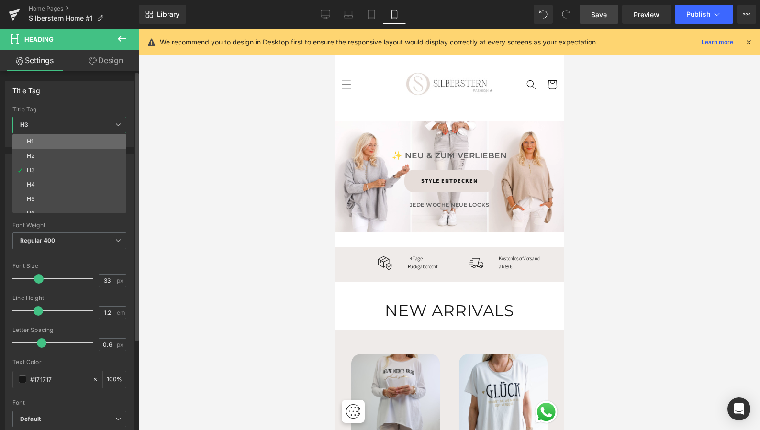
click at [92, 144] on li "H1" at bounding box center [71, 142] width 118 height 14
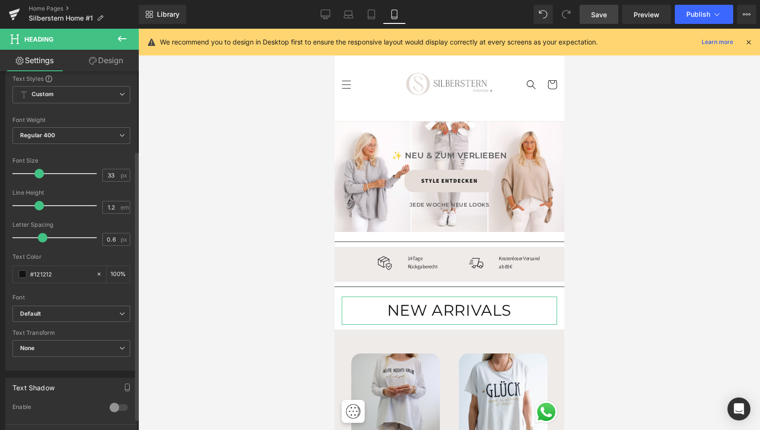
scroll to position [106, 0]
click at [113, 176] on input "33" at bounding box center [111, 175] width 17 height 12
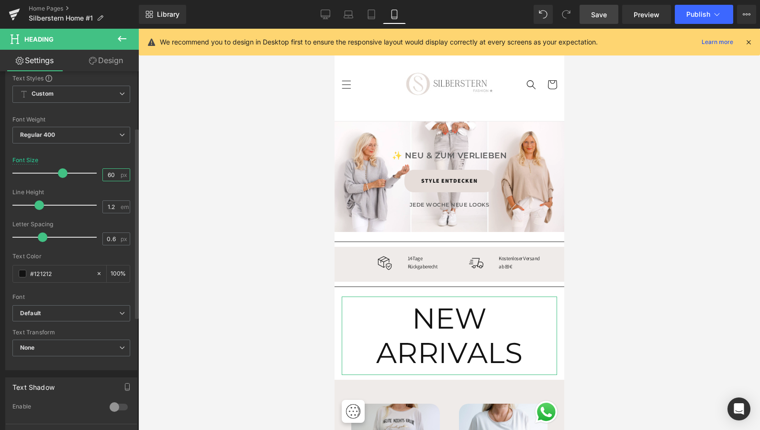
type input "6"
type input "30"
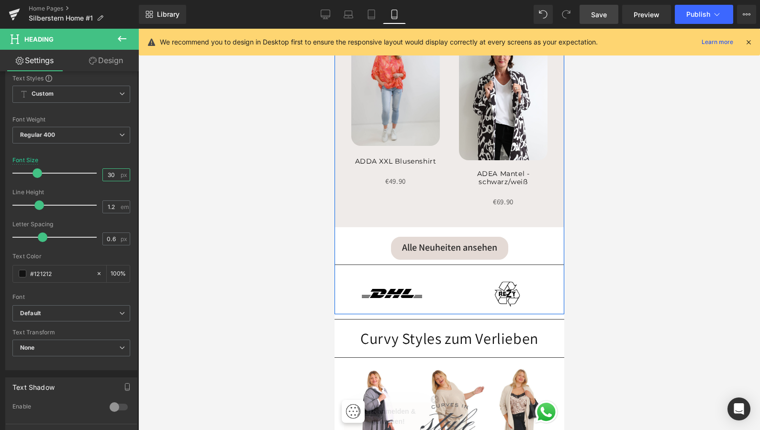
scroll to position [522, 0]
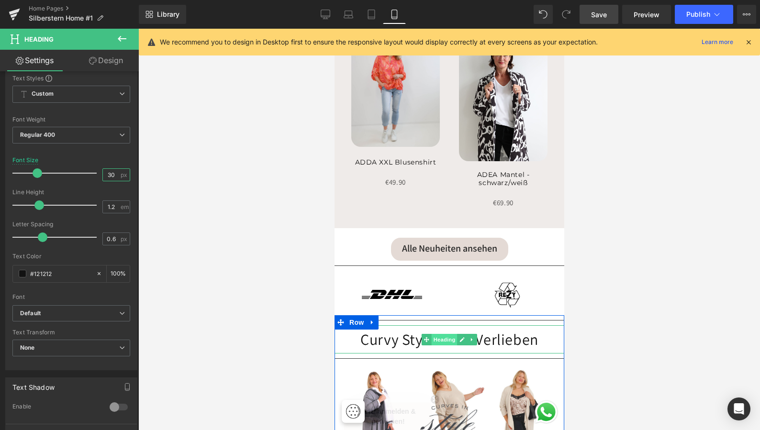
click at [445, 334] on span "Heading" at bounding box center [444, 339] width 26 height 11
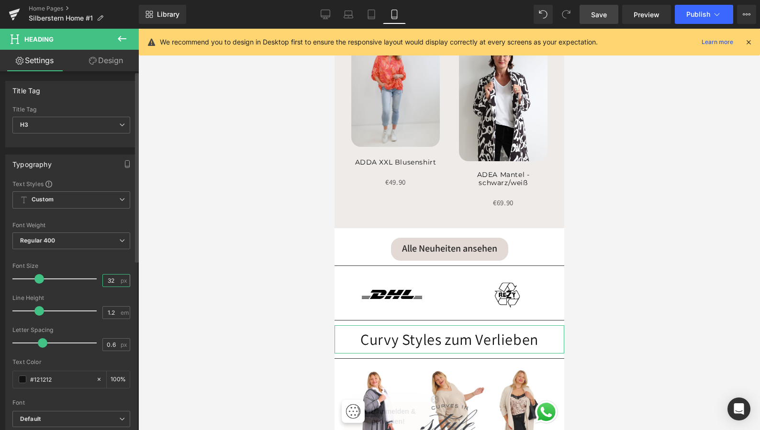
click at [113, 282] on input "32" at bounding box center [111, 281] width 17 height 12
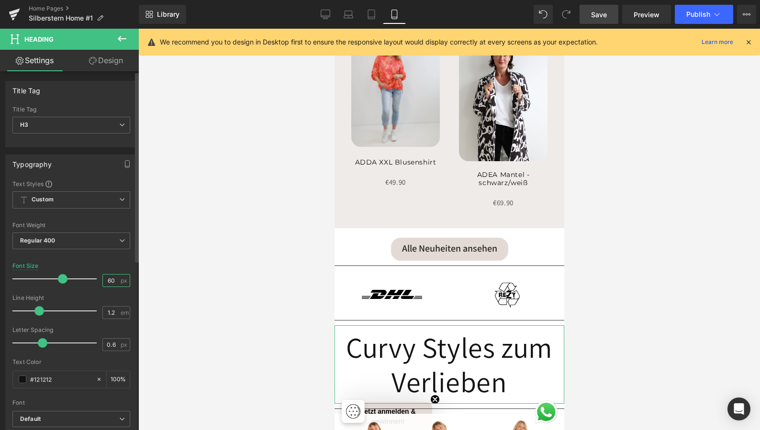
type input "6"
type input "30"
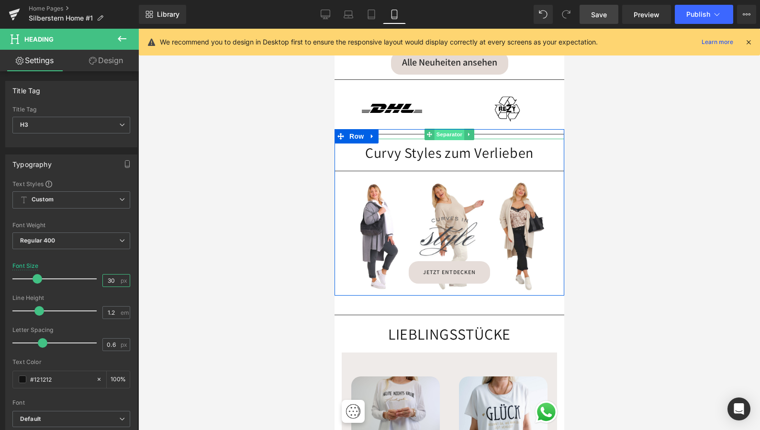
scroll to position [747, 0]
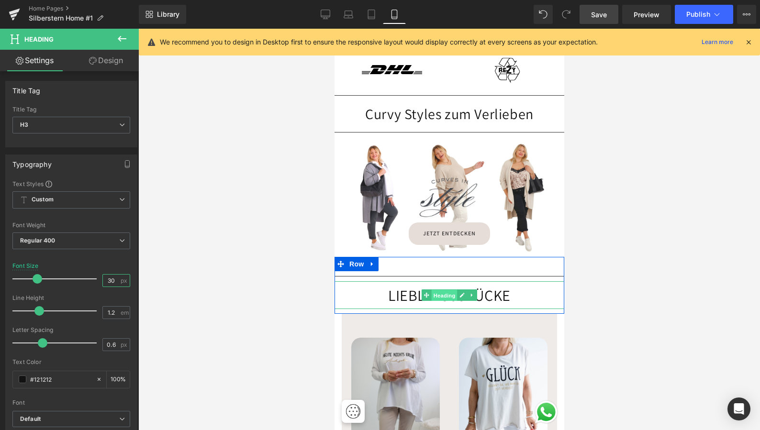
click at [444, 290] on span "Heading" at bounding box center [444, 295] width 26 height 11
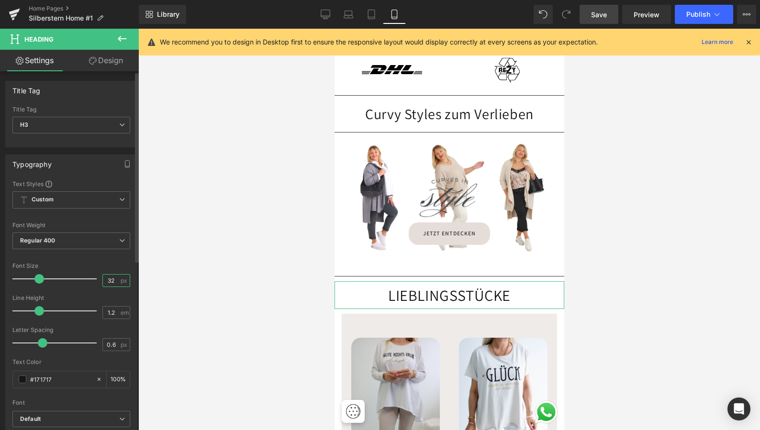
click at [111, 281] on input "32" at bounding box center [111, 281] width 17 height 12
type input "3"
type input "30"
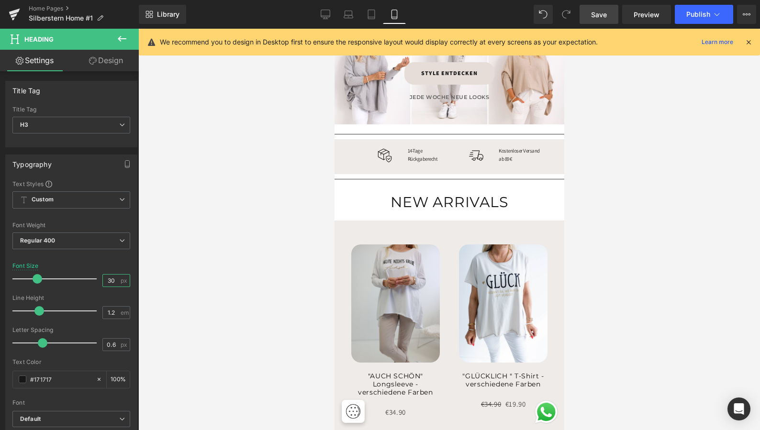
scroll to position [105, 0]
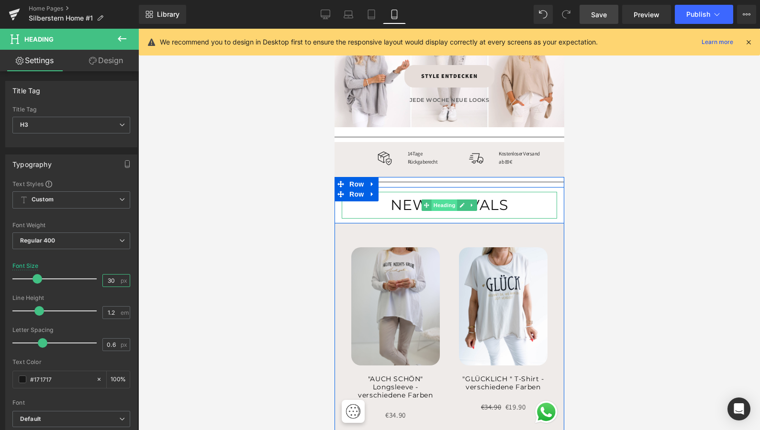
click at [444, 203] on span "Heading" at bounding box center [444, 205] width 26 height 11
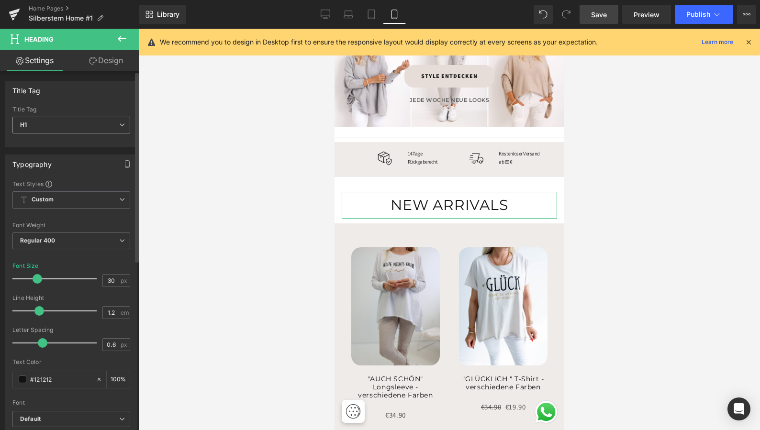
click at [119, 124] on icon at bounding box center [122, 125] width 6 height 6
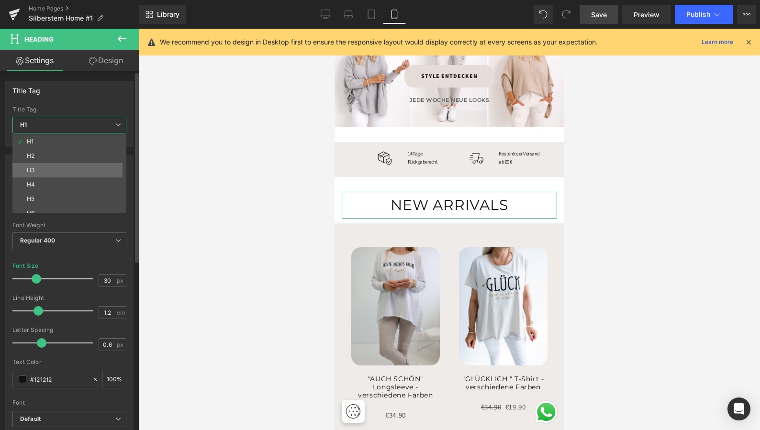
click at [93, 167] on li "H3" at bounding box center [71, 170] width 118 height 14
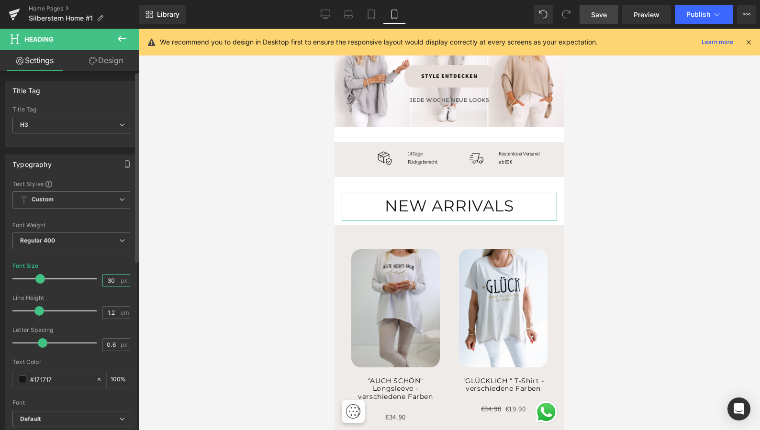
click at [113, 283] on input "30" at bounding box center [111, 281] width 17 height 12
type input "3"
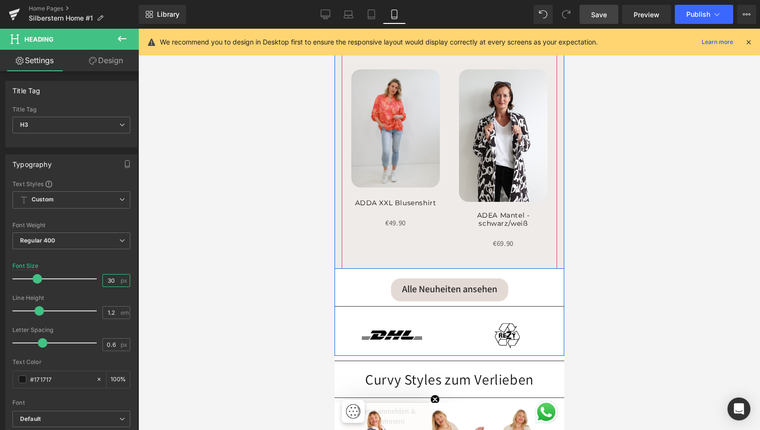
scroll to position [188, 0]
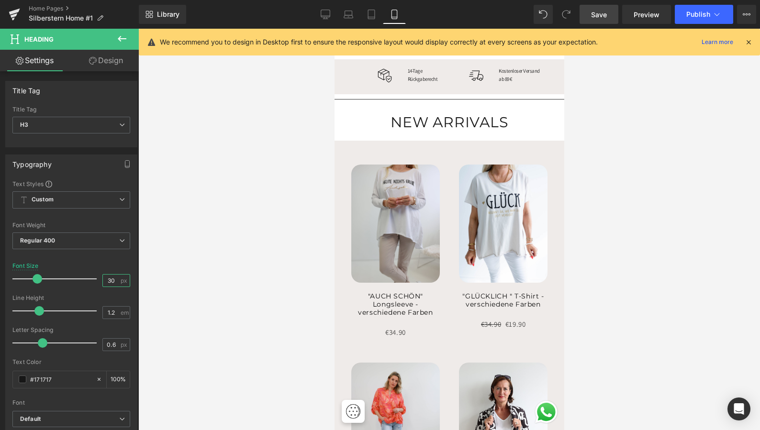
type input "30"
click at [602, 12] on span "Save" at bounding box center [599, 15] width 16 height 10
click at [326, 12] on icon at bounding box center [326, 15] width 10 height 10
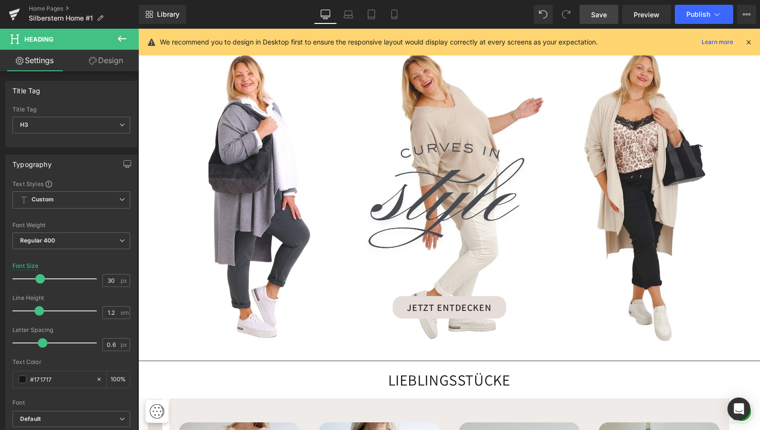
scroll to position [1066, 0]
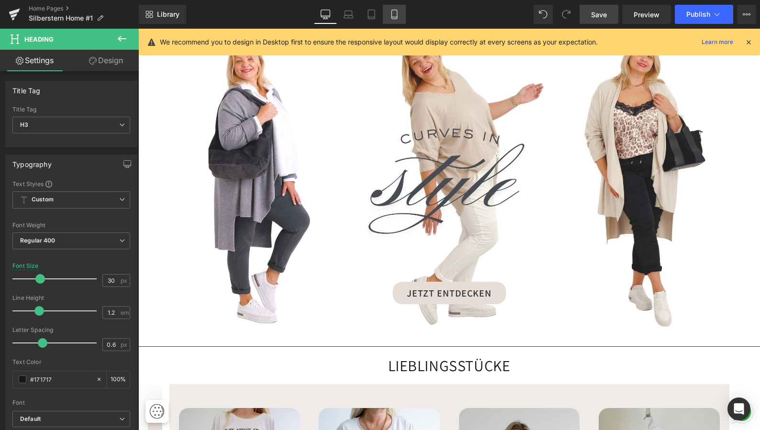
click at [395, 15] on icon at bounding box center [395, 15] width 10 height 10
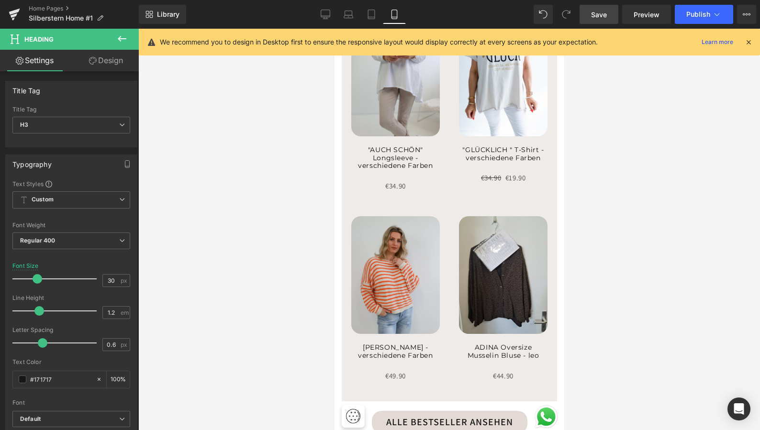
scroll to position [129, 0]
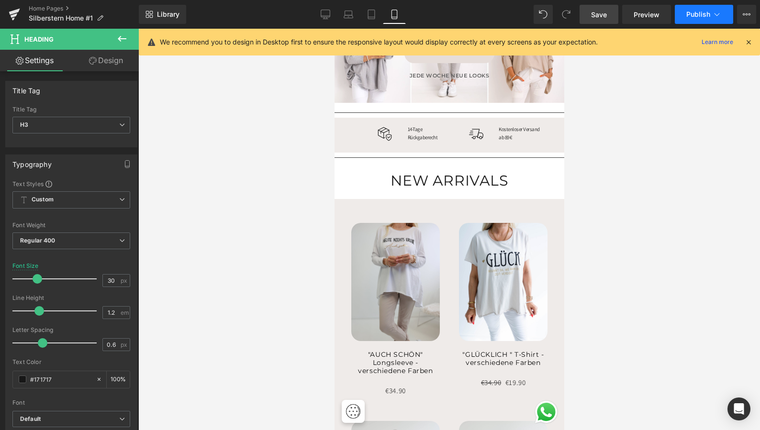
click at [693, 14] on span "Publish" at bounding box center [699, 15] width 24 height 8
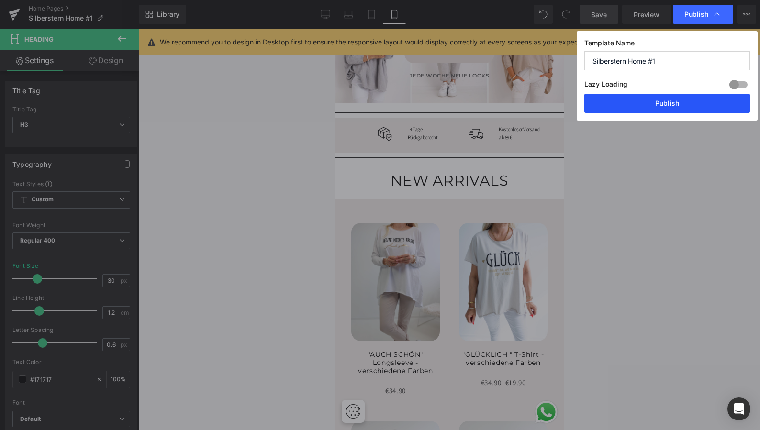
click at [671, 102] on button "Publish" at bounding box center [668, 103] width 166 height 19
